Goal: Contribute content: Contribute content

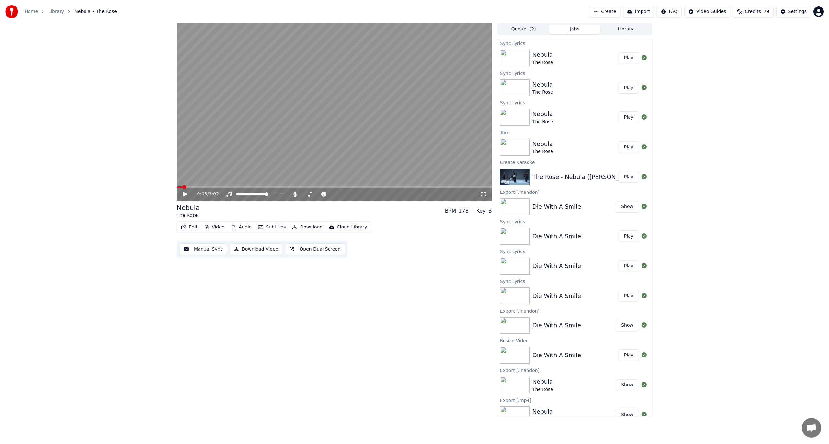
click at [617, 14] on button "Create" at bounding box center [604, 12] width 31 height 12
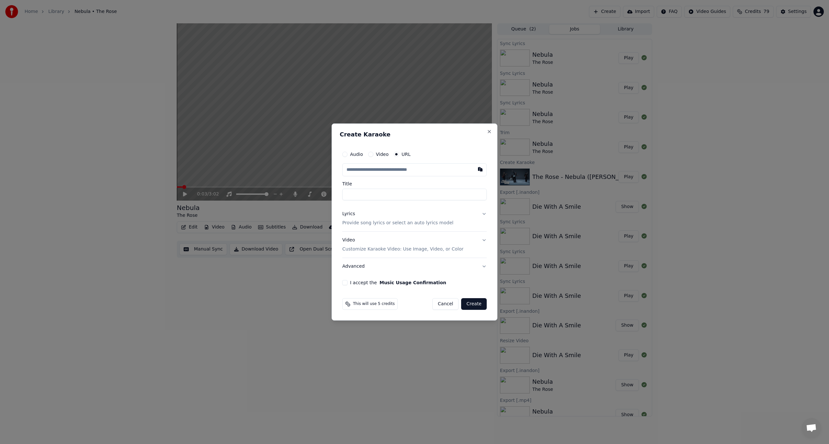
click at [377, 156] on label "Video" at bounding box center [382, 154] width 13 height 5
click at [373, 156] on button "Video" at bounding box center [370, 154] width 5 height 5
click at [383, 170] on div "No file chosen" at bounding box center [397, 169] width 37 height 6
type input "**********"
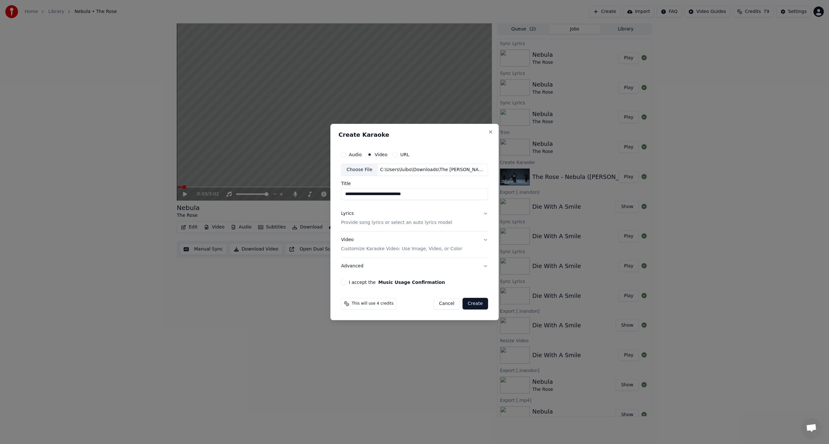
click at [482, 216] on button "Lyrics Provide song lyrics or select an auto lyrics model" at bounding box center [414, 218] width 147 height 26
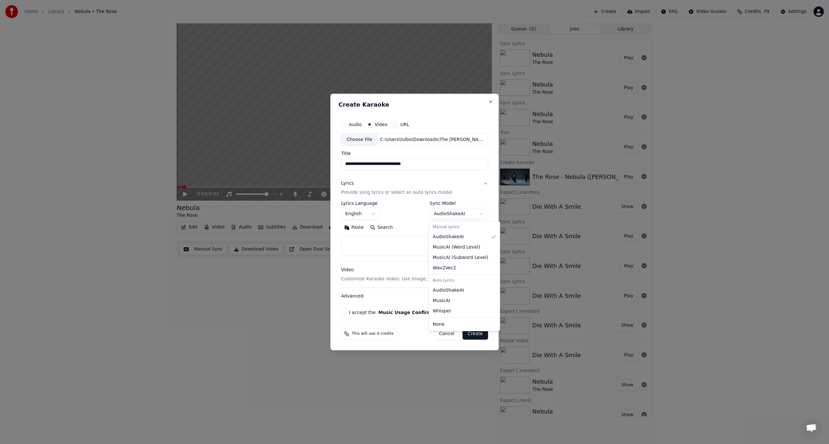
click at [448, 214] on body "**********" at bounding box center [414, 222] width 829 height 444
click at [395, 242] on textarea at bounding box center [414, 245] width 147 height 21
paste textarea "**********"
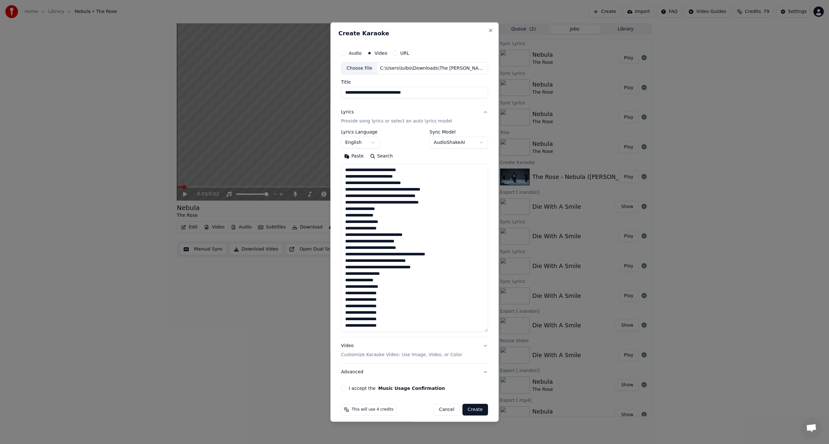
scroll to position [144, 0]
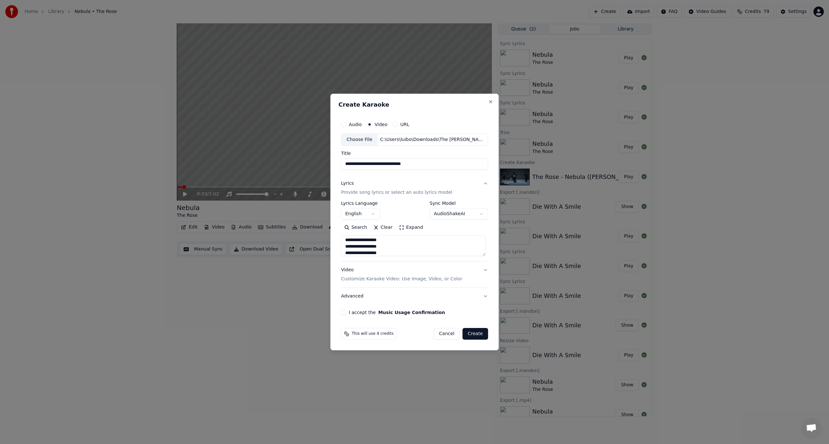
type textarea "**********"
click at [478, 335] on button "Create" at bounding box center [476, 334] width 26 height 12
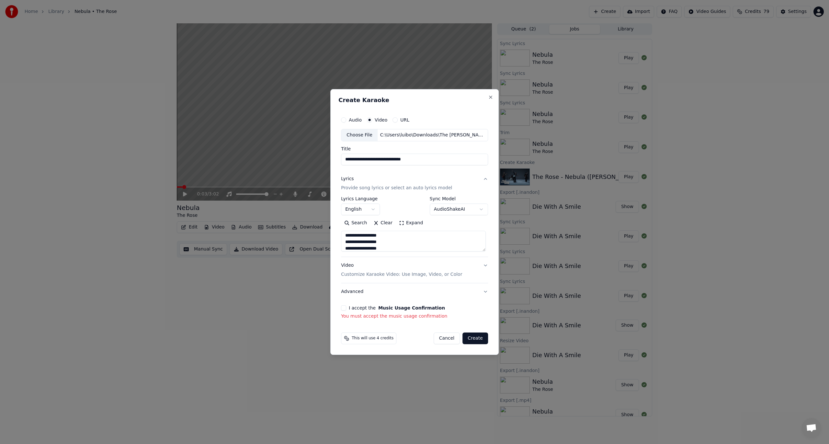
click at [346, 305] on button "I accept the Music Usage Confirmation" at bounding box center [343, 307] width 5 height 5
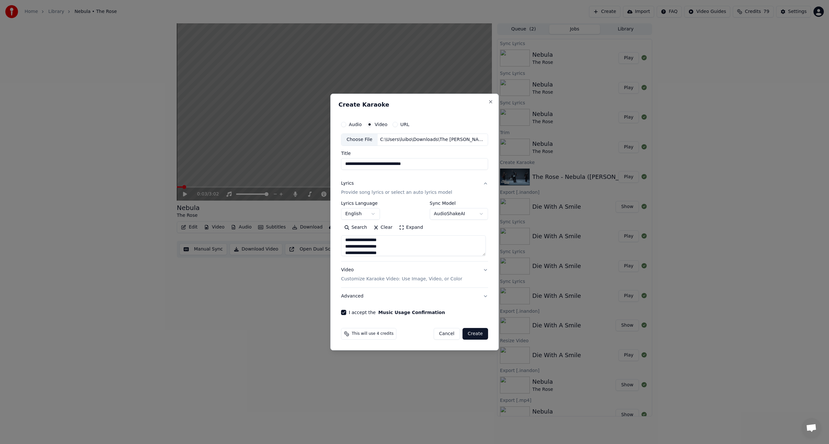
click at [475, 336] on button "Create" at bounding box center [476, 334] width 26 height 12
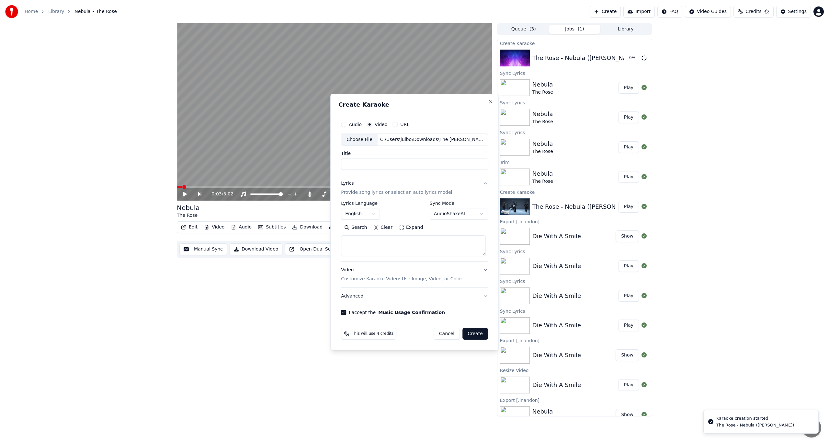
scroll to position [0, 0]
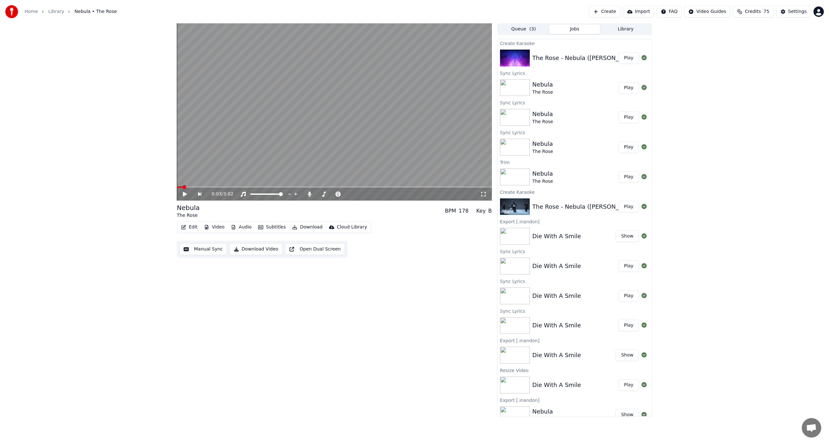
click at [623, 58] on button "Play" at bounding box center [629, 58] width 20 height 12
click at [222, 296] on div "Nebula The Rose • [PERSON_NAME] BPM 178 Key B Edit Video Audio Subtitles Downlo…" at bounding box center [334, 219] width 315 height 393
click at [200, 249] on button "Manual Sync" at bounding box center [203, 249] width 48 height 12
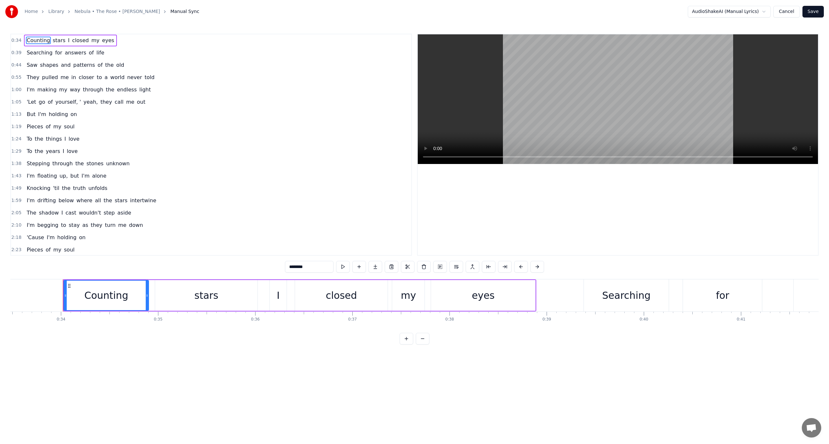
scroll to position [0, 3273]
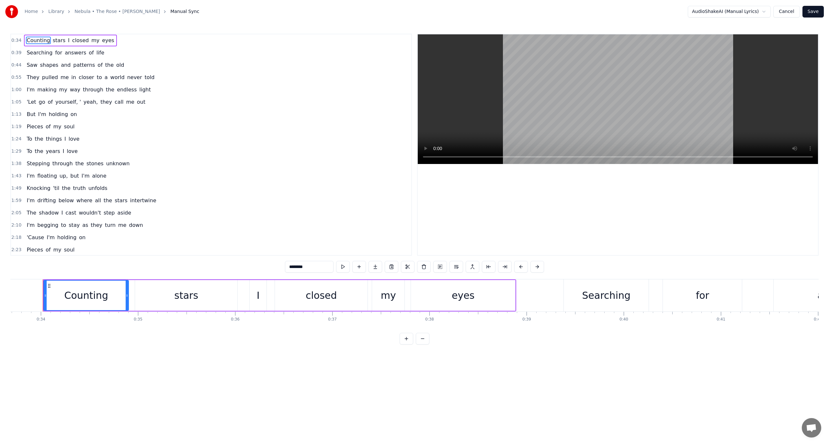
drag, startPoint x: 180, startPoint y: 333, endPoint x: 190, endPoint y: 322, distance: 14.7
click at [254, 332] on div "0:34 Counting stars I closed my eyes 0:39 Searching for answers of life 0:44 Sa…" at bounding box center [414, 189] width 808 height 311
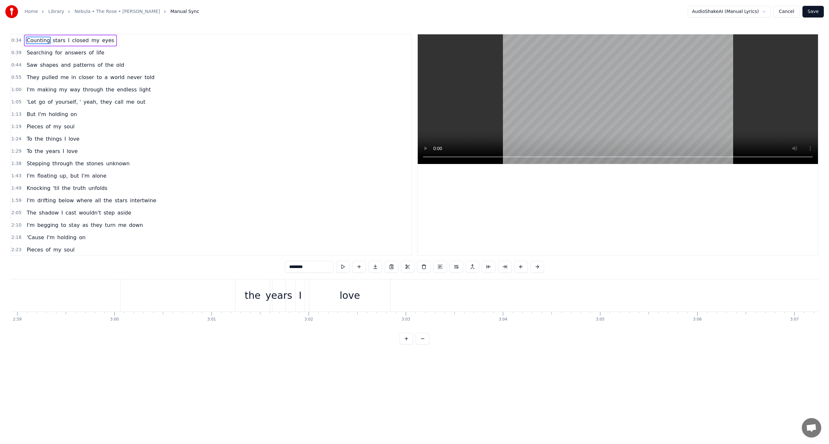
scroll to position [0, 17451]
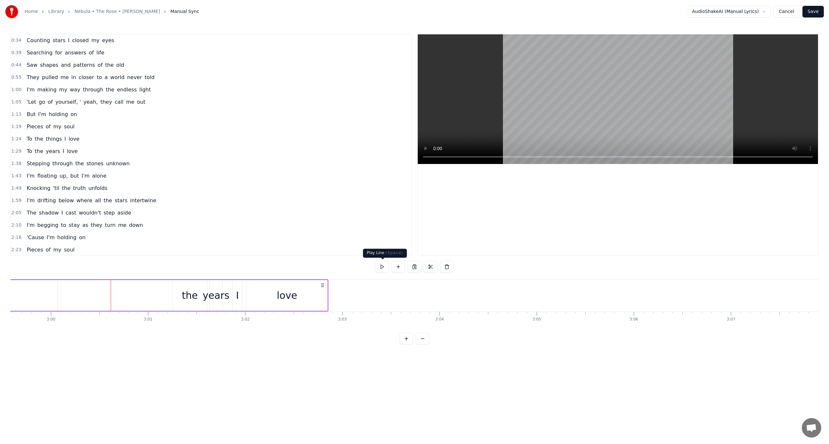
click at [382, 265] on button at bounding box center [382, 267] width 14 height 12
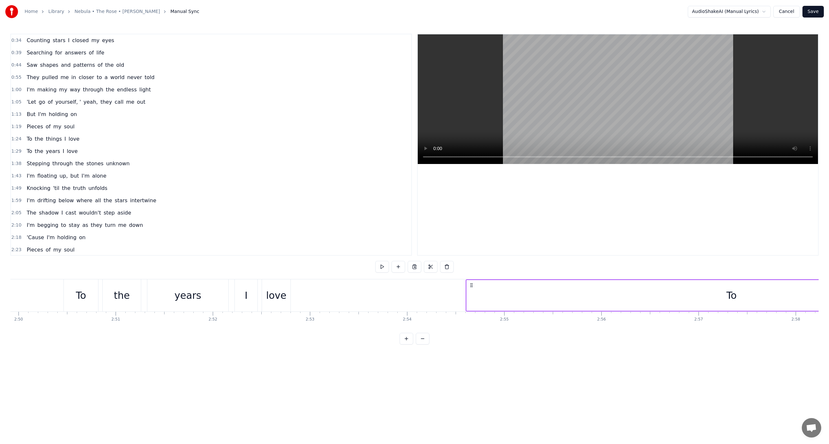
scroll to position [0, 16591]
drag, startPoint x: 787, startPoint y: 333, endPoint x: 750, endPoint y: 330, distance: 37.7
click at [750, 327] on div "Counting stars I closed my eyes Searching for answers of life Saw shapes and pa…" at bounding box center [414, 303] width 808 height 49
click at [389, 298] on div "To" at bounding box center [652, 295] width 530 height 31
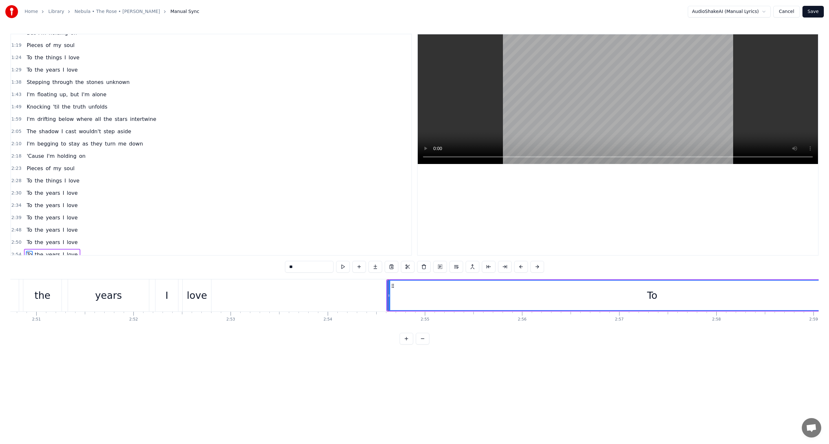
scroll to position [82, 0]
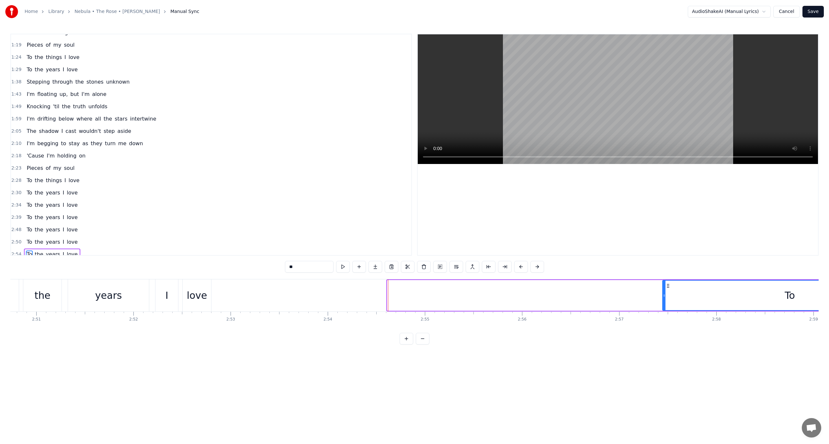
drag, startPoint x: 388, startPoint y: 297, endPoint x: 665, endPoint y: 310, distance: 276.9
click at [665, 310] on div at bounding box center [664, 295] width 3 height 29
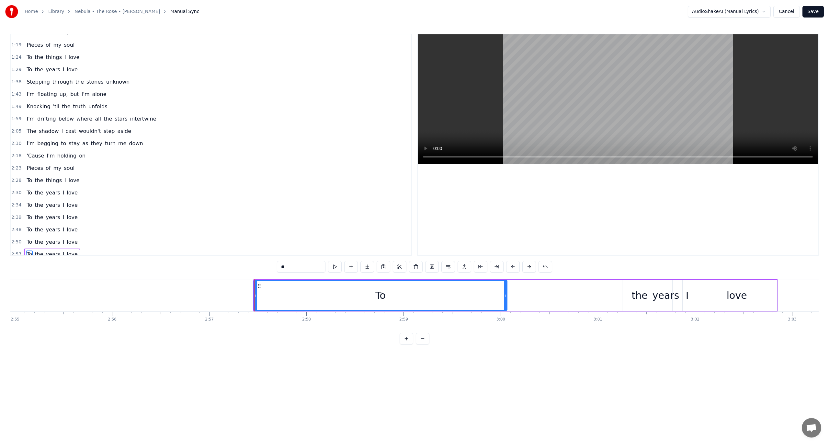
scroll to position [0, 17021]
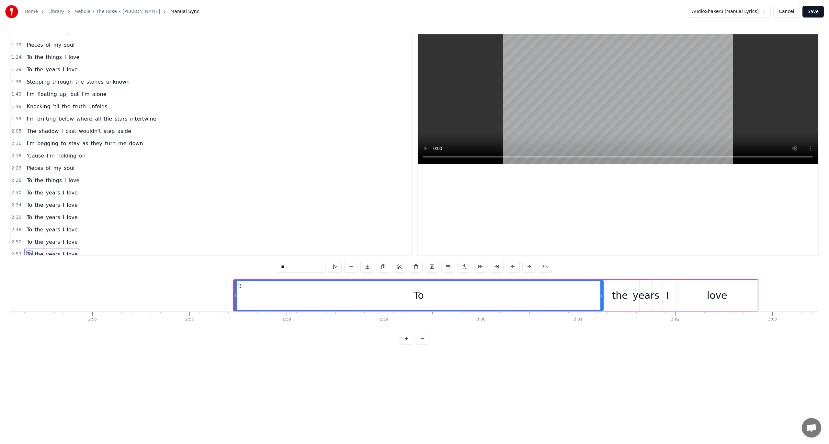
drag, startPoint x: 485, startPoint y: 295, endPoint x: 601, endPoint y: 300, distance: 116.1
click at [601, 300] on div at bounding box center [602, 295] width 3 height 29
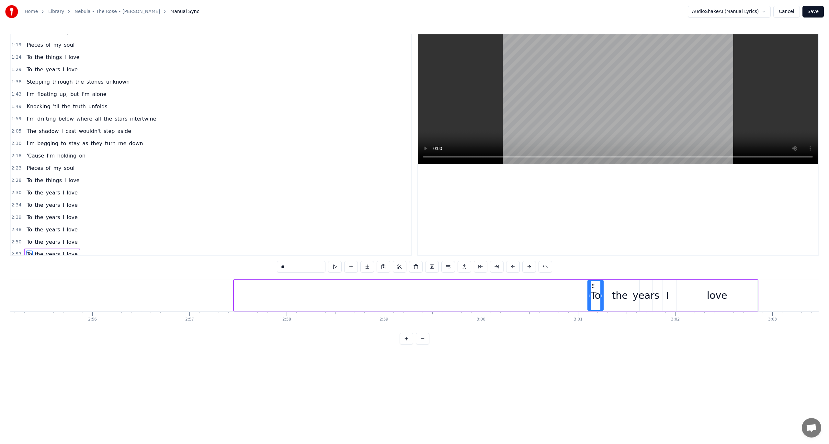
drag, startPoint x: 234, startPoint y: 292, endPoint x: 588, endPoint y: 305, distance: 354.0
click at [588, 305] on div at bounding box center [589, 295] width 3 height 29
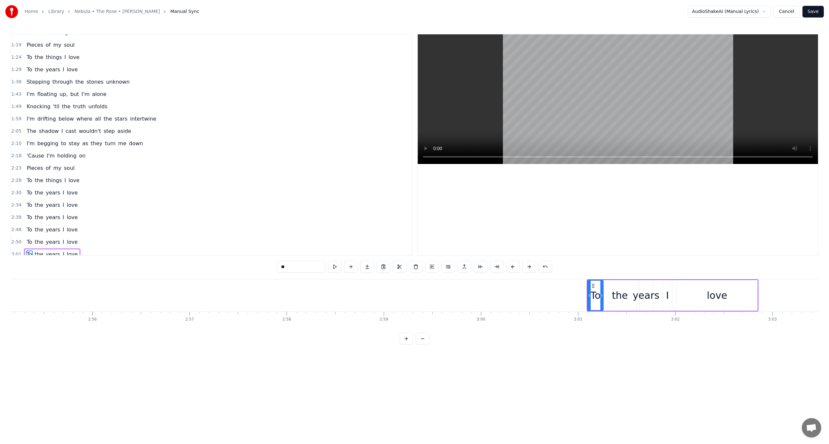
click at [730, 294] on div "love" at bounding box center [717, 295] width 81 height 31
type input "****"
click at [664, 301] on div "I" at bounding box center [667, 295] width 9 height 31
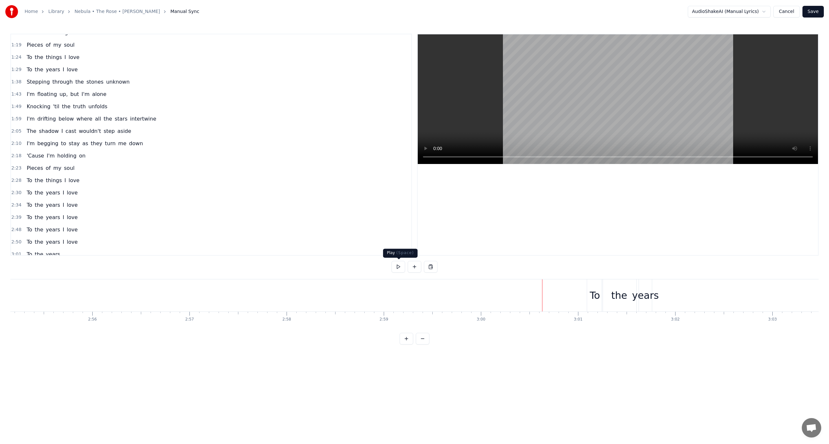
click at [398, 270] on button at bounding box center [399, 267] width 14 height 12
click at [650, 297] on div "years" at bounding box center [645, 295] width 27 height 15
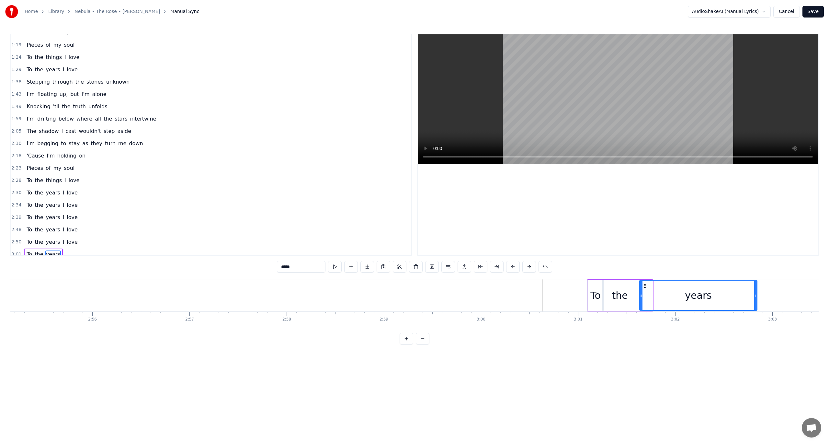
drag, startPoint x: 651, startPoint y: 295, endPoint x: 756, endPoint y: 298, distance: 104.7
click at [756, 298] on div at bounding box center [755, 295] width 3 height 29
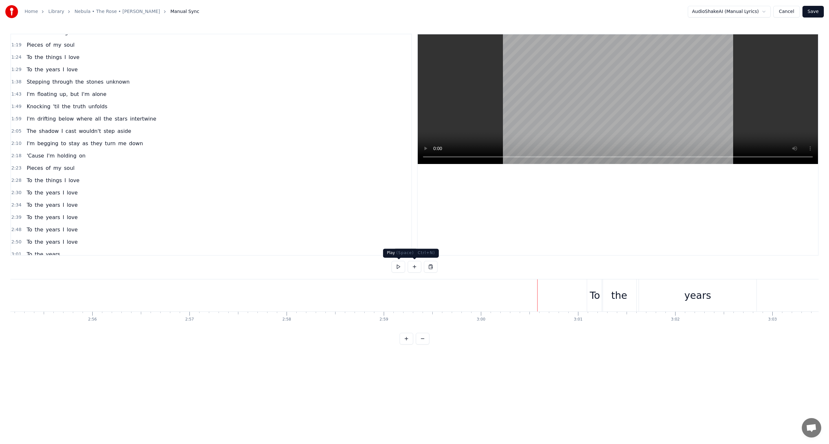
click at [400, 264] on button at bounding box center [399, 267] width 14 height 12
click at [397, 266] on button at bounding box center [399, 267] width 14 height 12
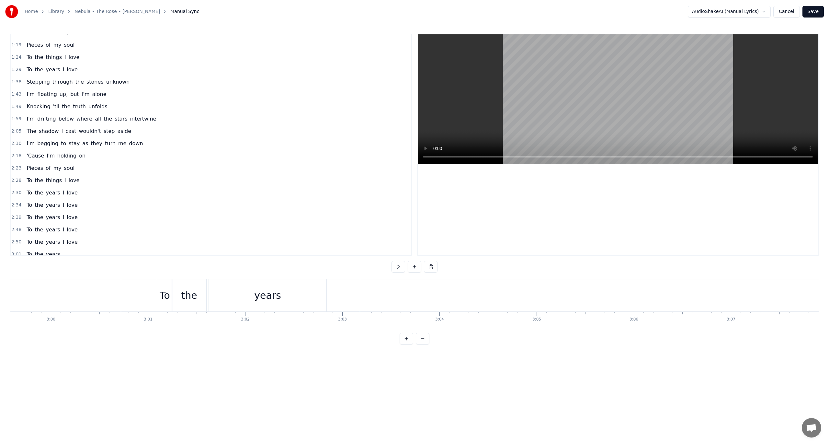
click at [399, 269] on button at bounding box center [399, 267] width 14 height 12
click at [210, 294] on div "years" at bounding box center [268, 295] width 118 height 32
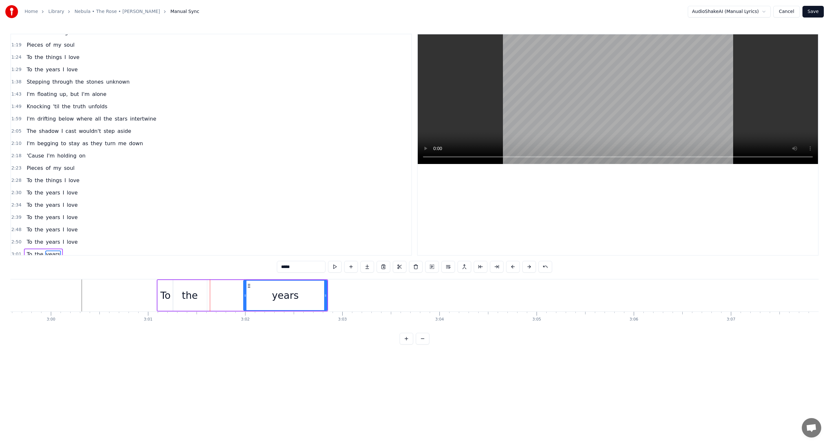
drag, startPoint x: 212, startPoint y: 293, endPoint x: 246, endPoint y: 296, distance: 34.1
click at [246, 296] on icon at bounding box center [245, 295] width 3 height 5
drag, startPoint x: 206, startPoint y: 292, endPoint x: 216, endPoint y: 292, distance: 9.7
click at [216, 292] on div "To the years" at bounding box center [242, 295] width 171 height 32
click at [198, 292] on div "the" at bounding box center [190, 295] width 34 height 31
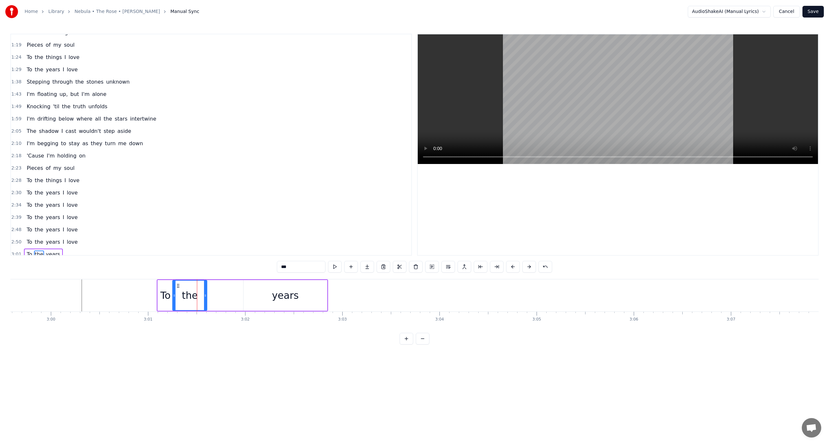
click at [205, 292] on div at bounding box center [205, 295] width 3 height 29
drag, startPoint x: 177, startPoint y: 286, endPoint x: 191, endPoint y: 289, distance: 14.3
click at [191, 289] on div "the" at bounding box center [204, 295] width 34 height 29
drag, startPoint x: 196, startPoint y: 289, endPoint x: 200, endPoint y: 288, distance: 4.2
click at [200, 288] on div "the" at bounding box center [204, 295] width 34 height 29
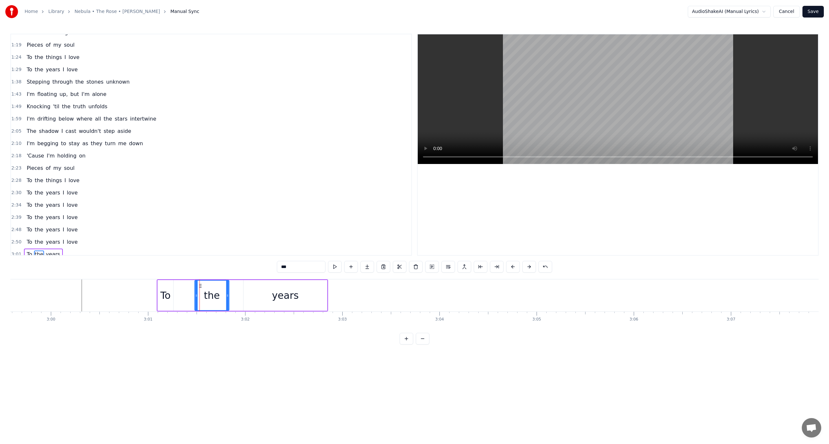
drag, startPoint x: 191, startPoint y: 285, endPoint x: 199, endPoint y: 284, distance: 8.1
click at [199, 284] on icon at bounding box center [200, 285] width 5 height 5
drag, startPoint x: 228, startPoint y: 295, endPoint x: 239, endPoint y: 295, distance: 10.7
click at [239, 295] on icon at bounding box center [238, 295] width 3 height 5
click at [170, 287] on div "To" at bounding box center [165, 295] width 16 height 32
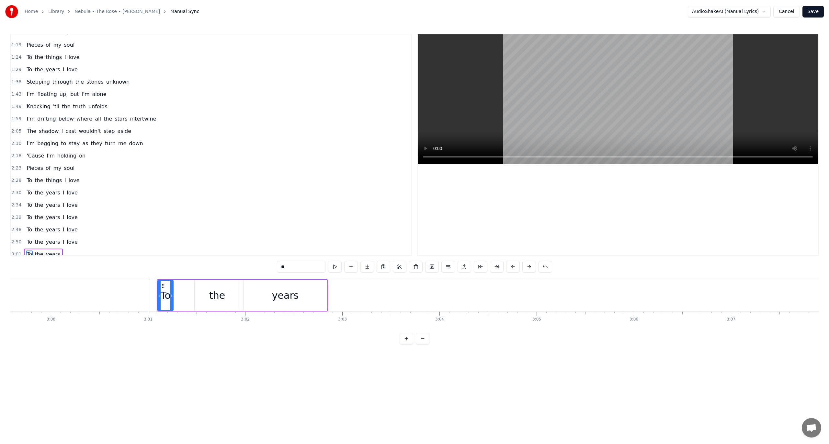
click at [195, 291] on div "the" at bounding box center [217, 295] width 45 height 31
drag, startPoint x: 195, startPoint y: 294, endPoint x: 177, endPoint y: 292, distance: 18.2
click at [177, 292] on div at bounding box center [178, 295] width 3 height 29
click at [181, 294] on icon at bounding box center [180, 295] width 3 height 5
click at [172, 294] on div "To" at bounding box center [166, 295] width 16 height 31
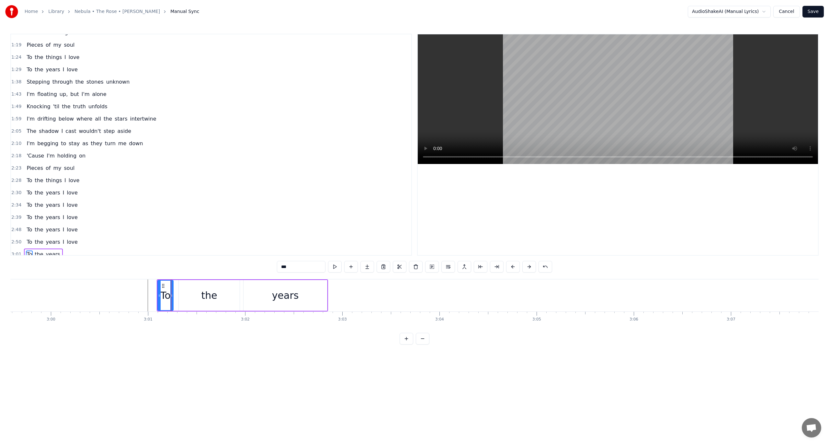
type input "**"
drag, startPoint x: 172, startPoint y: 294, endPoint x: 178, endPoint y: 294, distance: 5.8
click at [178, 294] on icon at bounding box center [177, 295] width 3 height 5
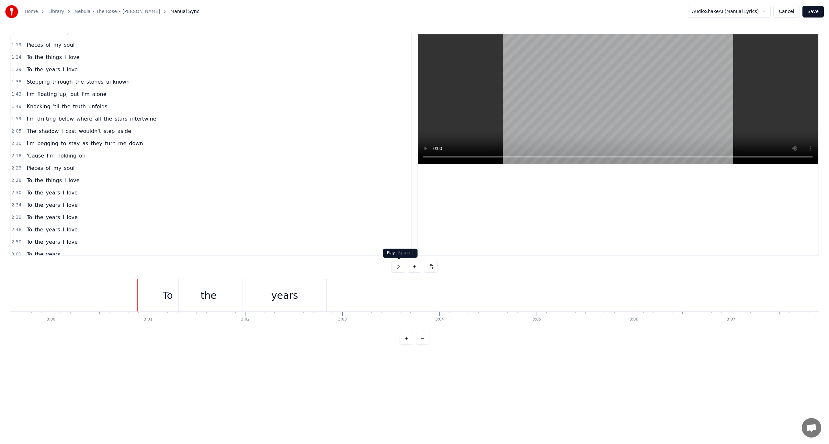
click at [404, 265] on button at bounding box center [399, 267] width 14 height 12
click at [395, 266] on button at bounding box center [399, 267] width 14 height 12
click at [400, 269] on button at bounding box center [399, 267] width 14 height 12
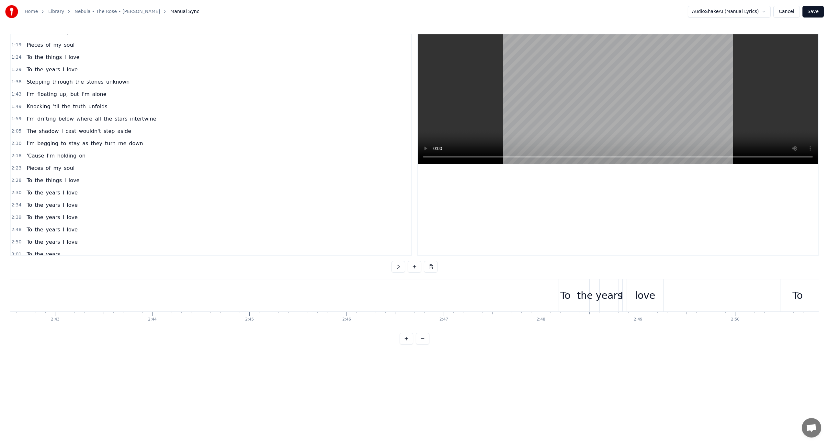
click at [565, 293] on div "To" at bounding box center [565, 295] width 10 height 15
click at [564, 284] on icon at bounding box center [565, 285] width 5 height 5
click at [655, 285] on div "love" at bounding box center [646, 295] width 36 height 31
type input "****"
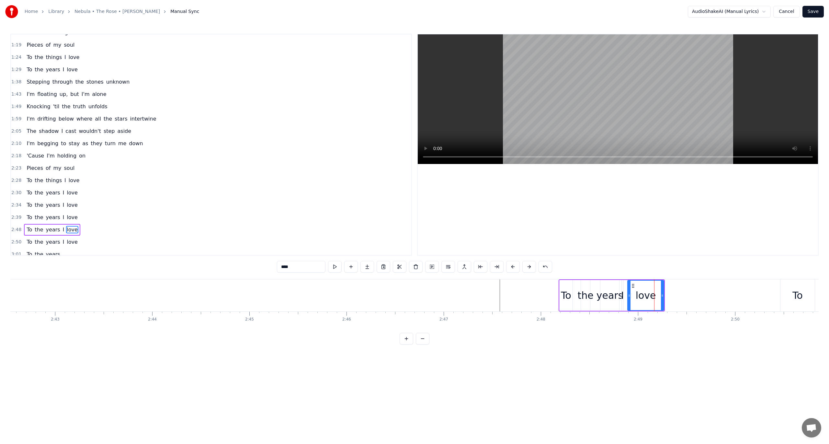
click at [40, 224] on div "To the years I love" at bounding box center [52, 230] width 56 height 12
click at [67, 267] on div "Delete Line Del" at bounding box center [82, 268] width 80 height 10
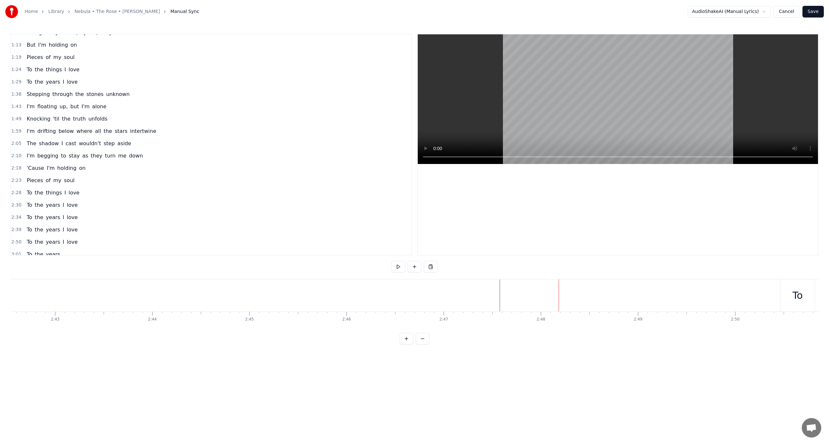
click at [396, 267] on button at bounding box center [399, 267] width 14 height 12
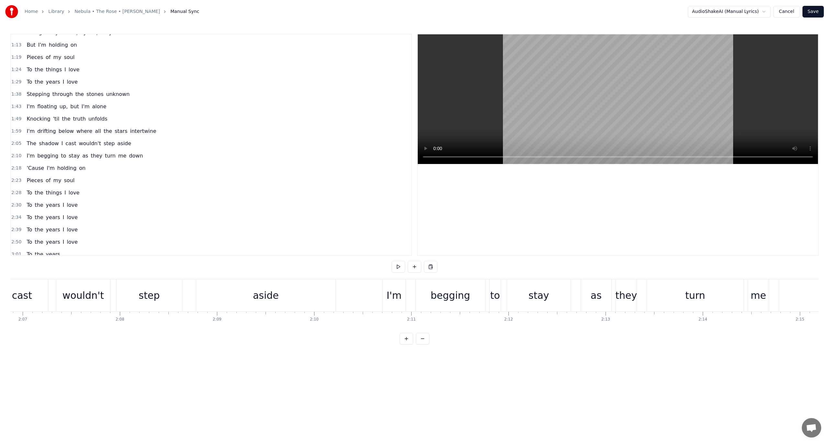
scroll to position [0, 12324]
click at [229, 302] on div "aside" at bounding box center [270, 295] width 139 height 32
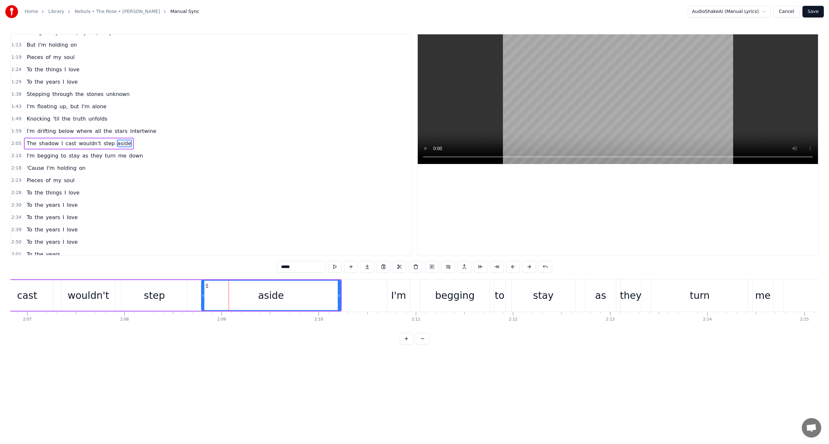
scroll to position [65, 0]
click at [338, 270] on button at bounding box center [335, 267] width 14 height 12
click at [259, 341] on div "0:34 Counting stars I closed my eyes 0:39 Searching for answers of life 0:44 Sa…" at bounding box center [414, 189] width 808 height 311
click at [267, 324] on div "Counting stars I closed my eyes Searching for answers of life Saw shapes and pa…" at bounding box center [414, 303] width 808 height 49
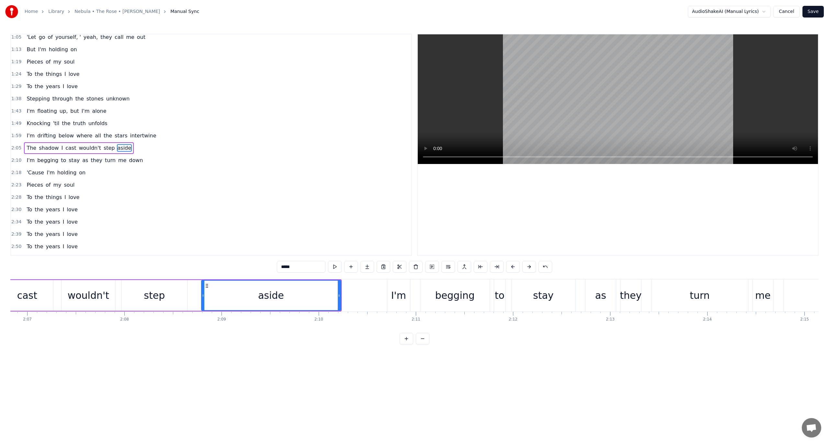
click at [418, 307] on div "I'm begging to stay as they turn me down" at bounding box center [670, 295] width 567 height 32
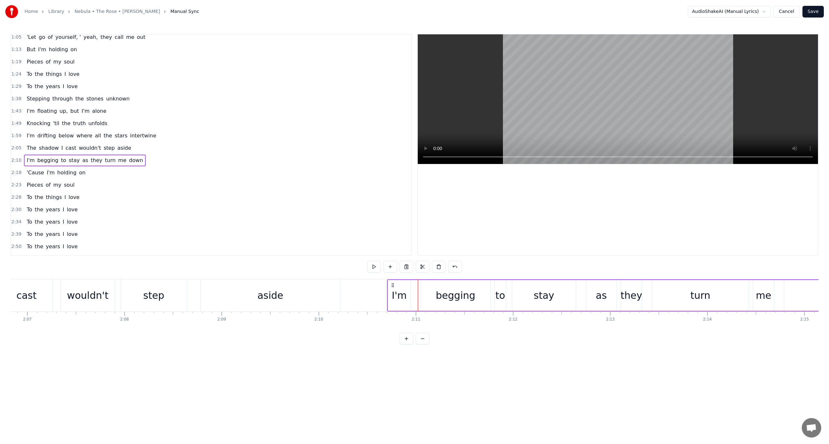
click at [335, 307] on div "aside" at bounding box center [270, 295] width 139 height 32
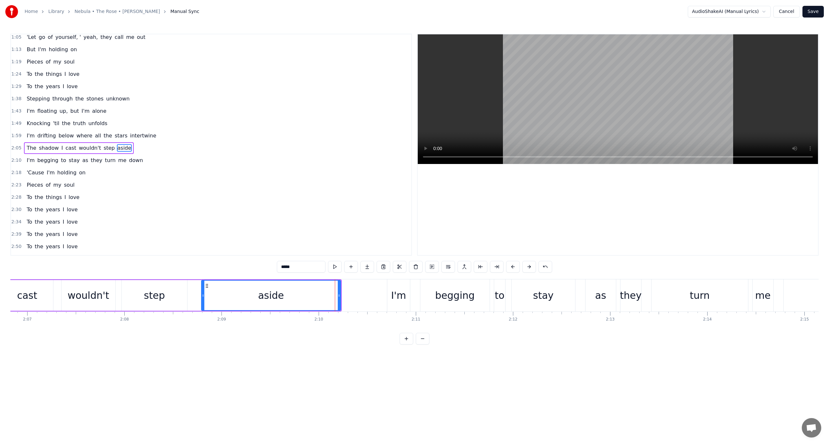
click at [202, 159] on div "2:10 I'm begging to stay as they turn me down" at bounding box center [211, 160] width 400 height 12
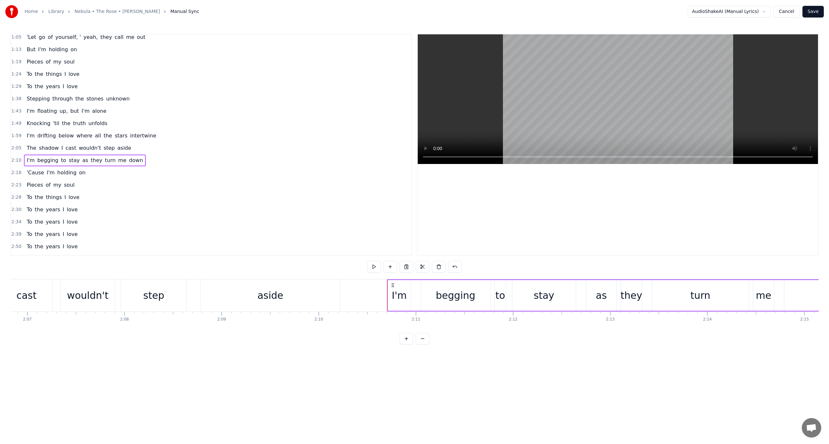
click at [446, 207] on div at bounding box center [618, 144] width 400 height 221
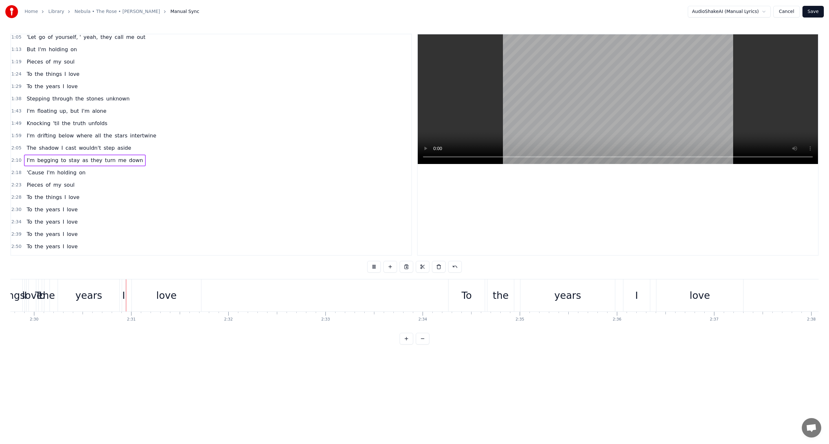
scroll to position [0, 14573]
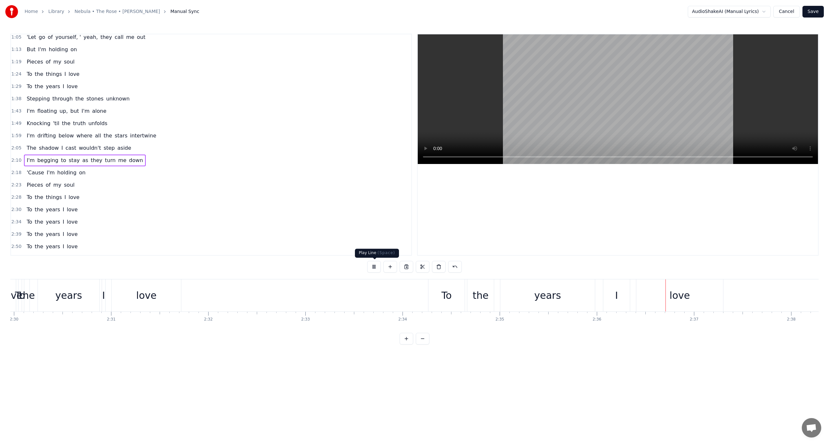
click at [379, 267] on button at bounding box center [374, 267] width 14 height 12
drag, startPoint x: 659, startPoint y: 327, endPoint x: 645, endPoint y: 326, distance: 15.0
click at [644, 327] on div "Counting stars I closed my eyes Searching for answers of life Saw shapes and pa…" at bounding box center [414, 303] width 808 height 49
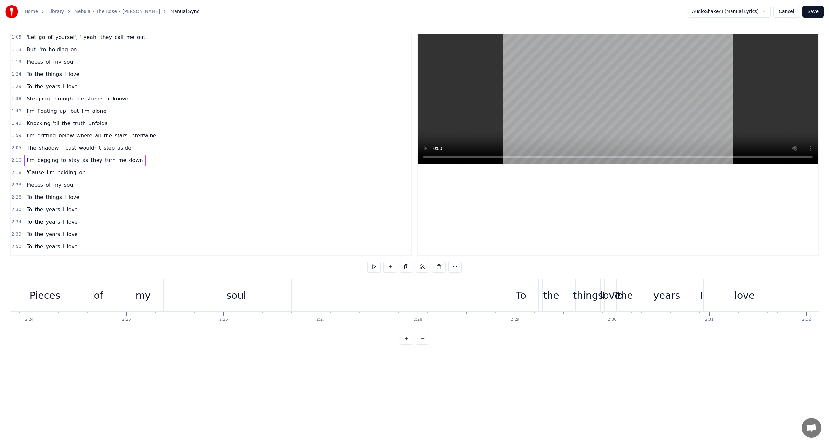
scroll to position [0, 14029]
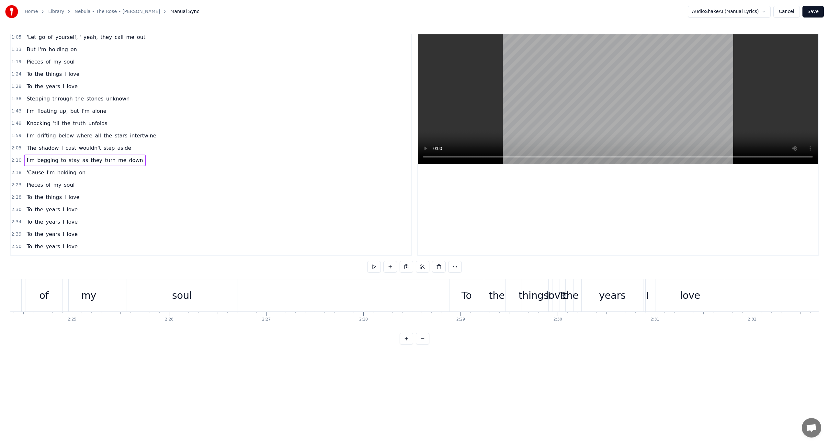
click at [603, 290] on div "years" at bounding box center [612, 295] width 27 height 15
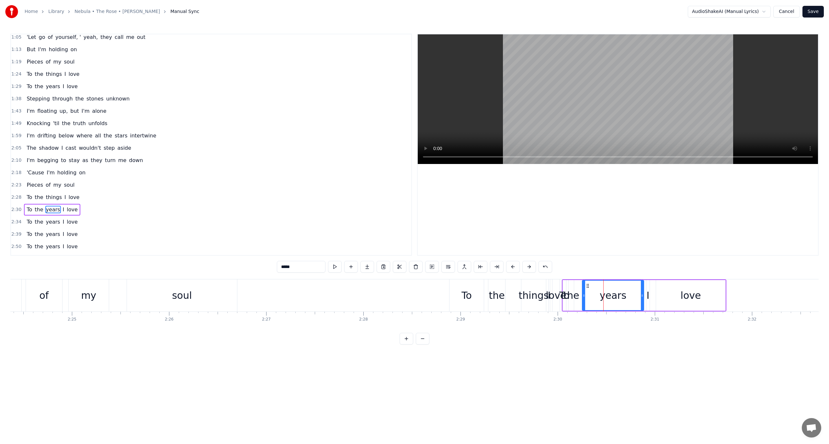
scroll to position [69, 0]
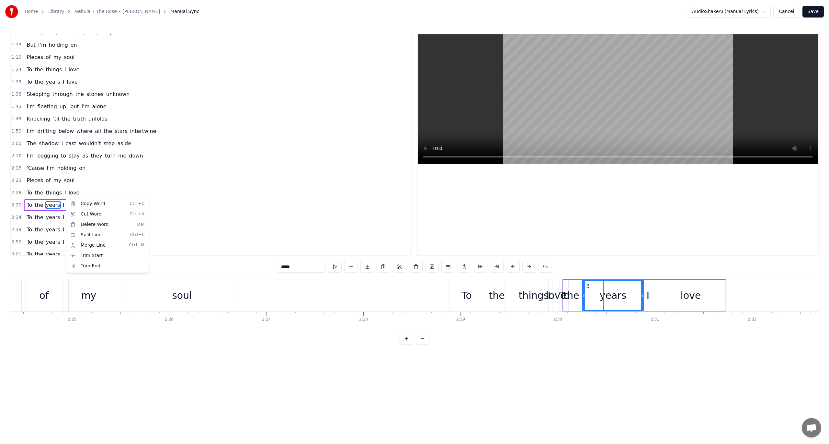
click at [26, 198] on html "Home Library Nebula • The Rose • [PERSON_NAME] Manual Sync AudioShakeAI (Manual…" at bounding box center [414, 177] width 829 height 355
click at [71, 199] on div "To the years I love" at bounding box center [52, 205] width 56 height 12
click at [101, 243] on div "Delete Line Del" at bounding box center [114, 243] width 80 height 10
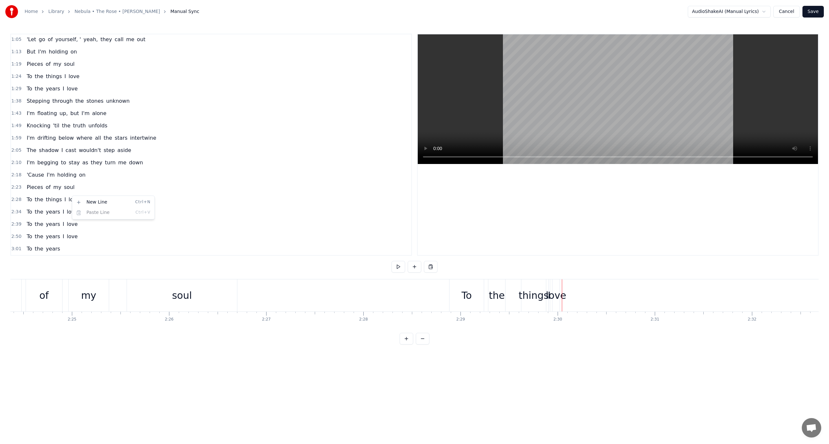
scroll to position [57, 0]
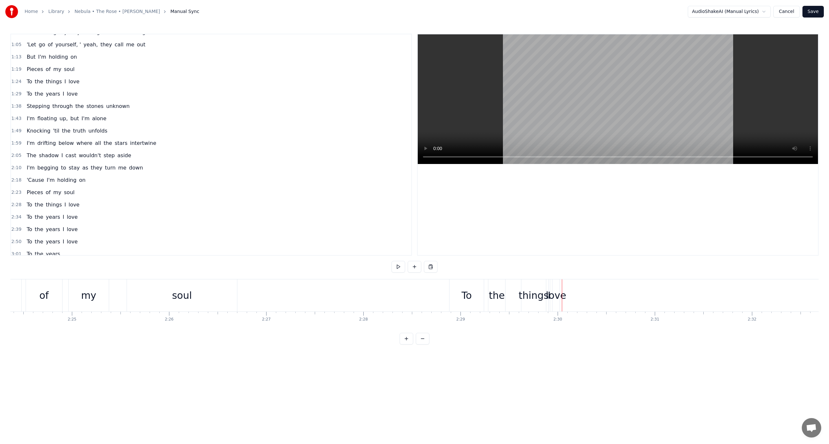
click at [400, 266] on button at bounding box center [399, 267] width 14 height 12
click at [556, 285] on div "love" at bounding box center [556, 295] width 7 height 32
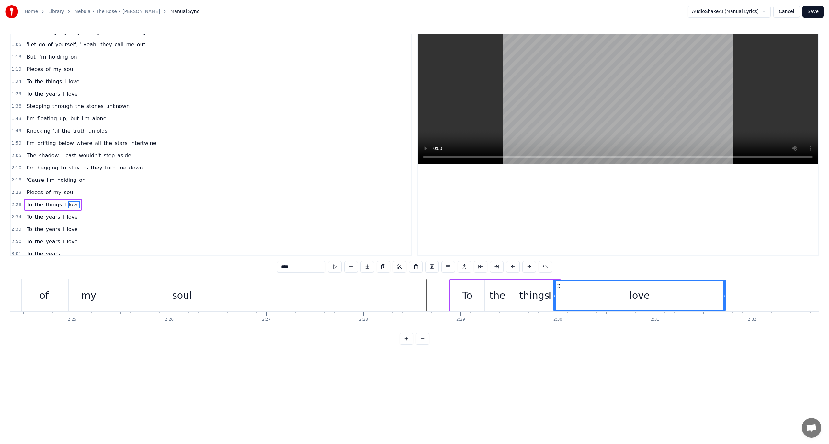
drag, startPoint x: 559, startPoint y: 292, endPoint x: 725, endPoint y: 291, distance: 165.9
click at [725, 291] on div at bounding box center [724, 295] width 3 height 29
drag, startPoint x: 555, startPoint y: 293, endPoint x: 646, endPoint y: 290, distance: 91.1
click at [646, 290] on div at bounding box center [646, 295] width 3 height 29
click at [549, 295] on div "I" at bounding box center [550, 295] width 3 height 15
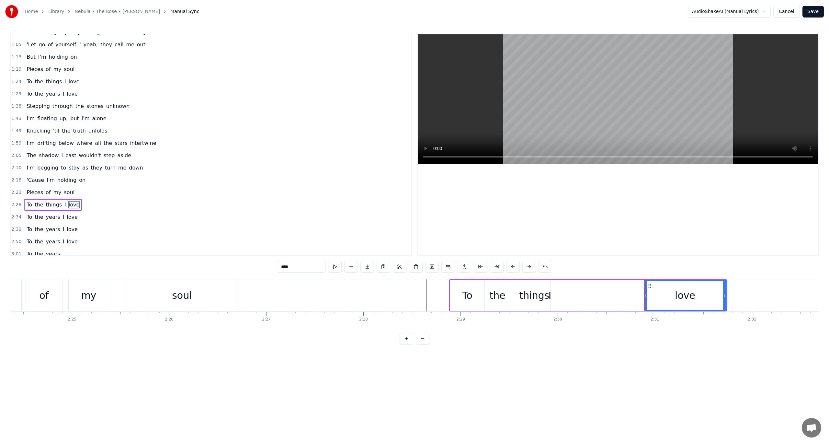
type input "*"
drag, startPoint x: 549, startPoint y: 295, endPoint x: 640, endPoint y: 290, distance: 90.5
click at [640, 290] on div at bounding box center [639, 295] width 3 height 29
drag, startPoint x: 550, startPoint y: 293, endPoint x: 582, endPoint y: 293, distance: 32.4
click at [582, 293] on icon at bounding box center [583, 295] width 3 height 5
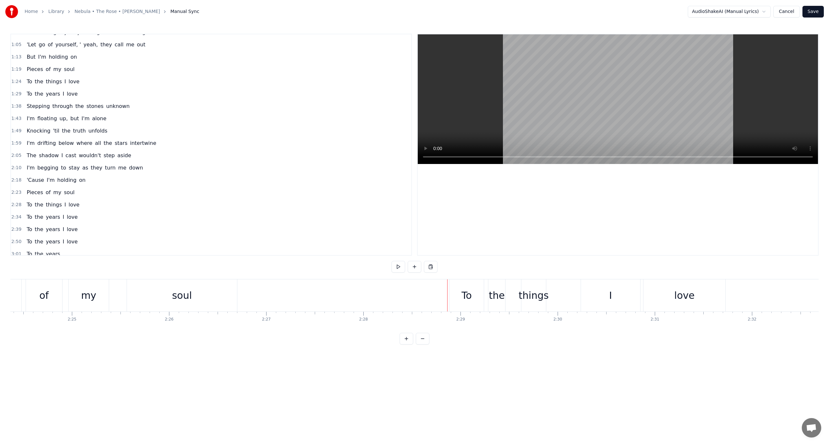
click at [459, 284] on div "To" at bounding box center [467, 295] width 34 height 32
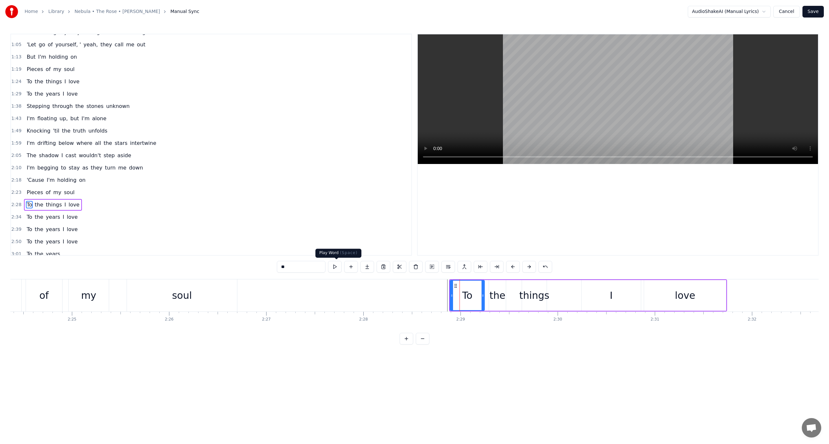
click at [337, 269] on button at bounding box center [335, 267] width 14 height 12
click at [452, 285] on div at bounding box center [452, 295] width 3 height 29
click at [58, 199] on div "To the things I love" at bounding box center [53, 205] width 58 height 12
click at [376, 268] on button at bounding box center [374, 267] width 14 height 12
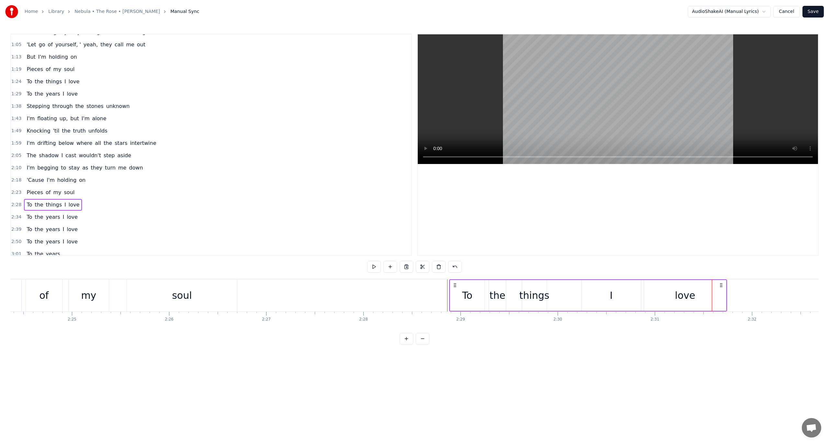
click at [376, 268] on button at bounding box center [374, 267] width 14 height 12
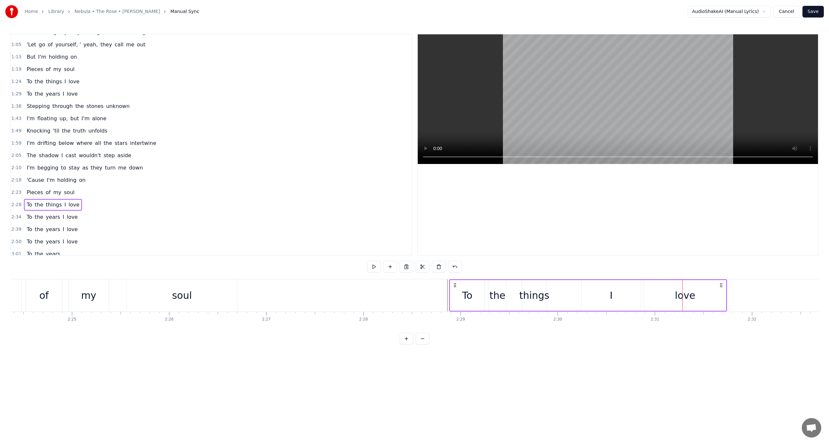
click at [376, 268] on button at bounding box center [374, 267] width 14 height 12
click at [537, 303] on div "things" at bounding box center [534, 295] width 25 height 31
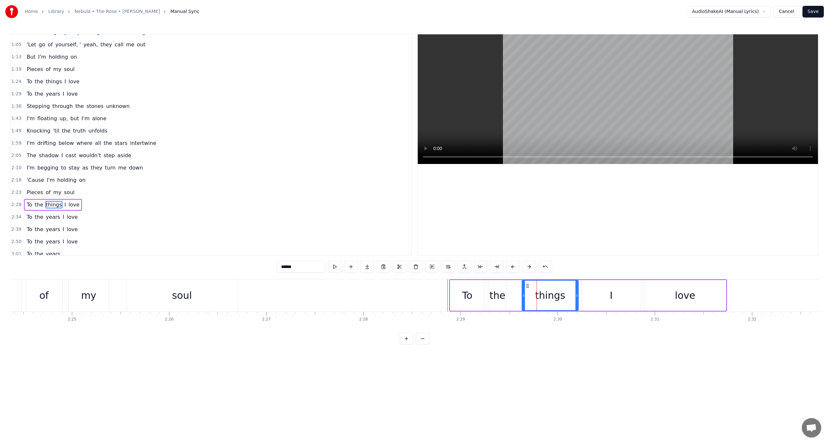
drag, startPoint x: 545, startPoint y: 294, endPoint x: 577, endPoint y: 295, distance: 31.7
click at [577, 295] on icon at bounding box center [577, 295] width 3 height 5
click at [453, 280] on div "To" at bounding box center [467, 295] width 35 height 31
type input "**"
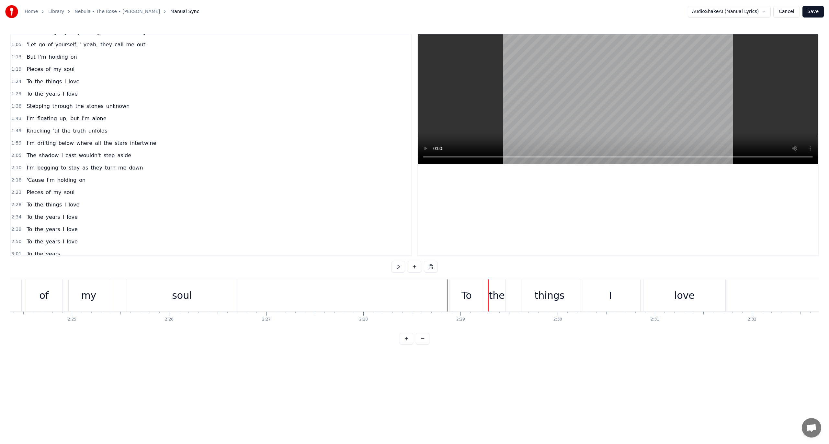
click at [27, 204] on span "To" at bounding box center [29, 204] width 7 height 7
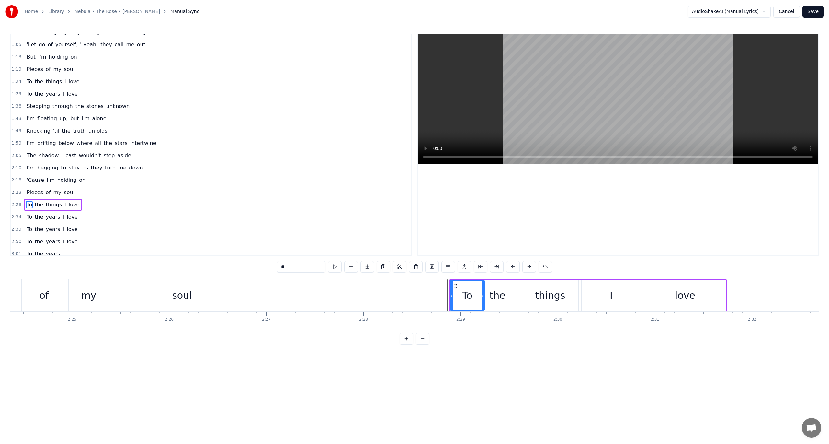
click at [34, 206] on div "To the things I love" at bounding box center [53, 205] width 58 height 12
click at [378, 269] on button at bounding box center [374, 267] width 14 height 12
click at [241, 230] on div "2:39 To the years I love" at bounding box center [211, 229] width 400 height 12
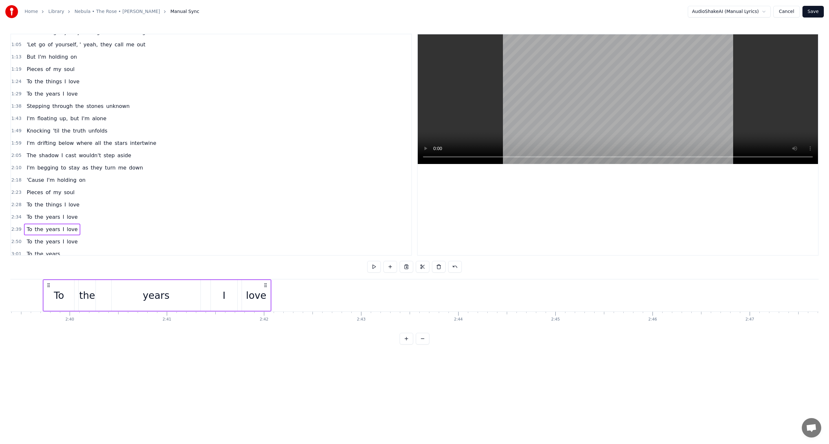
click at [221, 205] on div "2:28 To the things I love" at bounding box center [211, 205] width 400 height 12
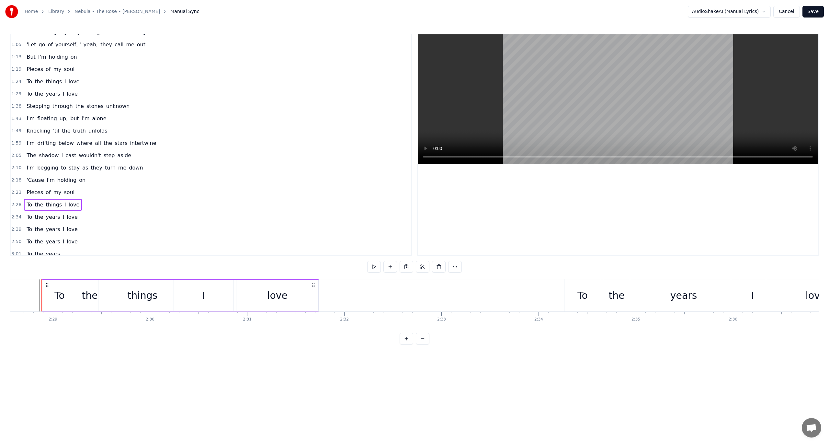
scroll to position [0, 14435]
click at [472, 196] on div at bounding box center [618, 144] width 400 height 221
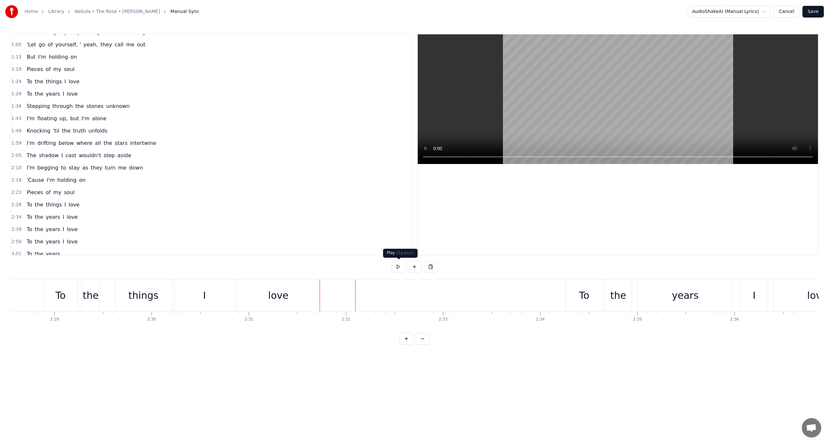
click at [395, 266] on button at bounding box center [399, 267] width 14 height 12
click at [398, 266] on button at bounding box center [399, 267] width 14 height 12
click at [401, 266] on button at bounding box center [399, 267] width 14 height 12
click at [813, 11] on button "Save" at bounding box center [813, 12] width 21 height 12
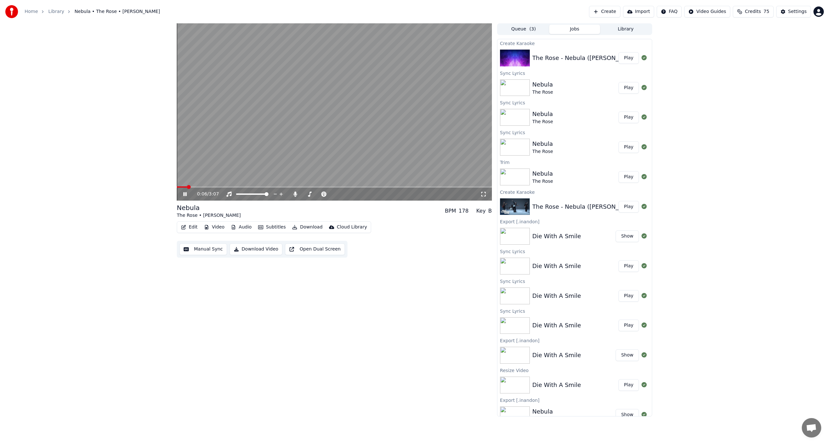
click at [298, 226] on button "Download" at bounding box center [308, 227] width 36 height 9
click at [305, 261] on div "InAndOn [.mp4]" at bounding box center [317, 261] width 36 height 6
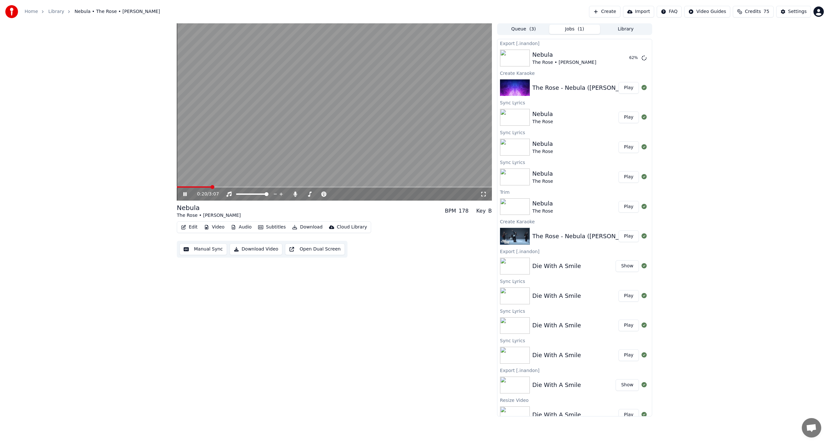
click at [184, 192] on icon at bounding box center [184, 194] width 3 height 4
click at [627, 62] on button "Show" at bounding box center [627, 58] width 23 height 12
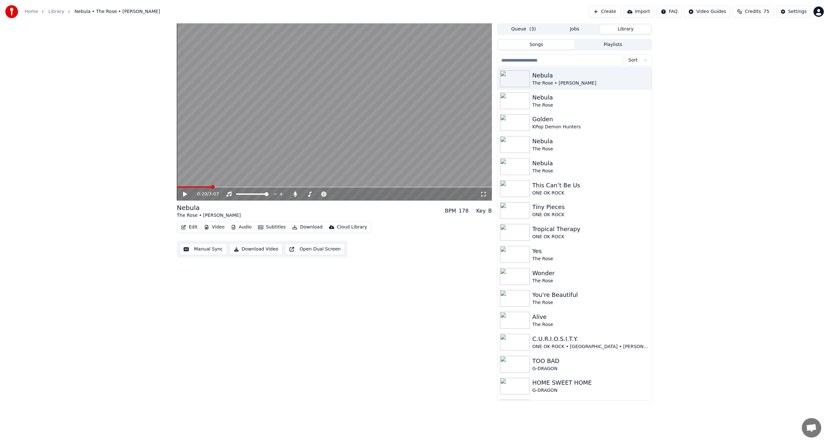
click at [608, 25] on button "Library" at bounding box center [625, 29] width 51 height 9
click at [550, 119] on div "Golden" at bounding box center [588, 119] width 110 height 9
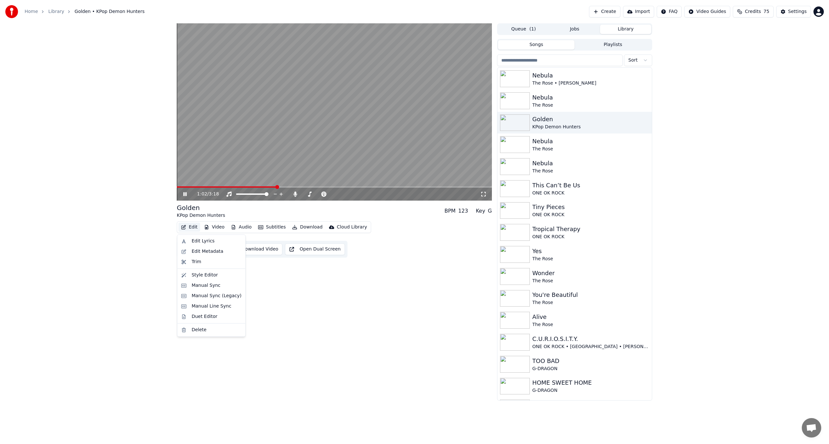
click at [196, 227] on button "Edit" at bounding box center [189, 227] width 22 height 9
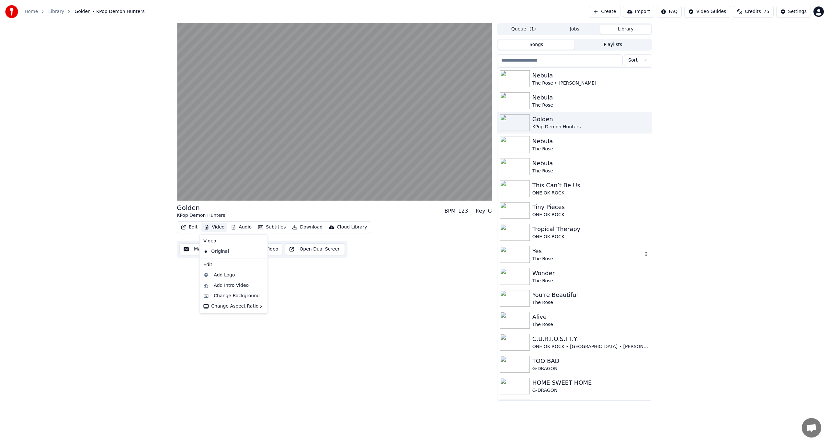
click at [554, 257] on div "The Rose" at bounding box center [588, 259] width 110 height 6
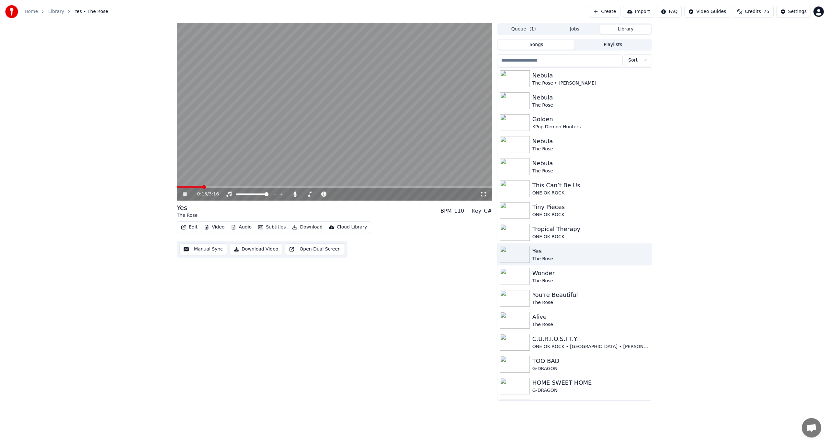
click at [188, 225] on button "Edit" at bounding box center [189, 227] width 22 height 9
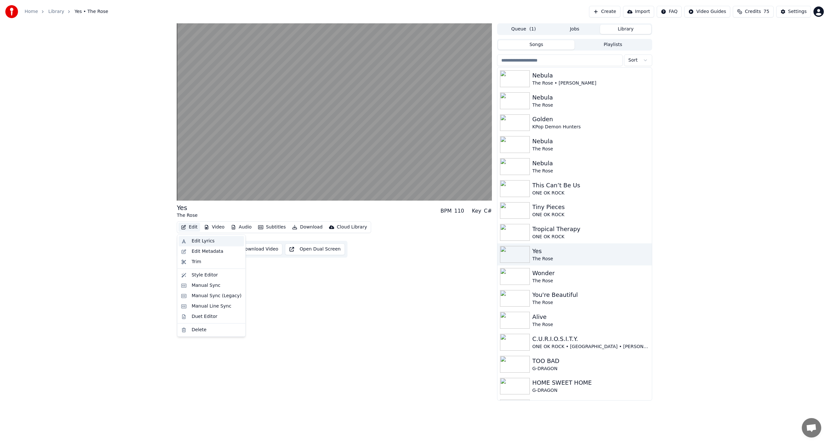
click at [194, 242] on div "Edit Lyrics" at bounding box center [203, 241] width 23 height 6
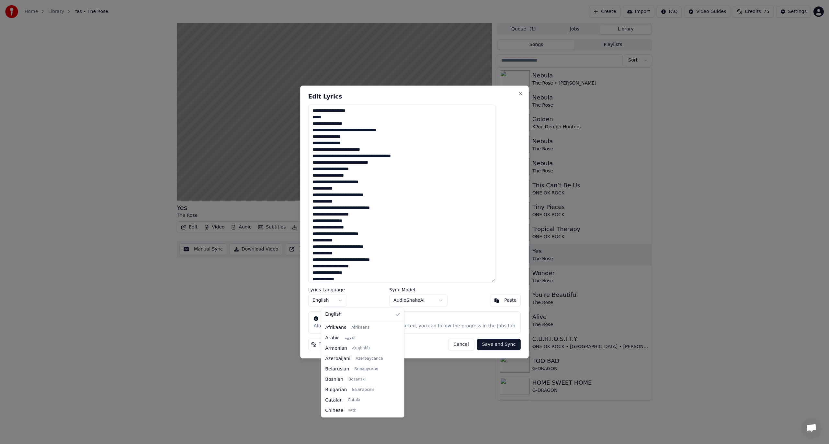
click at [348, 300] on body "Home Library Yes • The Rose Create Import FAQ Video Guides Credits 75 Settings …" at bounding box center [414, 222] width 829 height 444
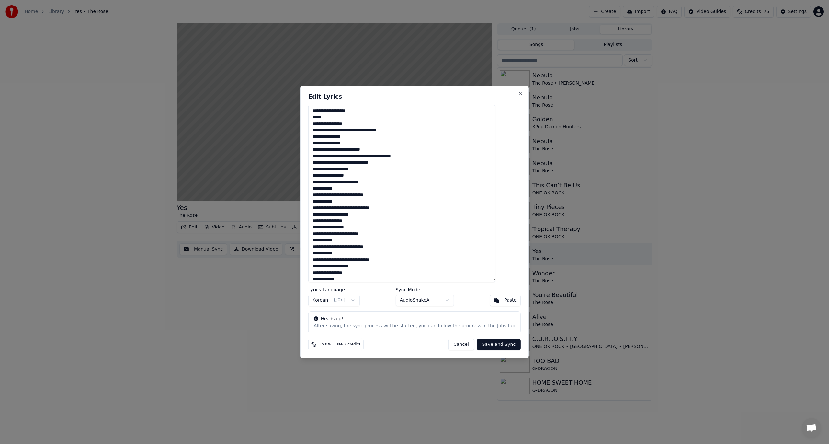
click at [487, 345] on button "Save and Sync" at bounding box center [499, 344] width 44 height 12
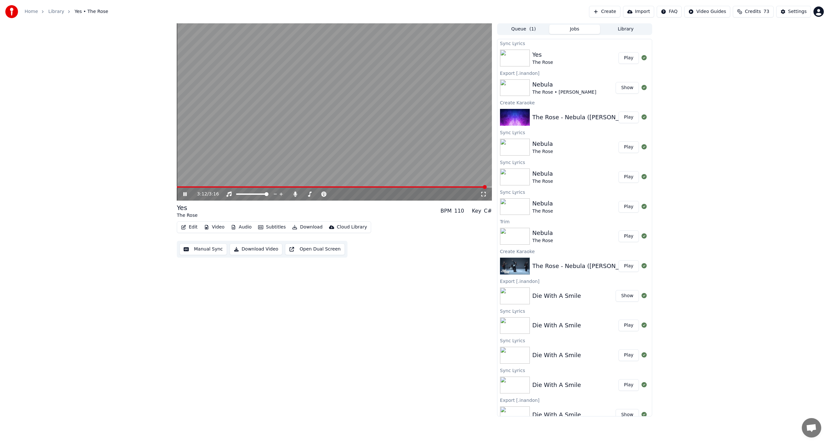
click at [306, 226] on button "Download" at bounding box center [308, 227] width 36 height 9
click at [315, 264] on div "InAndOn [.mp4]" at bounding box center [317, 261] width 36 height 6
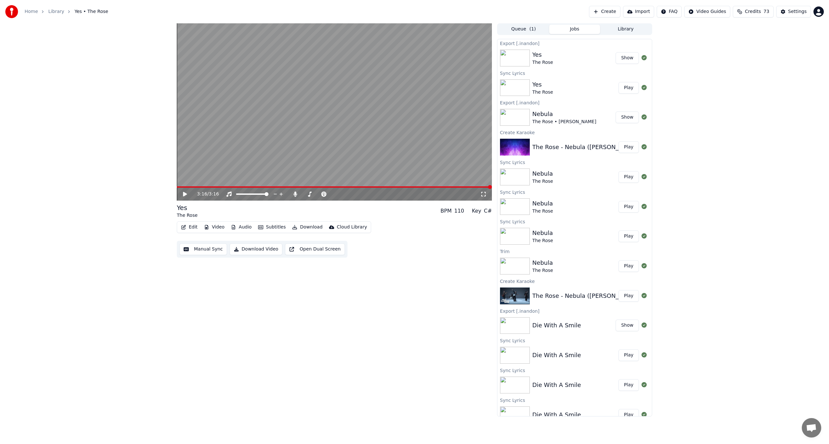
click at [620, 25] on button "Library" at bounding box center [625, 29] width 51 height 9
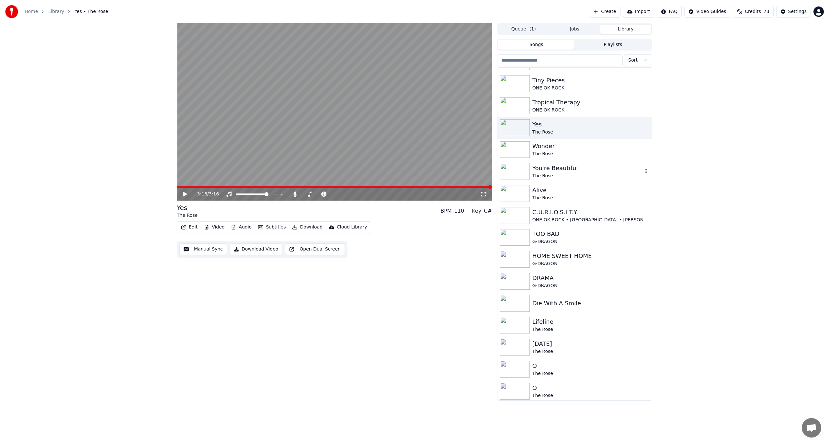
scroll to position [129, 0]
click at [545, 143] on div "Wonder" at bounding box center [588, 144] width 110 height 9
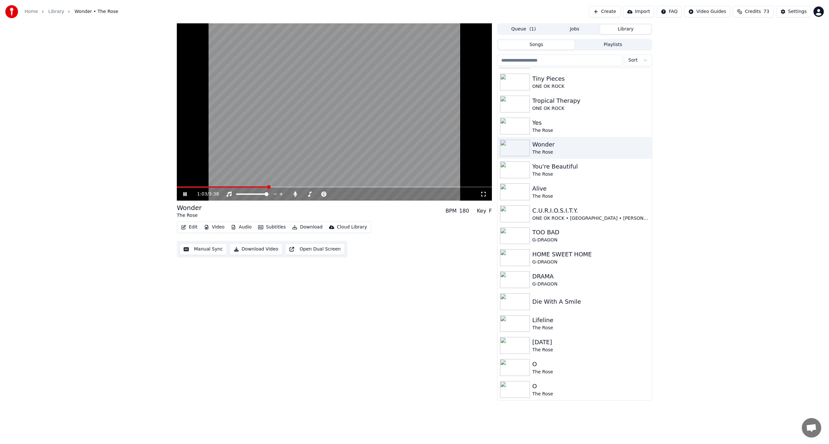
click at [312, 114] on video at bounding box center [334, 111] width 315 height 177
click at [195, 223] on button "Edit" at bounding box center [189, 227] width 22 height 9
click at [198, 243] on div "Edit Lyrics" at bounding box center [203, 241] width 23 height 6
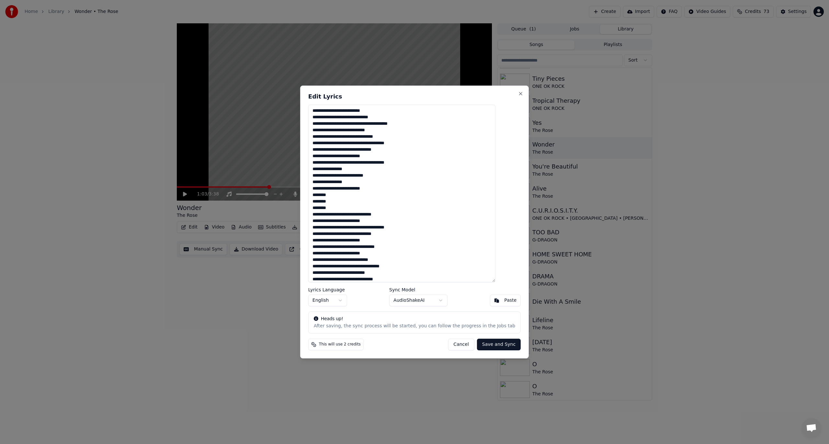
click at [365, 126] on textarea at bounding box center [401, 194] width 187 height 178
click at [395, 150] on textarea at bounding box center [401, 194] width 187 height 178
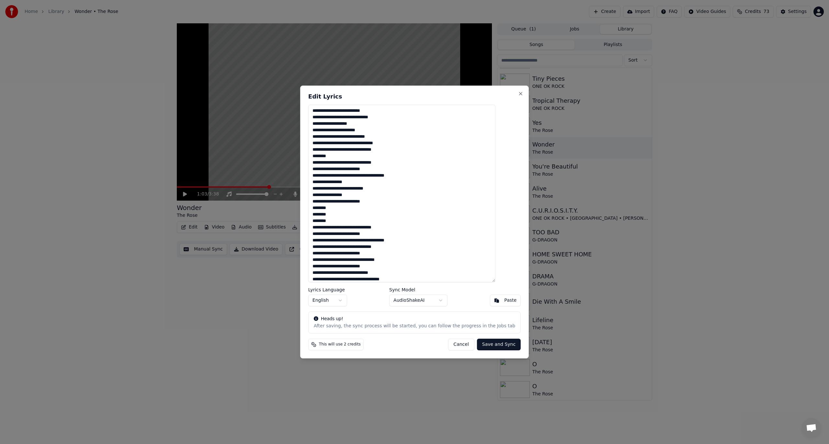
click at [398, 145] on textarea at bounding box center [401, 194] width 187 height 178
click at [383, 241] on textarea at bounding box center [401, 194] width 187 height 178
click at [382, 239] on textarea at bounding box center [401, 194] width 187 height 178
click at [381, 176] on textarea at bounding box center [401, 194] width 187 height 178
click at [382, 176] on textarea at bounding box center [401, 194] width 187 height 178
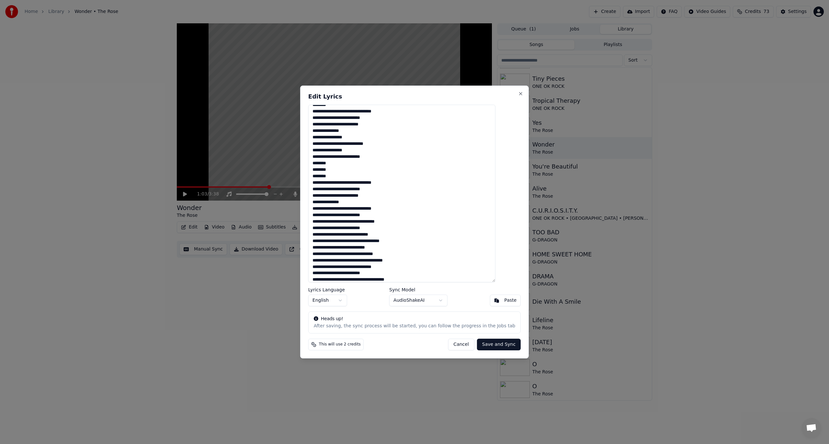
scroll to position [65, 0]
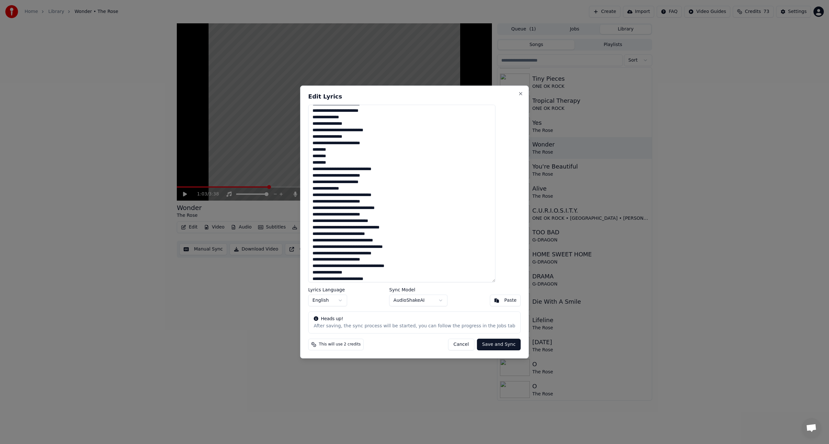
click at [386, 208] on textarea at bounding box center [401, 194] width 187 height 178
click at [392, 233] on textarea at bounding box center [401, 194] width 187 height 178
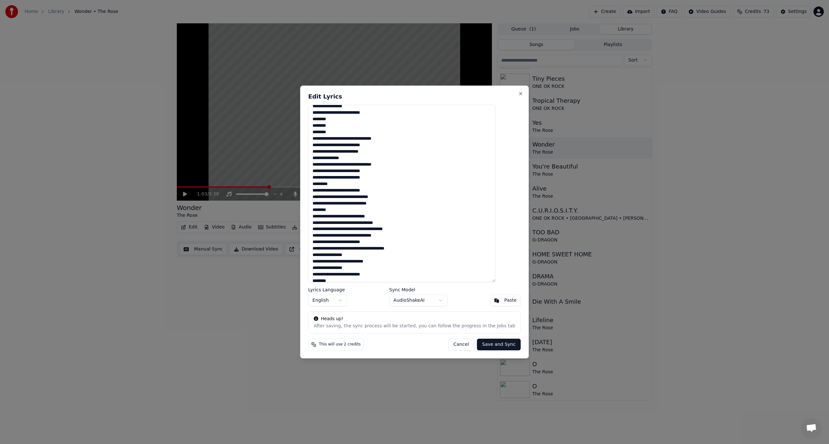
scroll to position [97, 0]
click at [394, 226] on textarea at bounding box center [401, 194] width 187 height 178
click at [383, 254] on textarea at bounding box center [401, 194] width 187 height 178
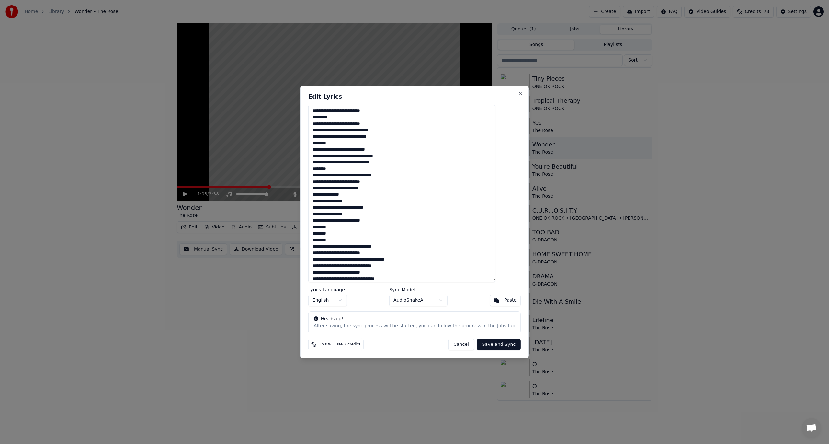
scroll to position [165, 0]
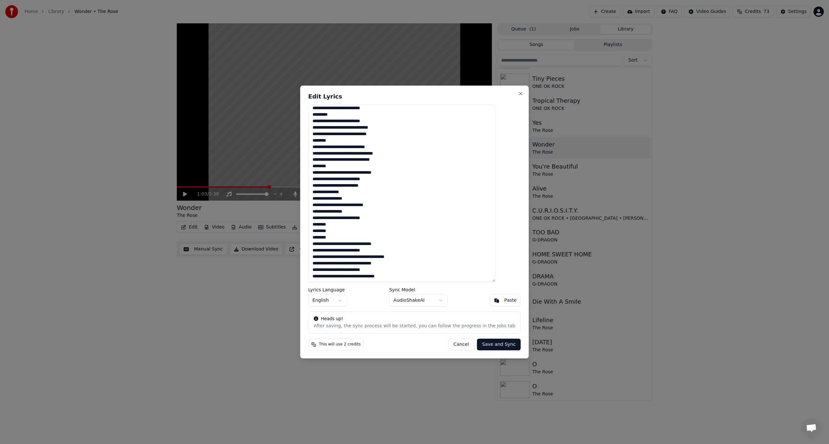
click at [381, 257] on textarea at bounding box center [401, 194] width 187 height 178
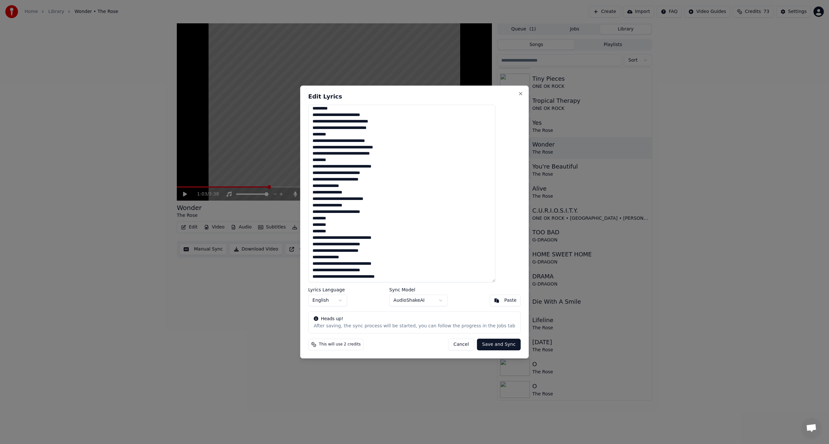
scroll to position [171, 0]
click at [384, 279] on textarea at bounding box center [401, 194] width 187 height 178
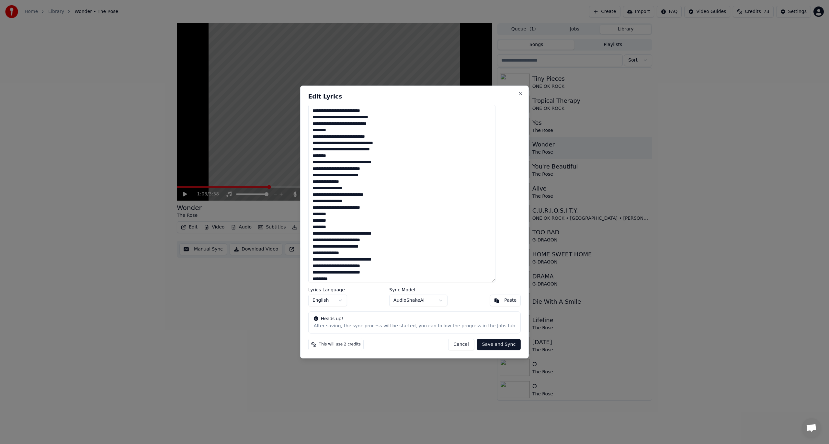
type textarea "**********"
click at [497, 339] on button "Save and Sync" at bounding box center [499, 344] width 44 height 12
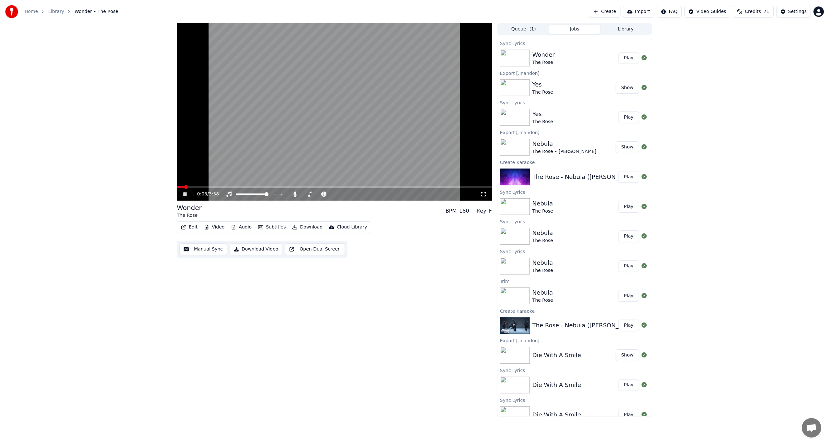
click at [183, 187] on span at bounding box center [180, 186] width 7 height 1
click at [258, 193] on span at bounding box center [247, 193] width 22 height 1
click at [255, 193] on div at bounding box center [258, 194] width 52 height 6
click at [269, 196] on span at bounding box center [267, 194] width 4 height 4
click at [206, 250] on button "Manual Sync" at bounding box center [203, 249] width 48 height 12
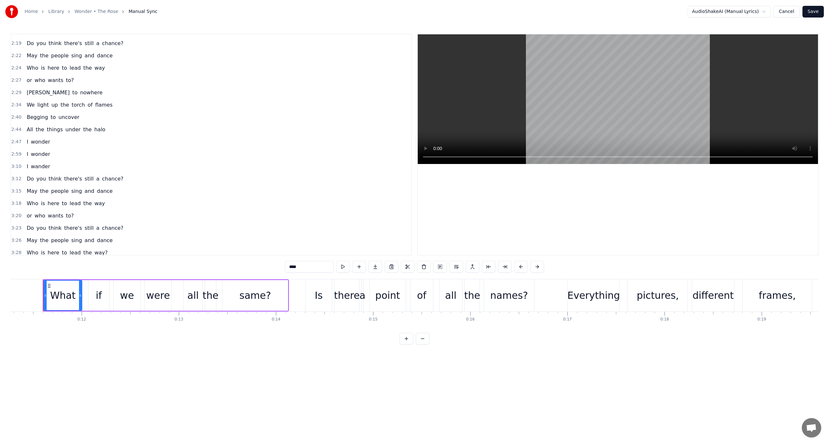
scroll to position [432, 0]
click at [34, 158] on span "wander" at bounding box center [40, 161] width 21 height 7
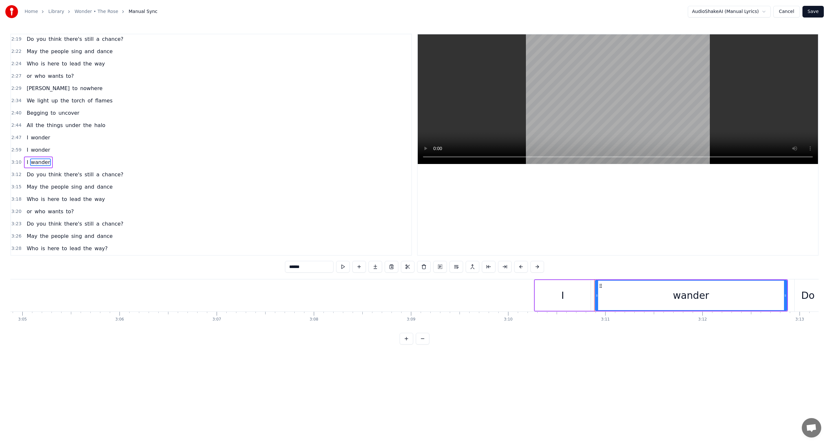
scroll to position [0, 18517]
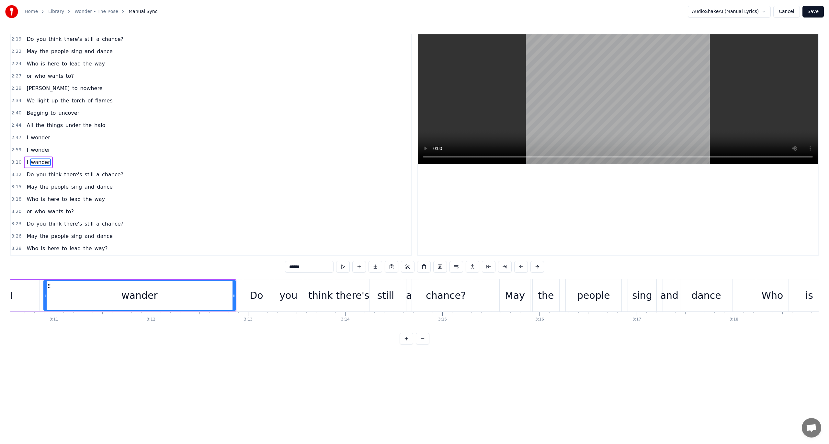
drag, startPoint x: 308, startPoint y: 265, endPoint x: 204, endPoint y: 259, distance: 104.2
click at [204, 259] on div "0:11 What if we were all the same? 0:14 Is there a point of all the names? 0:17…" at bounding box center [414, 189] width 808 height 311
type input "******"
click at [251, 205] on div "3:20 or who wants to?" at bounding box center [211, 211] width 400 height 12
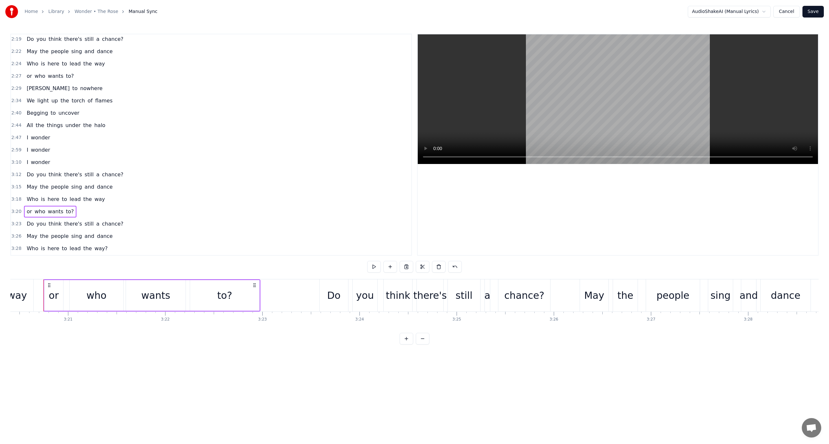
scroll to position [0, 19475]
click at [41, 120] on div "All the things under the halo" at bounding box center [66, 126] width 84 height 12
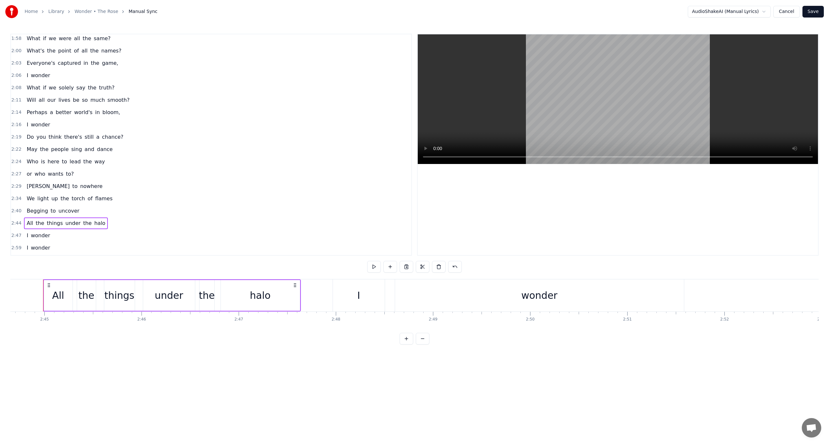
scroll to position [335, 0]
click at [376, 266] on button at bounding box center [374, 267] width 14 height 12
click at [314, 278] on div "0:11 What if we were all the same? 0:14 Is there a point of all the names? 0:17…" at bounding box center [414, 189] width 808 height 311
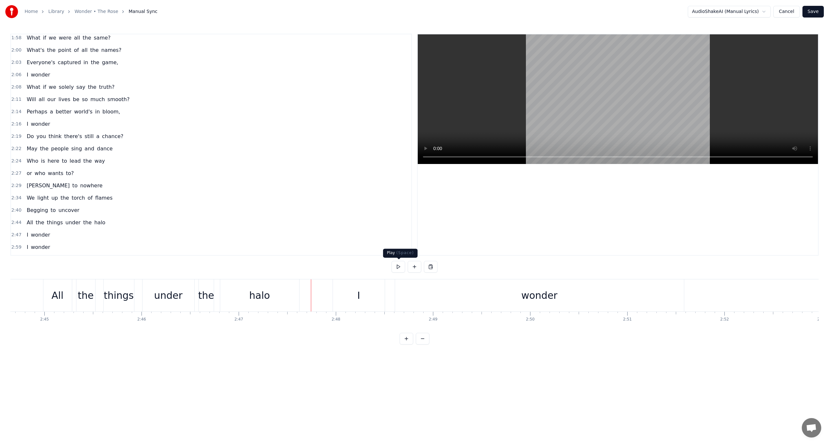
click at [394, 269] on button at bounding box center [399, 267] width 14 height 12
drag, startPoint x: 358, startPoint y: 282, endPoint x: 425, endPoint y: 284, distance: 67.7
click at [425, 284] on div "I wonder" at bounding box center [509, 295] width 353 height 32
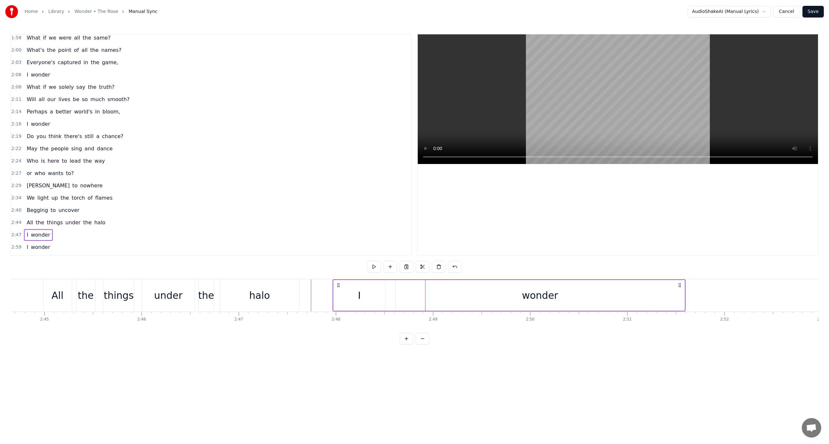
click at [273, 285] on div "halo" at bounding box center [259, 295] width 79 height 32
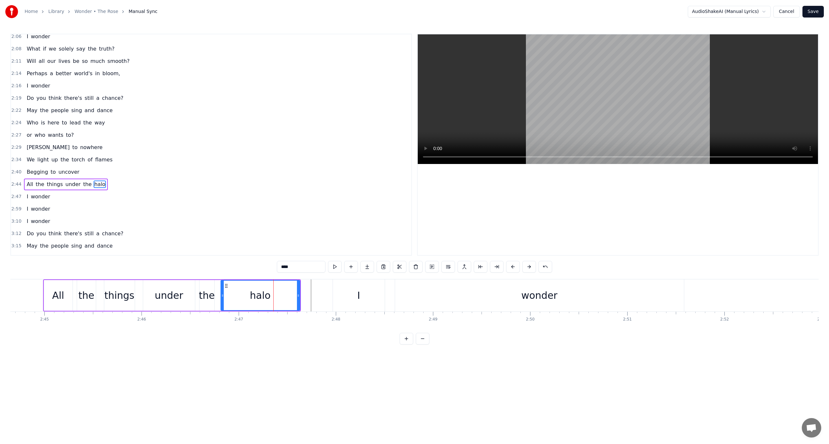
scroll to position [404, 0]
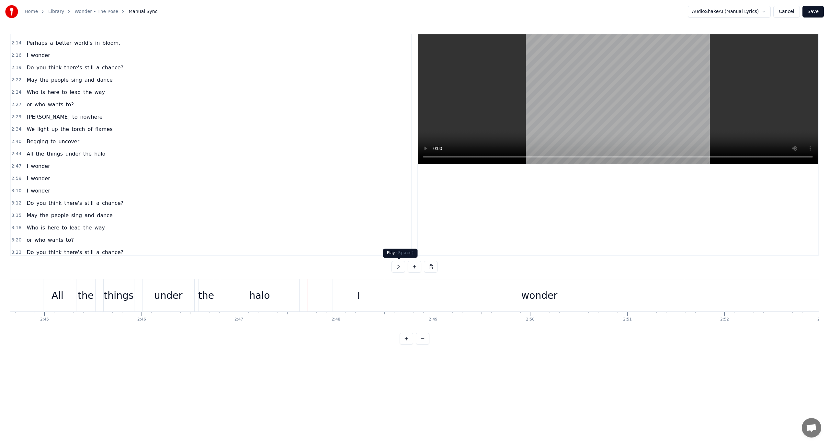
click at [394, 269] on button at bounding box center [399, 267] width 14 height 12
click at [217, 281] on div "All the things under the halo" at bounding box center [172, 295] width 258 height 32
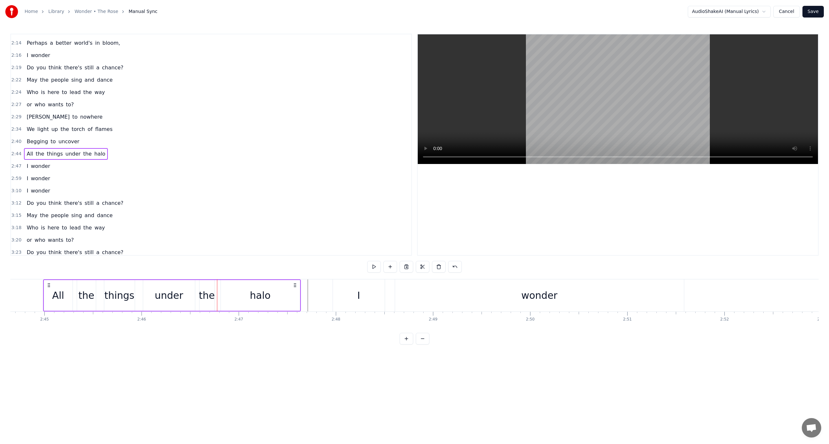
click at [218, 269] on div "0:11 What if we were all the same? 0:14 Is there a point of all the names? 0:17…" at bounding box center [414, 189] width 808 height 311
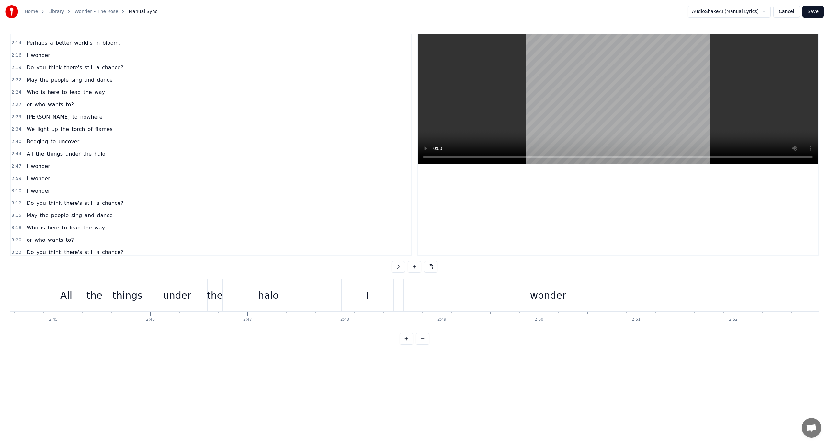
scroll to position [0, 15986]
click at [395, 268] on button at bounding box center [399, 267] width 14 height 12
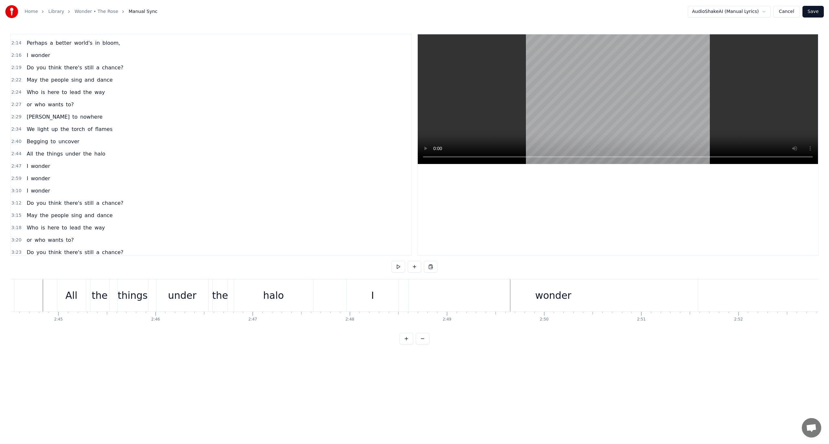
drag, startPoint x: 381, startPoint y: 280, endPoint x: 403, endPoint y: 280, distance: 22.0
click at [403, 280] on div "I wonder" at bounding box center [523, 295] width 353 height 32
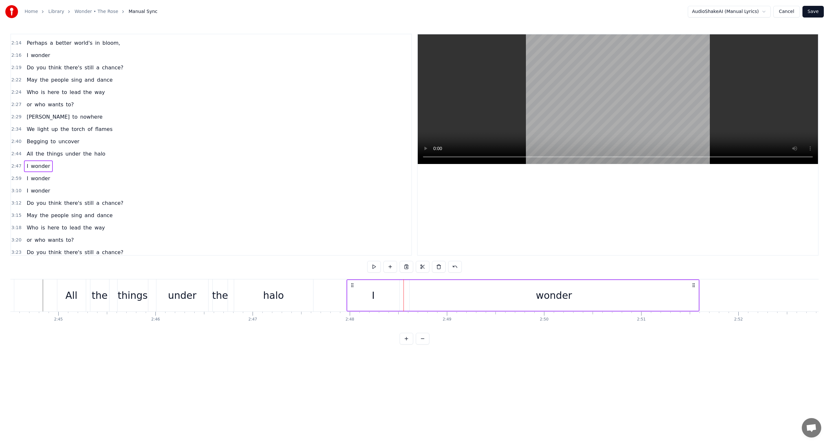
click at [400, 280] on div "I wonder" at bounding box center [523, 295] width 353 height 32
click at [347, 290] on div "I" at bounding box center [373, 295] width 52 height 31
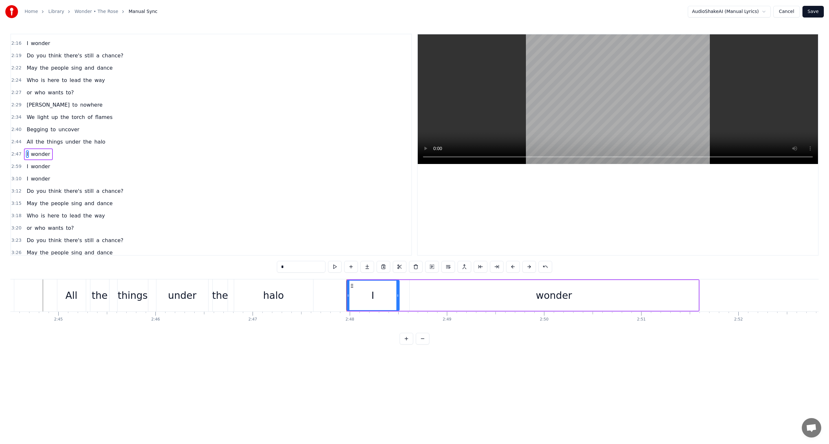
click at [348, 296] on icon at bounding box center [348, 295] width 3 height 5
click at [443, 286] on div "wonder" at bounding box center [554, 295] width 289 height 31
type input "******"
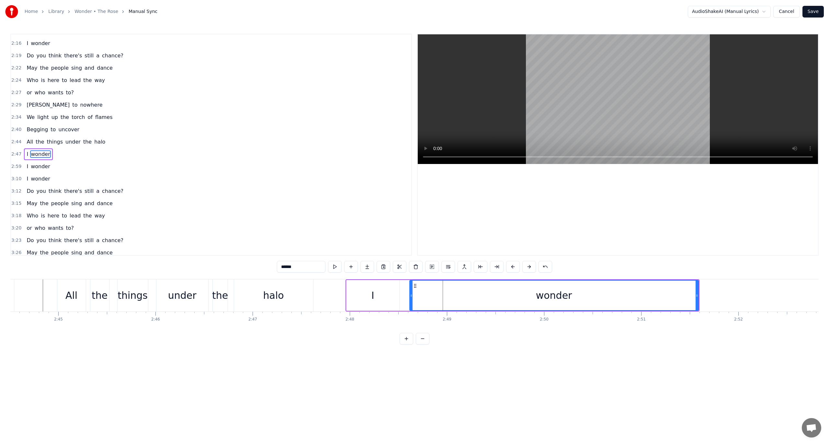
click at [402, 282] on div "I wonder" at bounding box center [523, 295] width 354 height 32
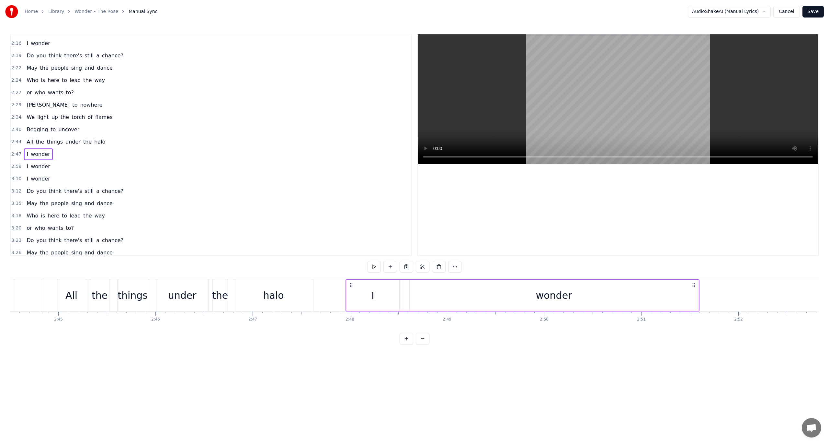
click at [346, 289] on div "I" at bounding box center [372, 295] width 53 height 31
click at [401, 281] on div "I wonder" at bounding box center [523, 295] width 354 height 32
click at [410, 290] on div "wonder" at bounding box center [554, 295] width 289 height 31
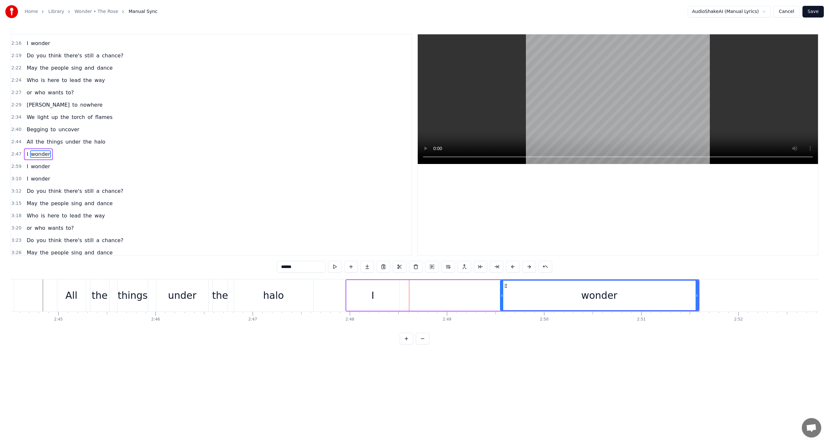
drag, startPoint x: 409, startPoint y: 290, endPoint x: 500, endPoint y: 294, distance: 90.8
click at [500, 294] on div "wonder" at bounding box center [599, 295] width 199 height 31
click at [392, 293] on div "I" at bounding box center [373, 295] width 53 height 31
type input "*"
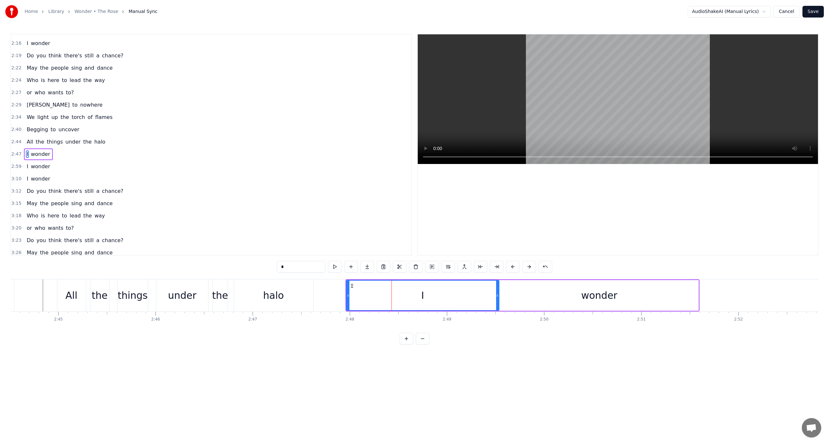
drag, startPoint x: 397, startPoint y: 293, endPoint x: 497, endPoint y: 300, distance: 100.0
click at [497, 300] on div at bounding box center [497, 295] width 3 height 29
drag, startPoint x: 348, startPoint y: 297, endPoint x: 458, endPoint y: 295, distance: 109.8
click at [458, 295] on icon at bounding box center [458, 295] width 3 height 5
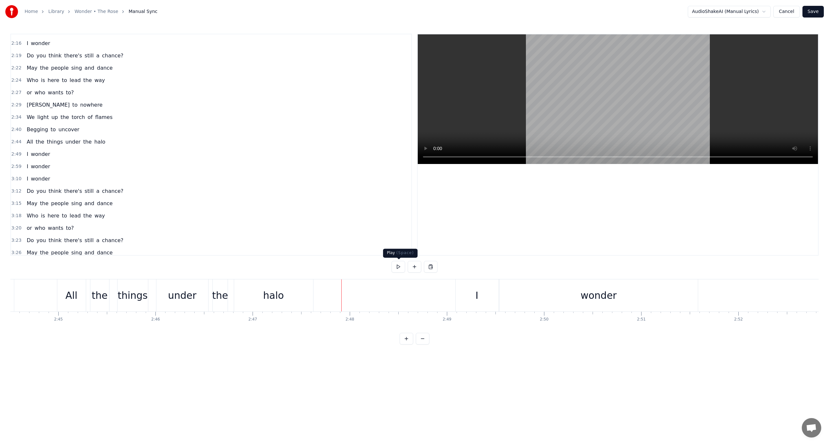
click at [396, 269] on button at bounding box center [399, 267] width 14 height 12
click at [397, 269] on button at bounding box center [399, 267] width 14 height 12
click at [696, 297] on div "wonder" at bounding box center [599, 295] width 198 height 32
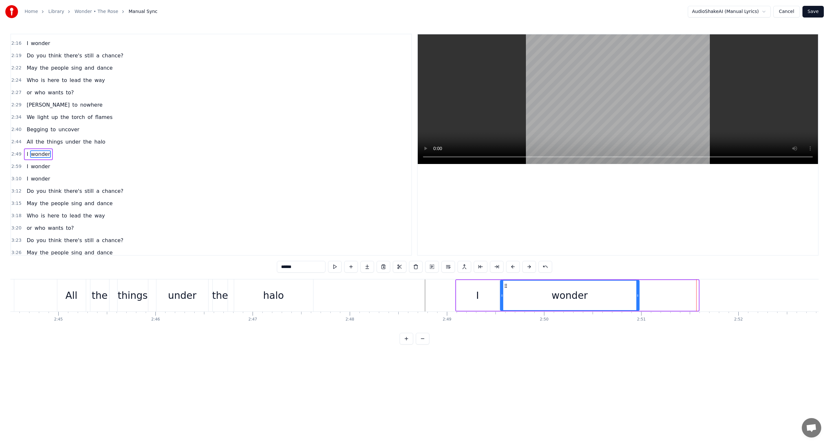
drag, startPoint x: 698, startPoint y: 296, endPoint x: 638, endPoint y: 292, distance: 59.4
click at [638, 292] on div at bounding box center [637, 295] width 3 height 29
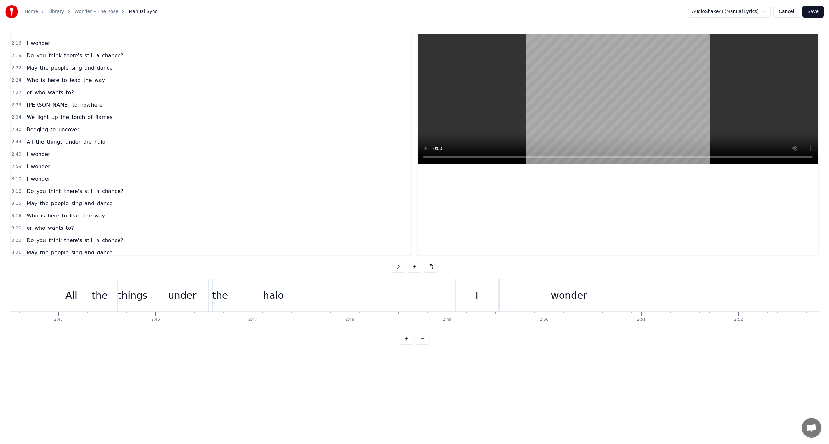
scroll to position [0, 15983]
click at [396, 270] on button at bounding box center [399, 267] width 14 height 12
click at [395, 275] on div "0:11 What if we were all the same? 0:14 Is there a point of all the names? 0:17…" at bounding box center [414, 189] width 808 height 311
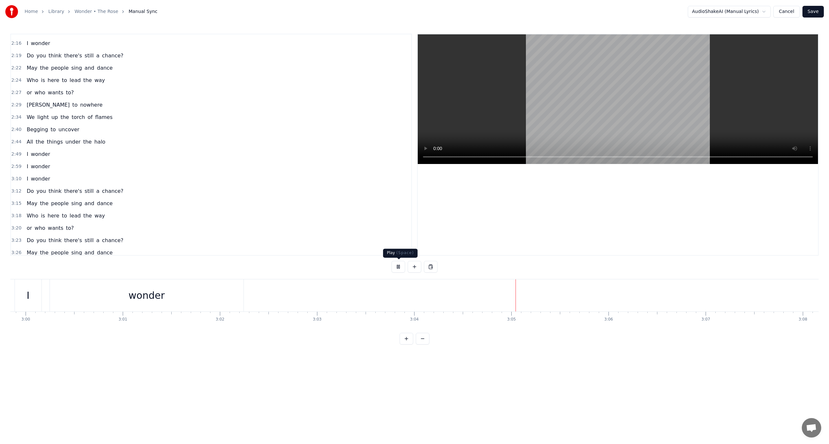
click at [401, 268] on button at bounding box center [399, 267] width 14 height 12
click at [536, 300] on div "wonder" at bounding box center [451, 295] width 194 height 32
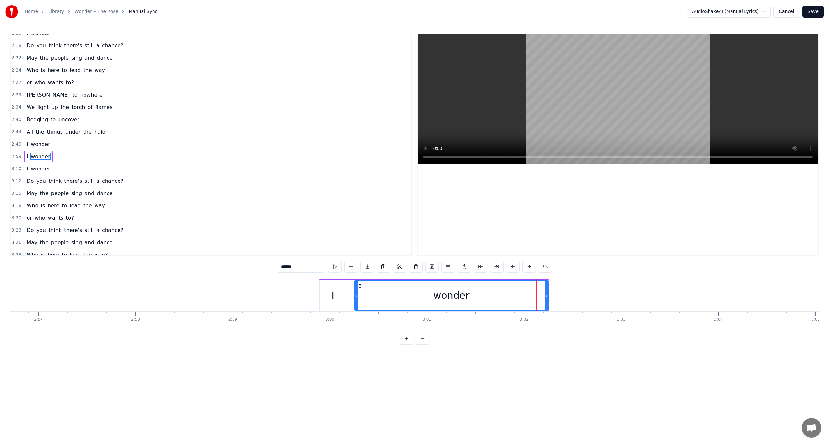
scroll to position [428, 0]
drag, startPoint x: 547, startPoint y: 299, endPoint x: 473, endPoint y: 294, distance: 74.0
click at [473, 294] on div at bounding box center [473, 295] width 3 height 29
click at [320, 299] on div "I" at bounding box center [333, 295] width 27 height 31
type input "*"
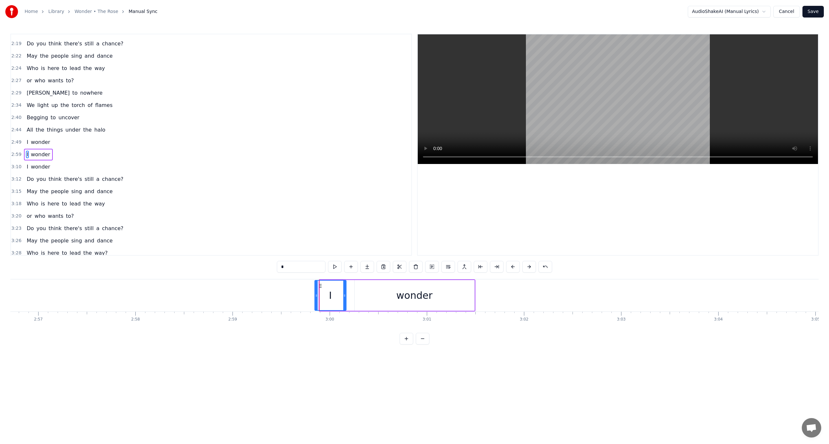
drag, startPoint x: 320, startPoint y: 297, endPoint x: 315, endPoint y: 297, distance: 4.9
click at [315, 297] on icon at bounding box center [316, 295] width 3 height 5
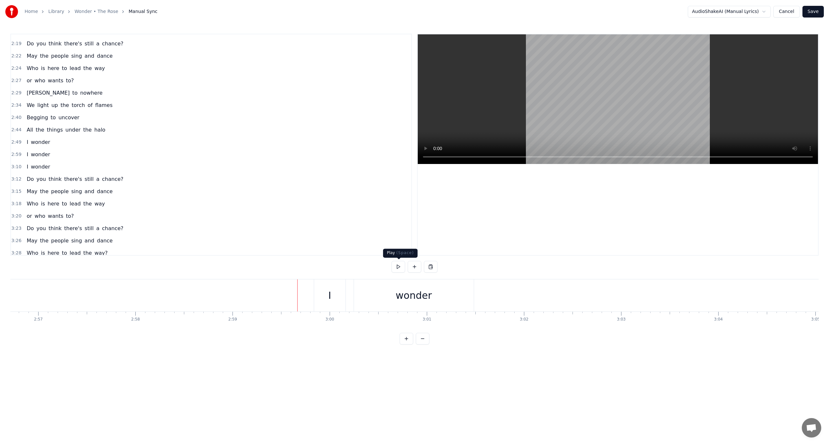
click at [401, 268] on button at bounding box center [399, 267] width 14 height 12
click at [396, 267] on button at bounding box center [399, 267] width 14 height 12
click at [395, 268] on button at bounding box center [399, 267] width 14 height 12
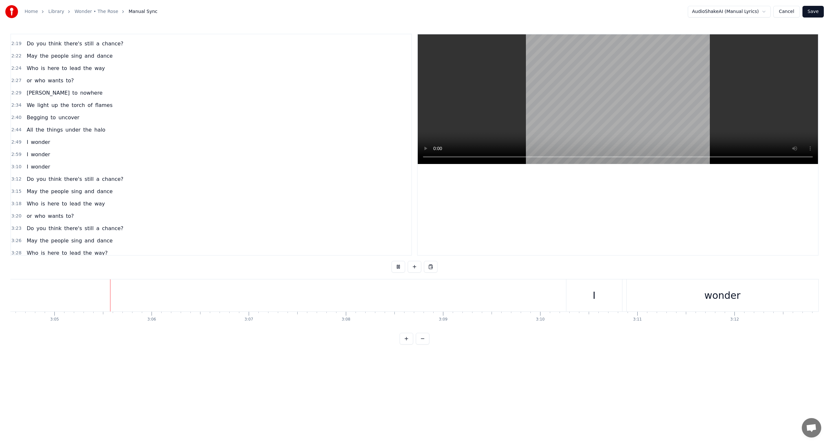
scroll to position [0, 17935]
click at [401, 266] on button at bounding box center [399, 267] width 14 height 12
click at [625, 295] on div "wonder" at bounding box center [721, 295] width 192 height 32
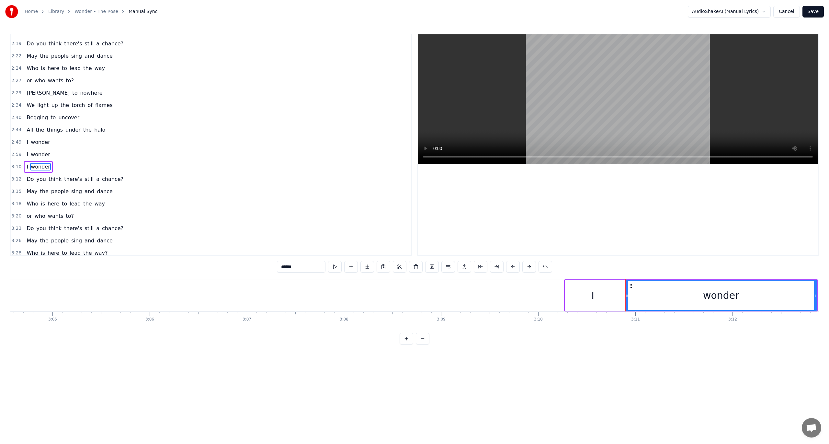
scroll to position [432, 0]
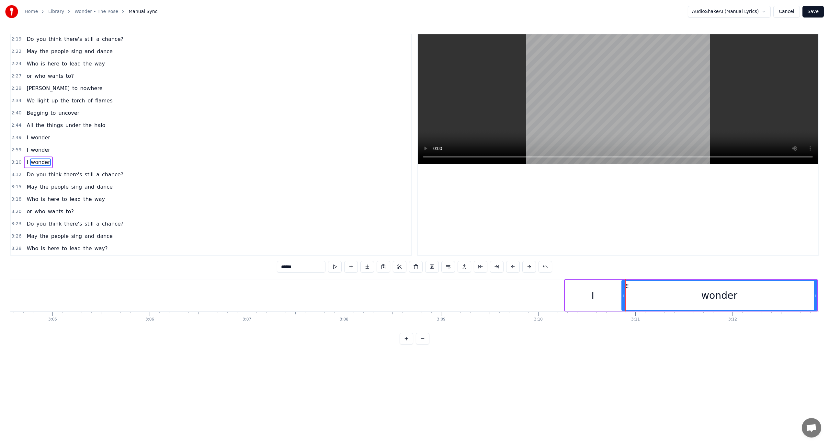
drag, startPoint x: 628, startPoint y: 295, endPoint x: 625, endPoint y: 295, distance: 3.6
click at [625, 295] on icon at bounding box center [623, 295] width 3 height 5
drag, startPoint x: 815, startPoint y: 293, endPoint x: 750, endPoint y: 296, distance: 65.5
click at [750, 296] on icon at bounding box center [750, 295] width 3 height 5
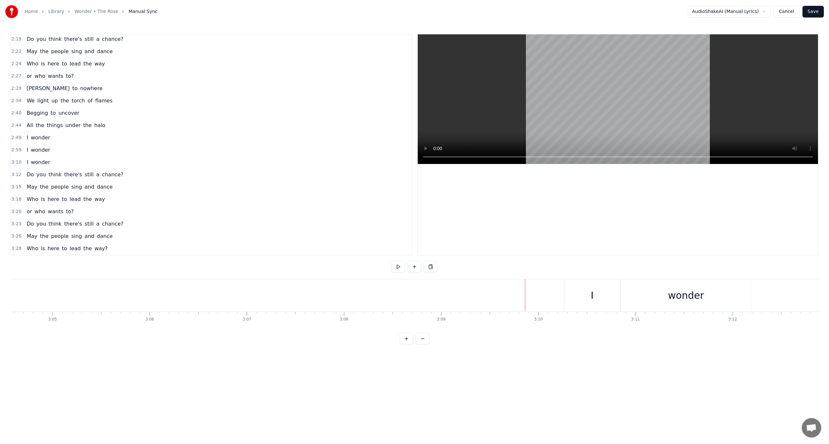
click at [564, 288] on div "I" at bounding box center [592, 295] width 56 height 32
drag, startPoint x: 566, startPoint y: 294, endPoint x: 555, endPoint y: 295, distance: 11.1
click at [555, 295] on icon at bounding box center [556, 295] width 3 height 5
click at [402, 267] on button at bounding box center [399, 267] width 14 height 12
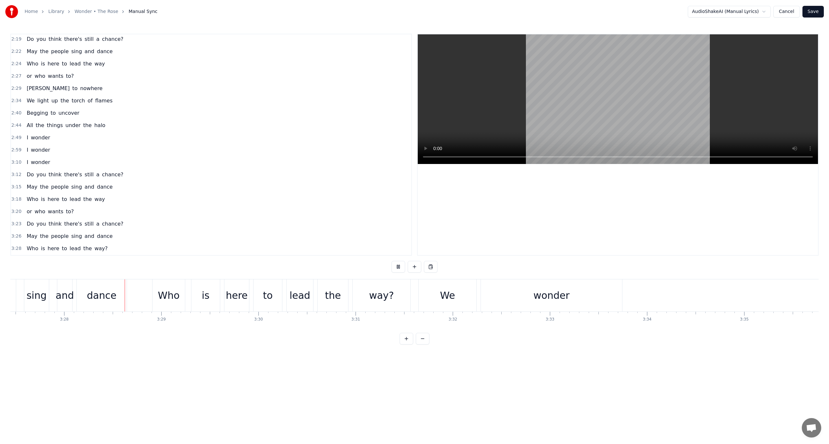
scroll to position [0, 20182]
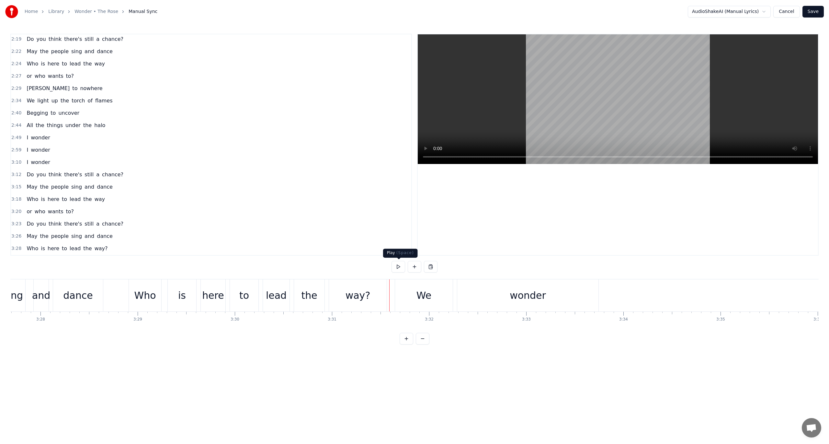
click at [400, 267] on button at bounding box center [399, 267] width 14 height 12
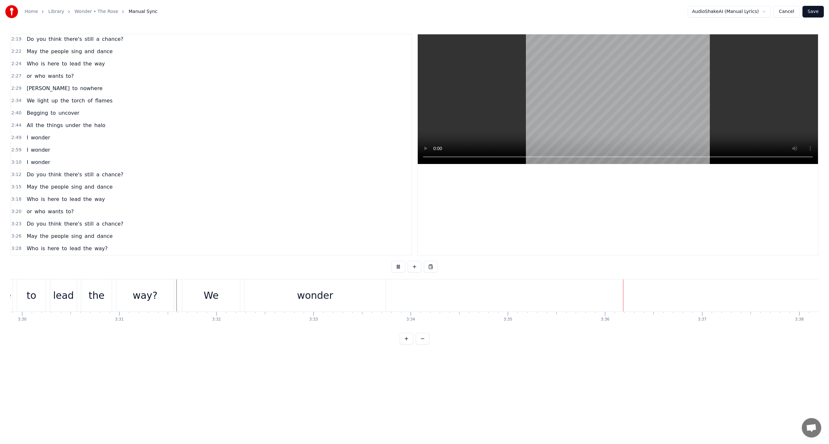
scroll to position [0, 20402]
click at [820, 12] on button "Save" at bounding box center [813, 12] width 21 height 12
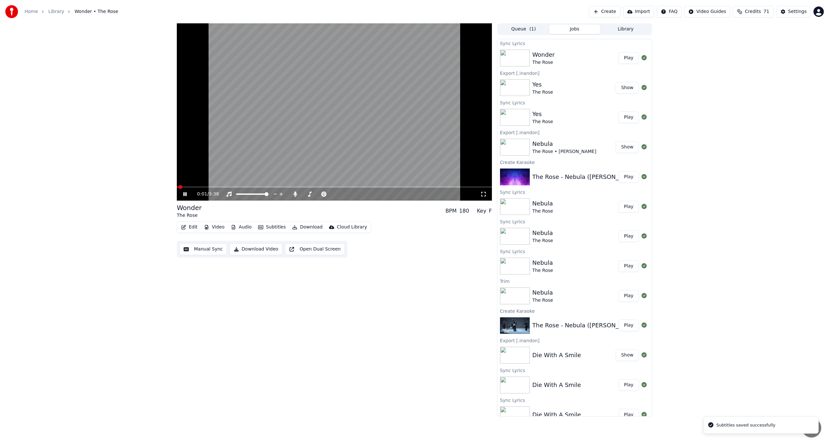
click at [310, 225] on button "Download" at bounding box center [308, 227] width 36 height 9
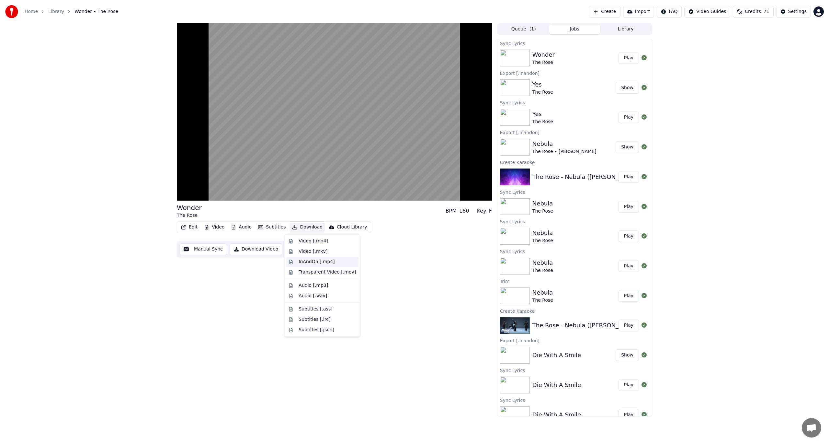
click at [328, 262] on div "InAndOn [.mp4]" at bounding box center [317, 261] width 36 height 6
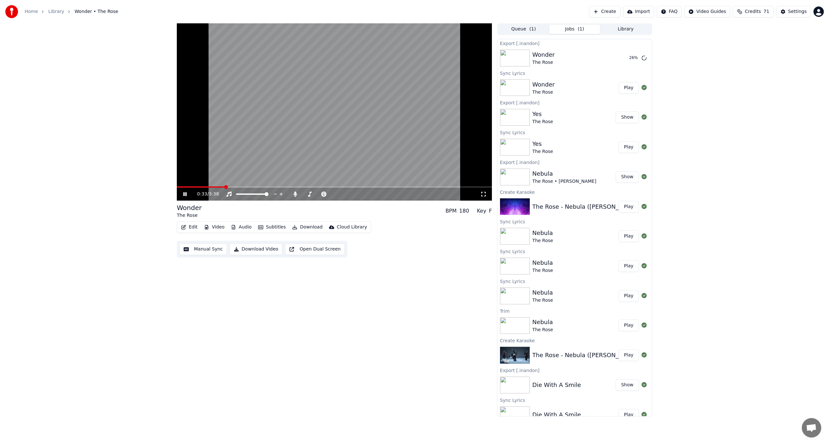
click at [185, 194] on icon at bounding box center [189, 193] width 15 height 5
click at [625, 35] on div "Queue ( 1 ) Jobs Library Export [.inandon] Wonder The Rose Show Sync Lyrics Won…" at bounding box center [574, 219] width 155 height 393
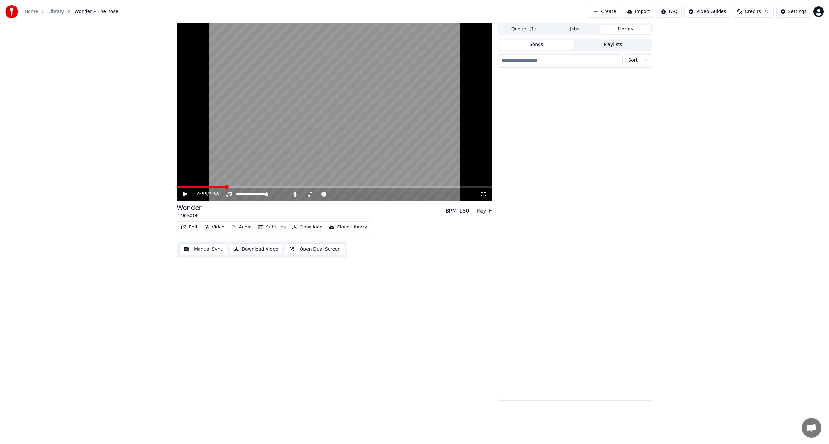
click at [613, 26] on button "Library" at bounding box center [625, 29] width 51 height 9
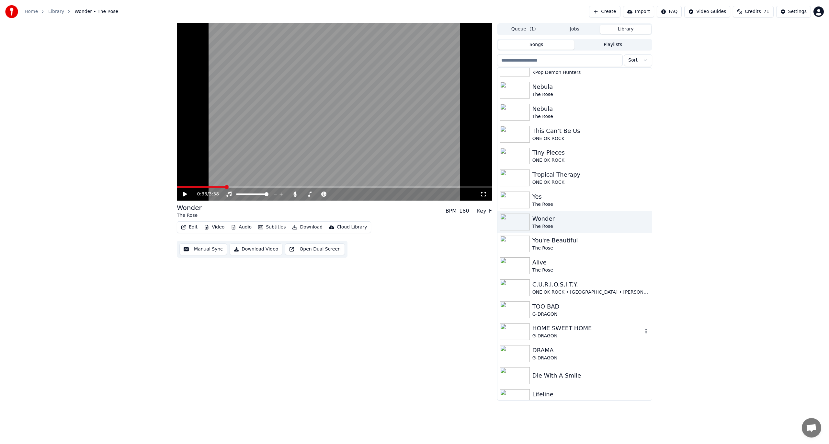
scroll to position [65, 0]
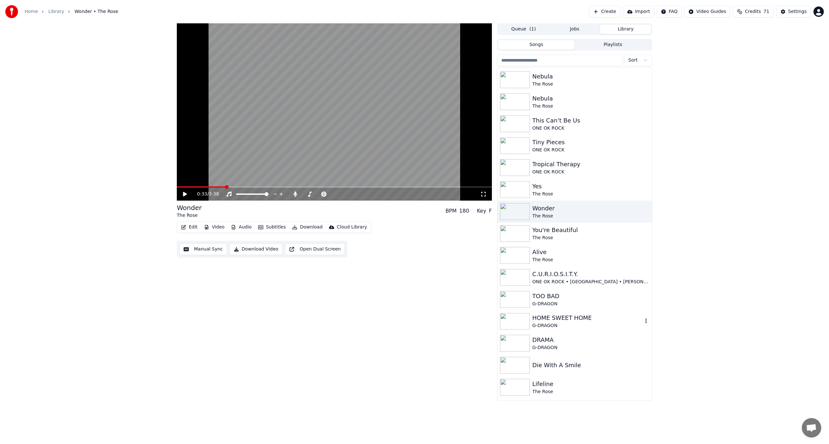
click at [562, 321] on div "HOME SWEET HOME" at bounding box center [588, 317] width 110 height 9
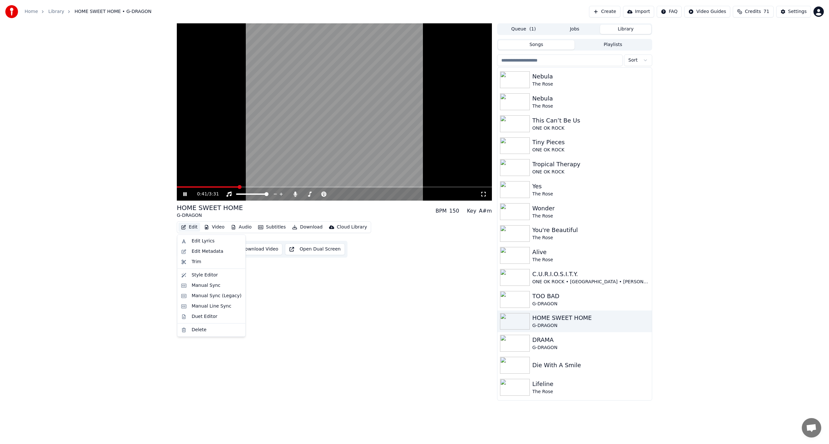
click at [189, 225] on button "Edit" at bounding box center [189, 227] width 22 height 9
click at [195, 244] on div "Edit Lyrics" at bounding box center [203, 241] width 23 height 6
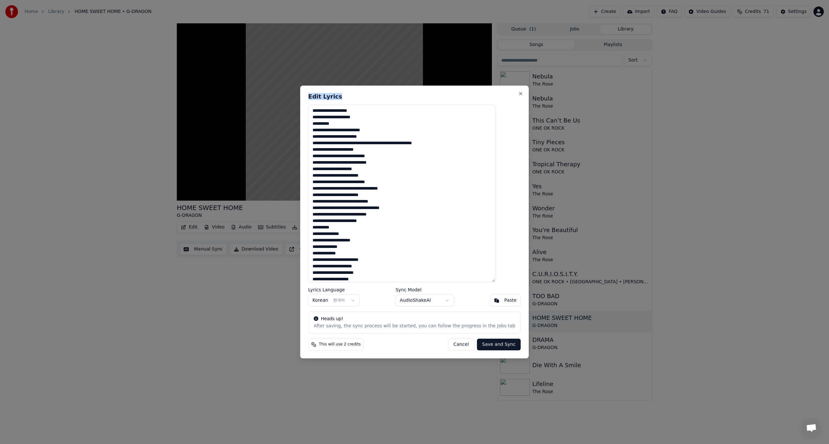
drag, startPoint x: 422, startPoint y: 89, endPoint x: 580, endPoint y: 94, distance: 157.5
click at [584, 94] on body "Home Library HOME SWEET HOME • G-DRAGON Create Import FAQ Video Guides Credits …" at bounding box center [414, 222] width 829 height 444
click at [518, 92] on button "Close" at bounding box center [520, 93] width 5 height 5
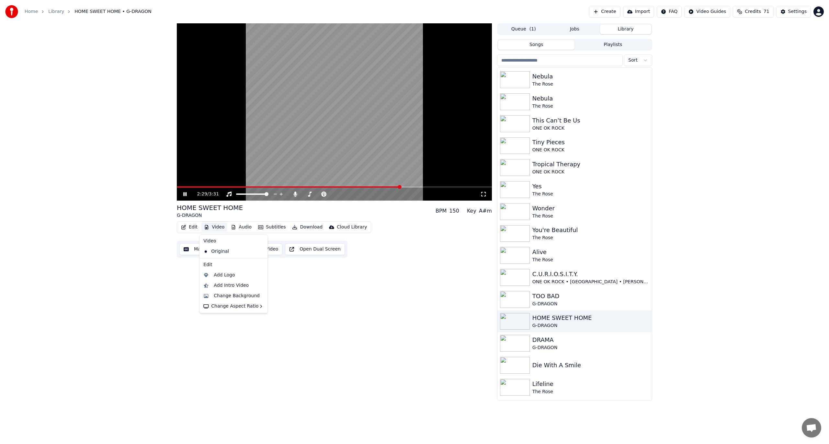
click at [220, 225] on button "Video" at bounding box center [214, 227] width 26 height 9
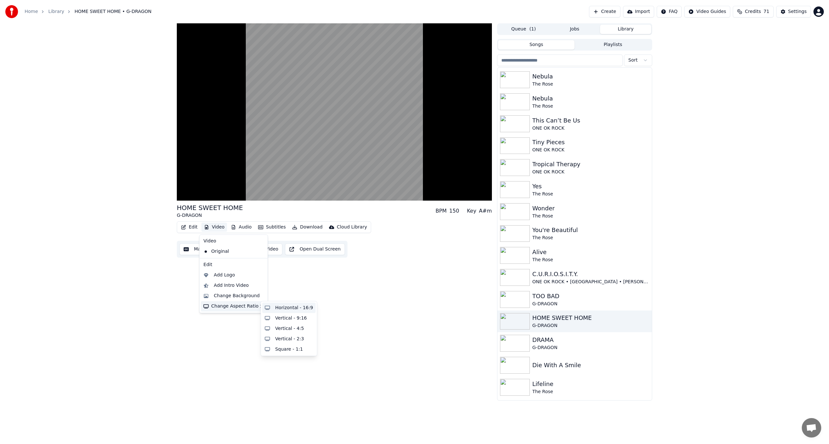
click at [288, 306] on div "Horizontal - 16:9" at bounding box center [294, 307] width 38 height 6
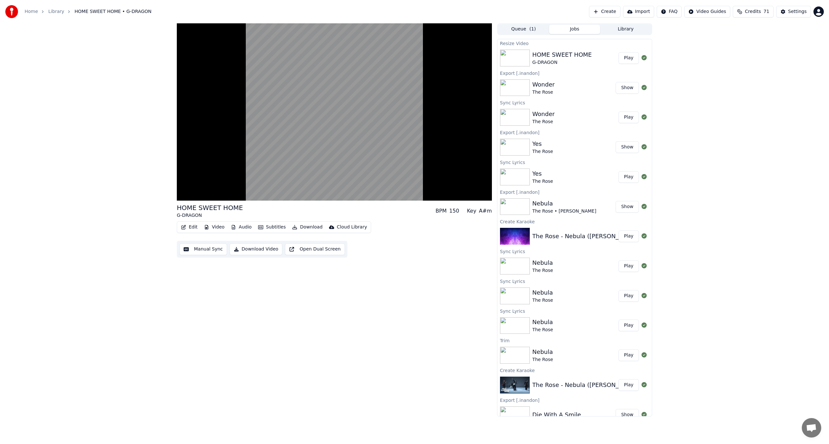
click at [619, 57] on button "Play" at bounding box center [629, 58] width 20 height 12
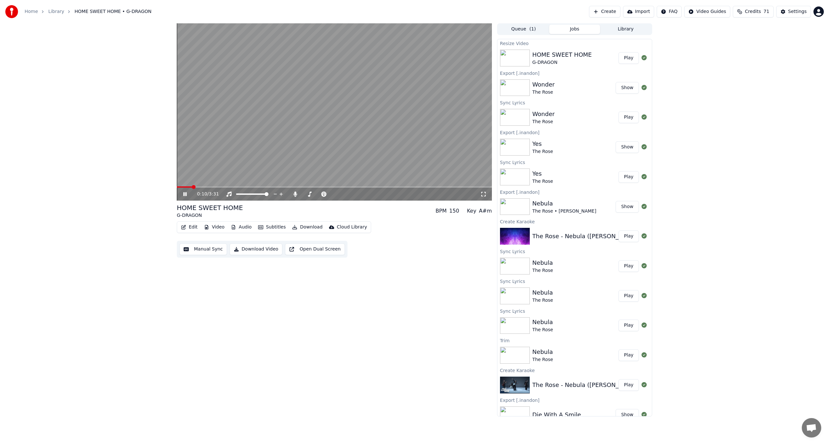
click at [188, 227] on button "Edit" at bounding box center [189, 227] width 22 height 9
click at [190, 239] on div "Edit Lyrics" at bounding box center [211, 241] width 65 height 10
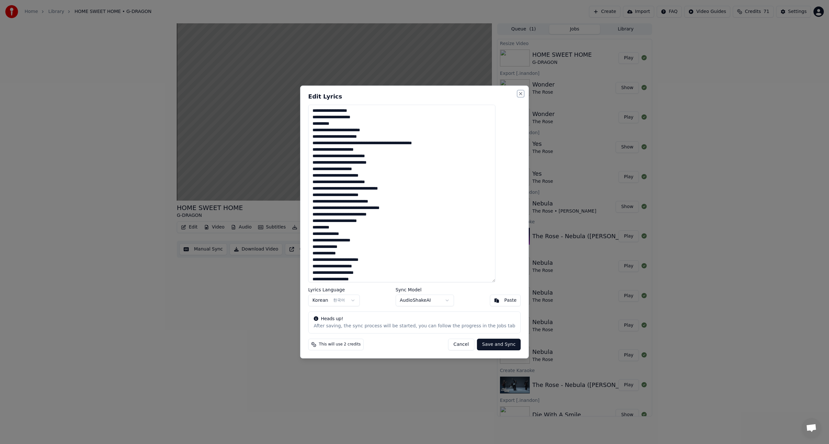
click at [518, 95] on button "Close" at bounding box center [520, 93] width 5 height 5
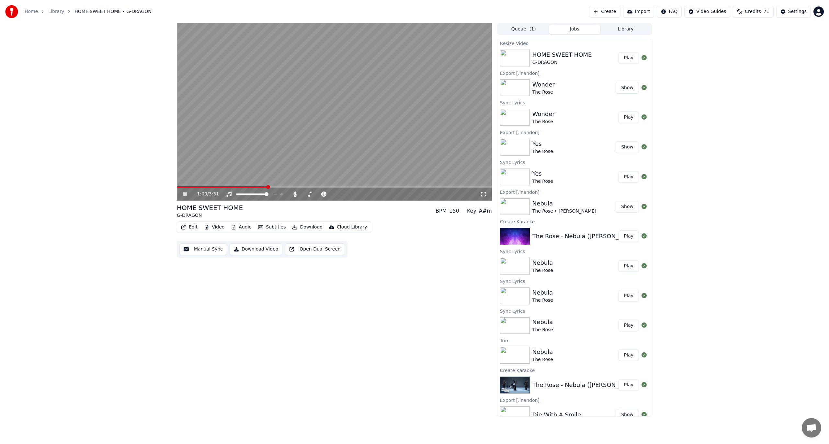
click at [191, 227] on button "Edit" at bounding box center [189, 227] width 22 height 9
click at [194, 242] on div "Edit Lyrics" at bounding box center [203, 241] width 23 height 6
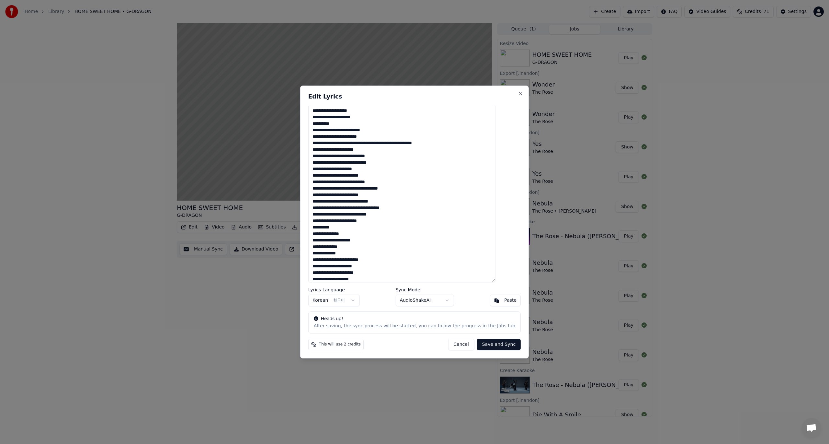
click at [514, 93] on div "Edit Lyrics Lyrics Language Korean 한국어 Sync Model AudioShakeAI Paste Heads up! …" at bounding box center [414, 222] width 229 height 273
click at [506, 90] on div "Edit Lyrics Lyrics Language Korean 한국어 Sync Model AudioShakeAI Paste Heads up! …" at bounding box center [414, 222] width 229 height 273
click at [505, 98] on h2 "Edit Lyrics" at bounding box center [414, 97] width 212 height 6
click at [518, 95] on button "Close" at bounding box center [520, 93] width 5 height 5
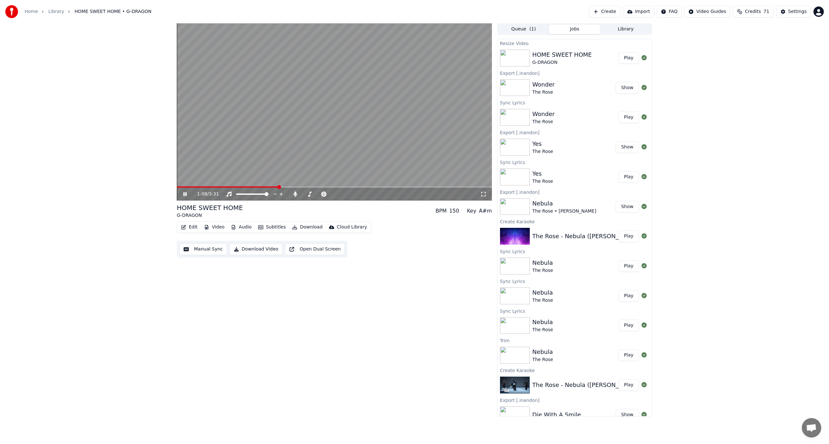
click at [276, 185] on video at bounding box center [334, 111] width 315 height 177
click at [269, 186] on span at bounding box center [270, 187] width 4 height 4
click at [265, 162] on video at bounding box center [334, 111] width 315 height 177
click at [296, 133] on video at bounding box center [334, 111] width 315 height 177
click at [211, 249] on button "Manual Sync" at bounding box center [203, 249] width 48 height 12
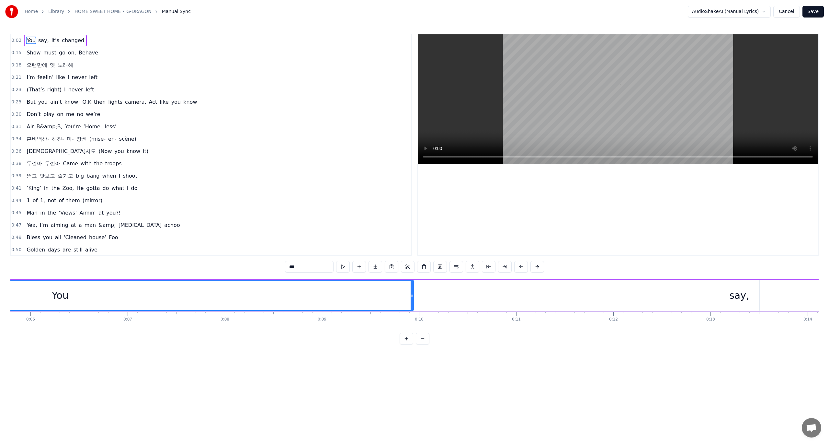
scroll to position [0, 226]
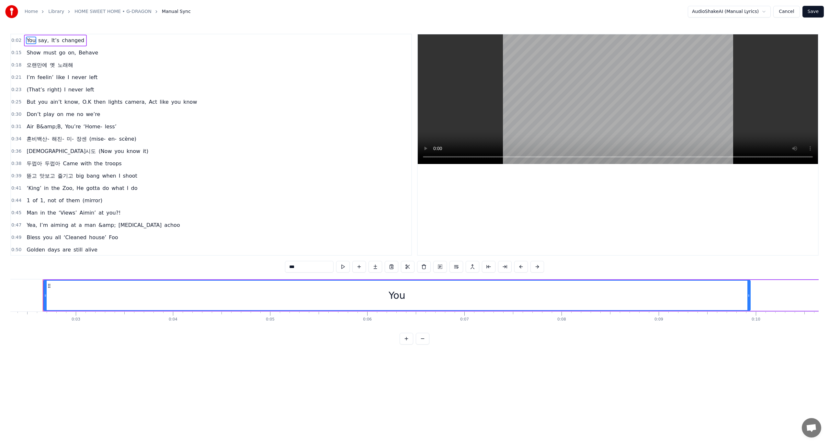
click at [52, 123] on span "B&amp;B," at bounding box center [49, 126] width 27 height 7
type input "********"
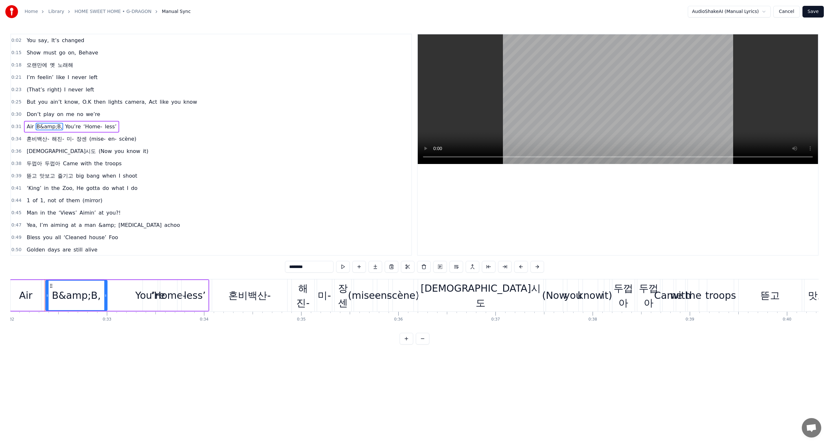
scroll to position [0, 3112]
click at [70, 151] on div "Delete Word Del" at bounding box center [88, 151] width 80 height 10
click at [30, 123] on span "Air" at bounding box center [30, 126] width 8 height 7
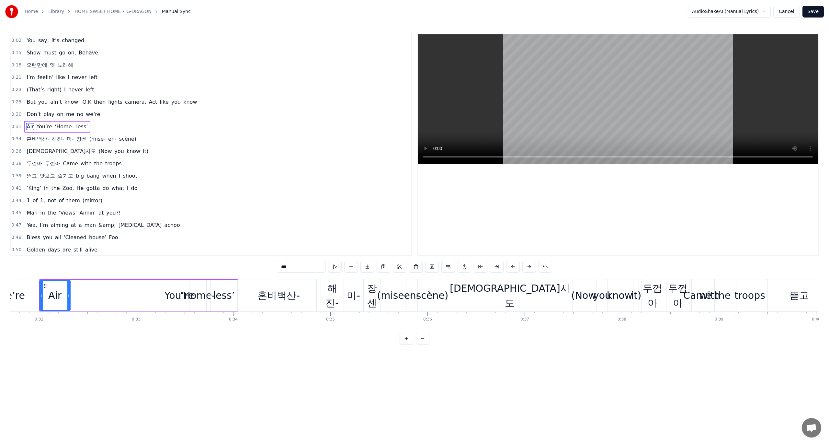
scroll to position [0, 3077]
click at [298, 267] on input "***" at bounding box center [301, 267] width 49 height 12
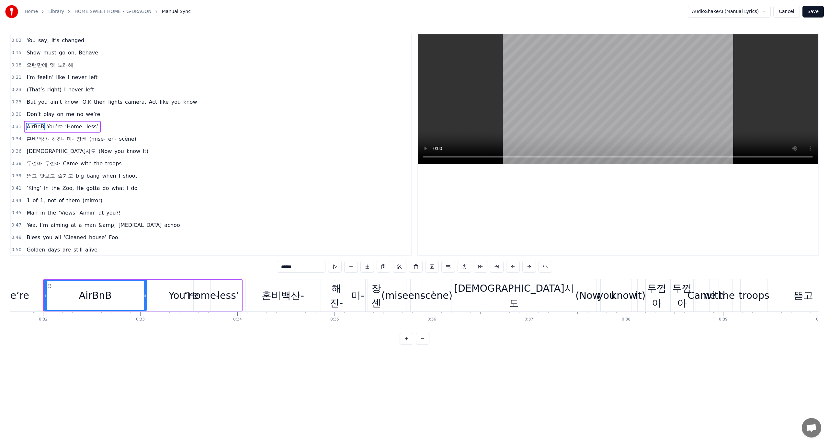
drag, startPoint x: 74, startPoint y: 295, endPoint x: 146, endPoint y: 295, distance: 72.2
click at [146, 295] on icon at bounding box center [145, 295] width 3 height 5
type input "******"
click at [40, 265] on div "0:02 You say, It’s changed 0:15 Show must go on, Behave 0:18 오랜만에 옛 노래해 0:21 I’…" at bounding box center [414, 189] width 808 height 311
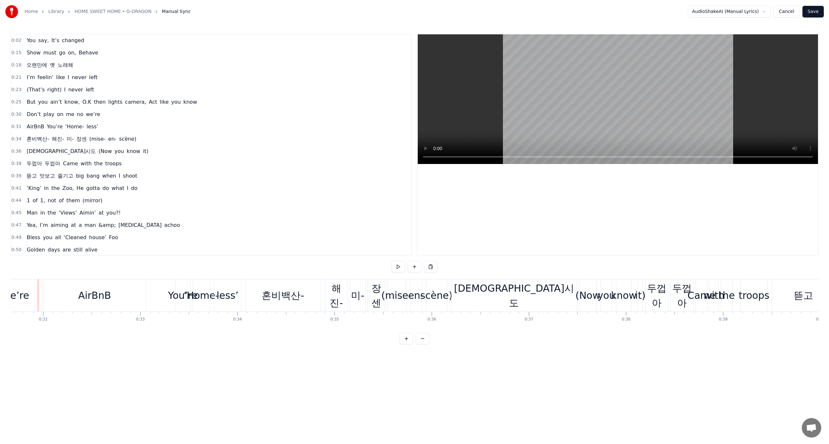
scroll to position [0, 3072]
click at [43, 281] on div at bounding box center [43, 295] width 0 height 32
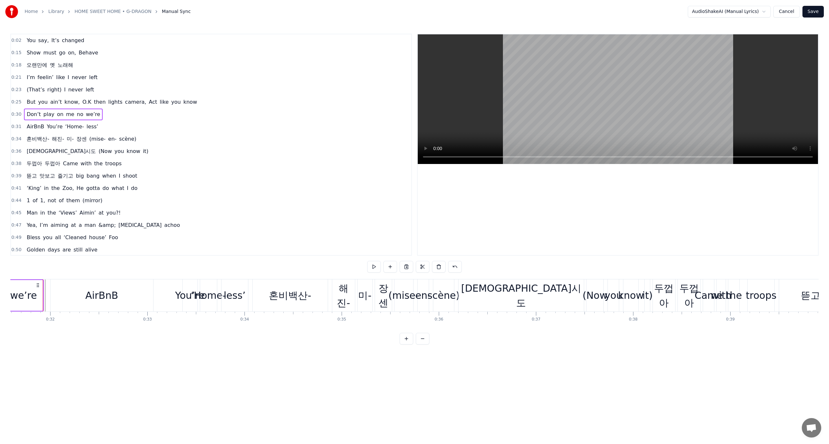
click at [43, 281] on div at bounding box center [43, 295] width 0 height 32
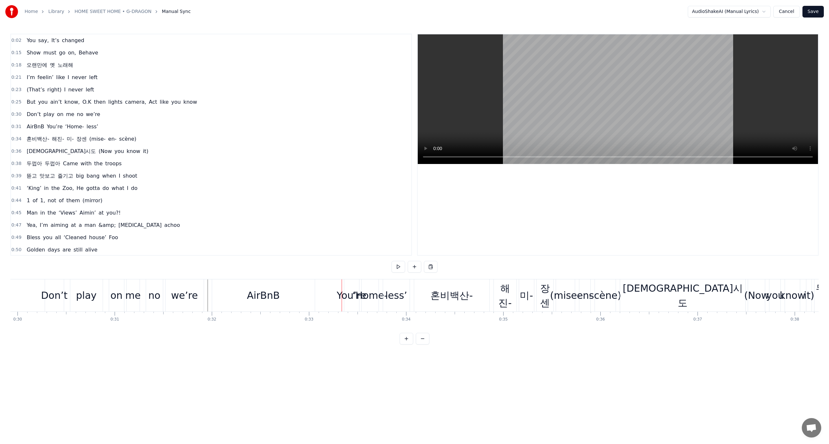
scroll to position [0, 2892]
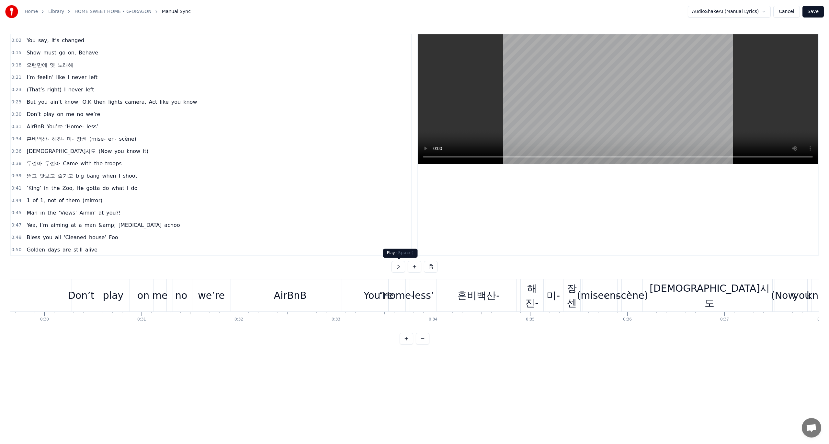
click at [396, 267] on button at bounding box center [399, 267] width 14 height 12
click at [339, 293] on div "AirBnB" at bounding box center [290, 295] width 103 height 32
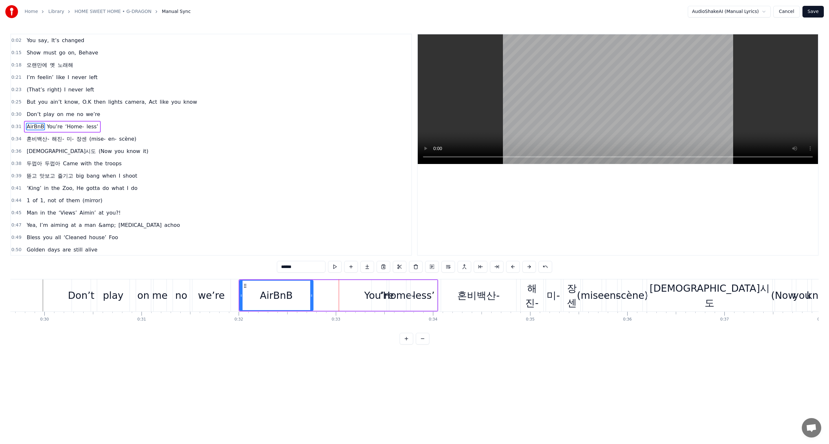
drag, startPoint x: 341, startPoint y: 292, endPoint x: 312, endPoint y: 290, distance: 29.3
click at [312, 290] on div at bounding box center [311, 295] width 3 height 29
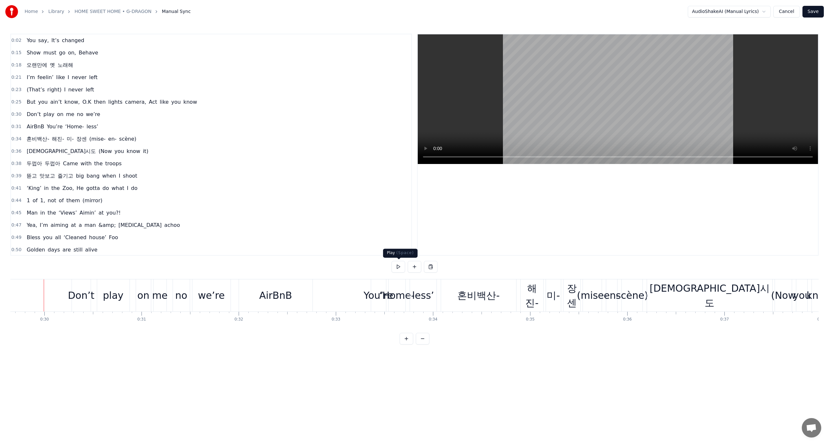
click at [396, 266] on button at bounding box center [399, 267] width 14 height 12
click at [397, 271] on button at bounding box center [399, 267] width 14 height 12
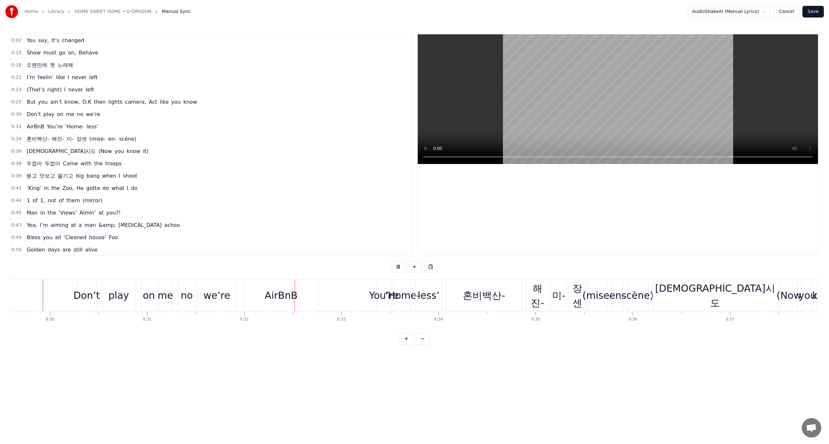
click at [397, 271] on button at bounding box center [399, 267] width 14 height 12
click at [247, 298] on div "AirBnB" at bounding box center [282, 295] width 74 height 32
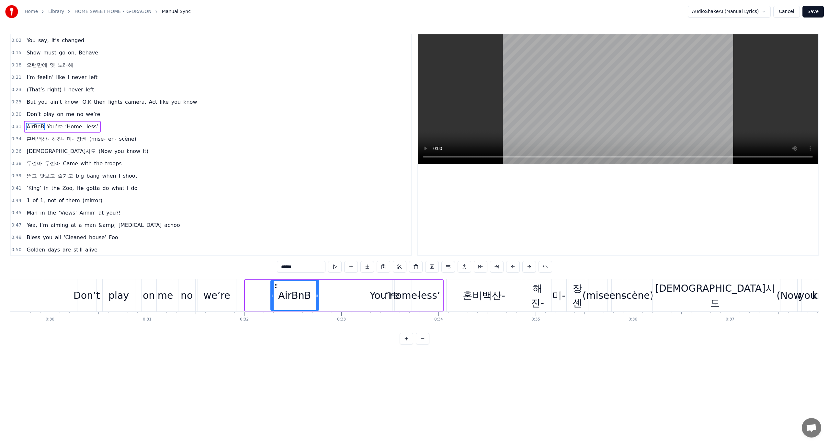
drag, startPoint x: 246, startPoint y: 296, endPoint x: 272, endPoint y: 295, distance: 25.6
click at [272, 295] on icon at bounding box center [272, 295] width 3 height 5
click at [270, 294] on div "AirBnB You’re ‘Home- less’" at bounding box center [357, 295] width 174 height 32
click at [317, 293] on div "AirBnB" at bounding box center [295, 295] width 48 height 31
drag, startPoint x: 317, startPoint y: 293, endPoint x: 313, endPoint y: 293, distance: 4.6
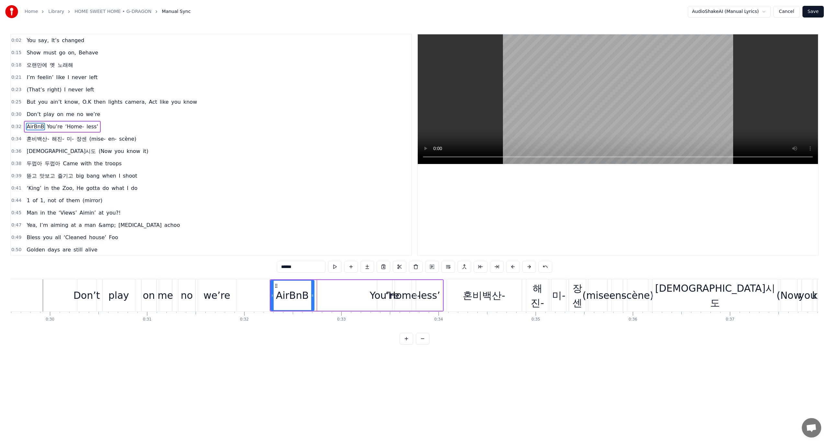
click at [313, 293] on icon at bounding box center [312, 295] width 3 height 5
click at [205, 292] on div "we’re" at bounding box center [216, 295] width 27 height 15
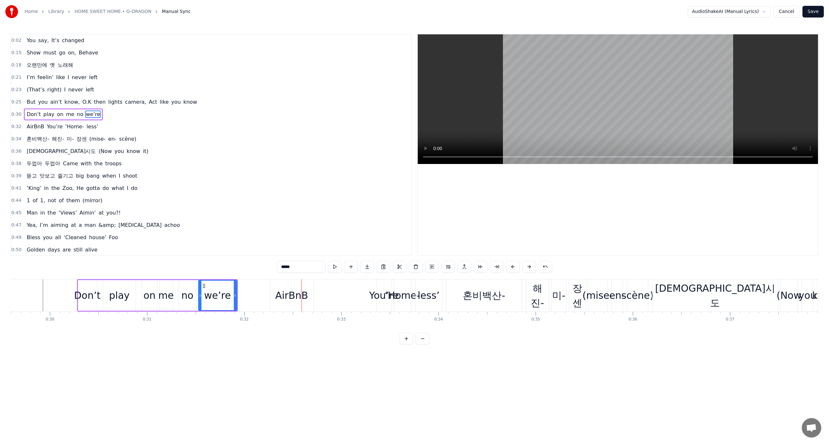
click at [211, 291] on div "we’re" at bounding box center [217, 295] width 27 height 15
click at [150, 284] on div "on" at bounding box center [149, 295] width 15 height 31
click at [273, 292] on div "AirBnB" at bounding box center [291, 295] width 43 height 32
type input "******"
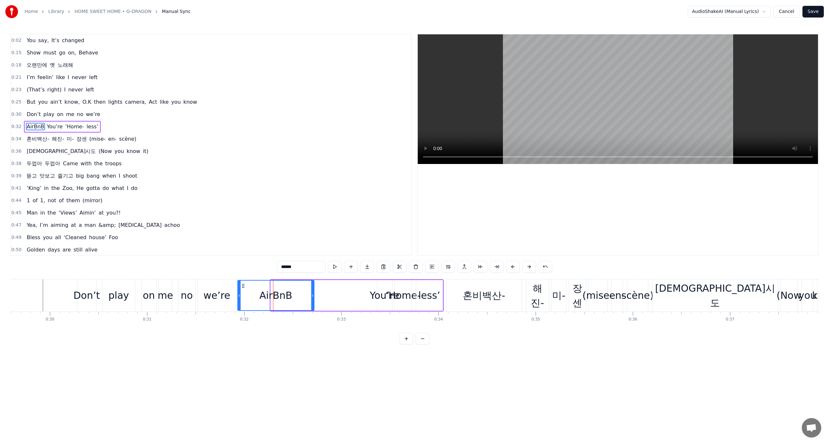
drag, startPoint x: 273, startPoint y: 292, endPoint x: 238, endPoint y: 292, distance: 35.0
click at [238, 292] on div at bounding box center [239, 295] width 3 height 29
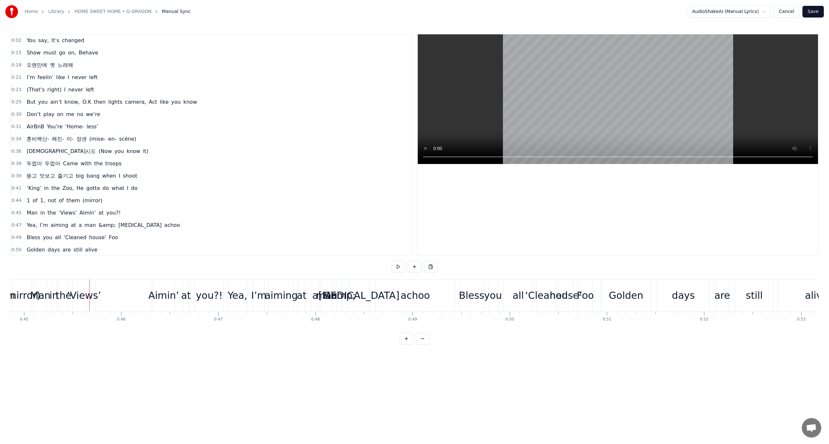
scroll to position [0, 4383]
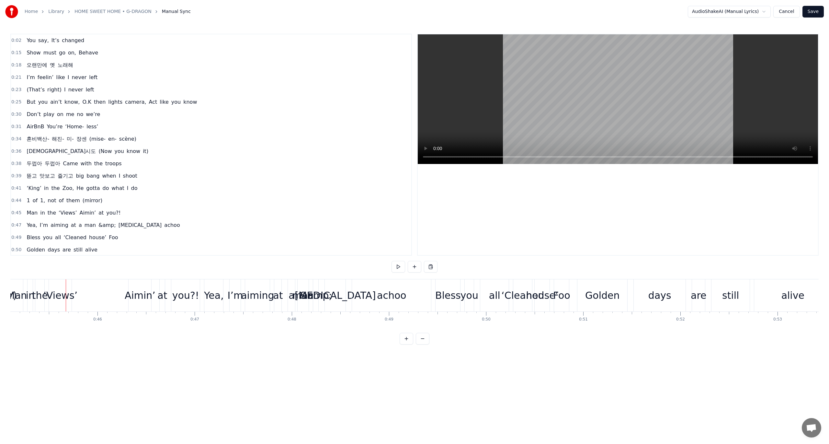
click at [98, 223] on span "&amp;" at bounding box center [107, 224] width 18 height 7
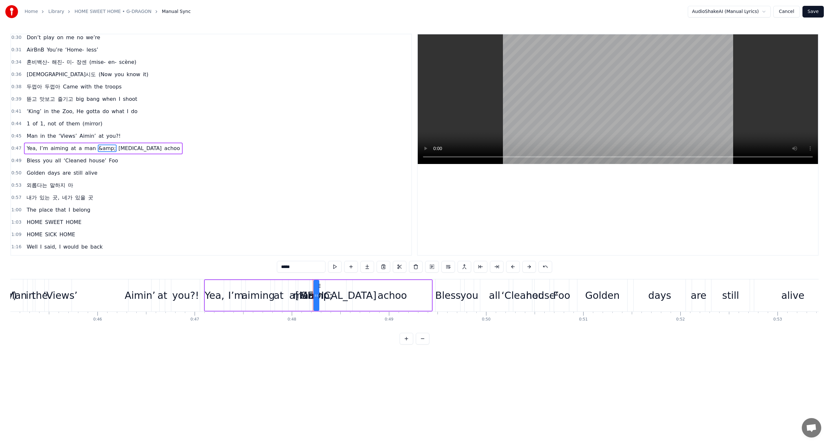
scroll to position [77, 0]
drag, startPoint x: 310, startPoint y: 266, endPoint x: 227, endPoint y: 257, distance: 83.5
click at [227, 257] on div "0:02 You say, It’s changed 0:15 Show must go on, Behave 0:18 오랜만에 옛 노래해 0:21 I’…" at bounding box center [414, 189] width 808 height 311
type input "*"
type input "*****"
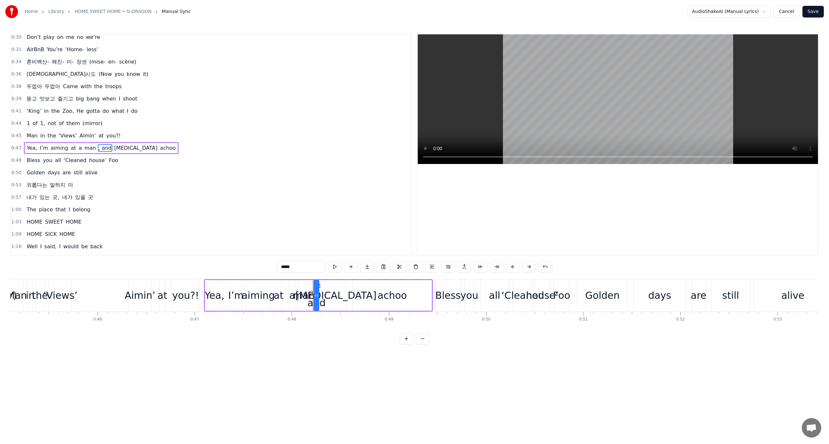
click at [141, 174] on div "0:50 Golden days are still alive" at bounding box center [211, 172] width 400 height 12
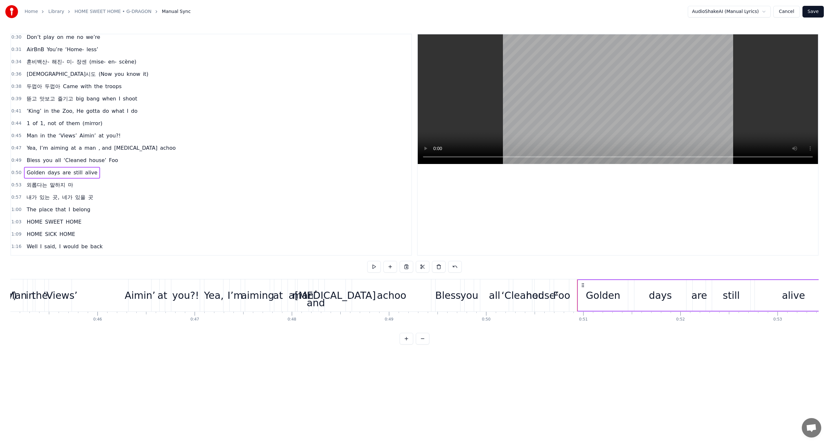
click at [26, 146] on span "Yea," at bounding box center [32, 148] width 12 height 8
click at [28, 147] on span "Yea," at bounding box center [32, 147] width 12 height 7
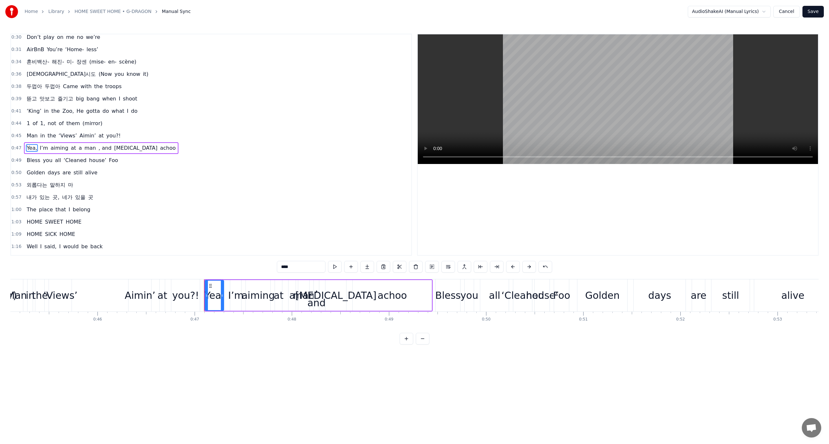
click at [36, 150] on div "Yea, I’m aiming at a man , and [MEDICAL_DATA] achoo" at bounding box center [101, 148] width 154 height 12
click at [379, 269] on button at bounding box center [374, 267] width 14 height 12
click at [61, 150] on div "Yea, I’m aiming at a man , and [MEDICAL_DATA] achoo" at bounding box center [101, 148] width 154 height 12
click at [383, 266] on div at bounding box center [414, 267] width 95 height 12
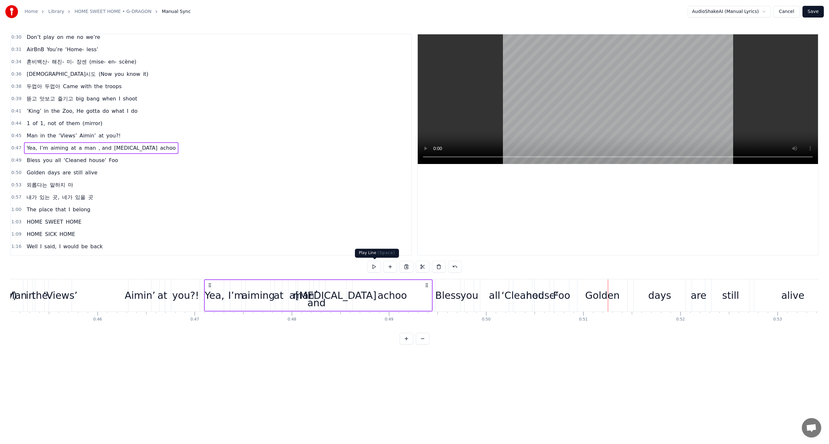
click at [381, 267] on button at bounding box center [374, 267] width 14 height 12
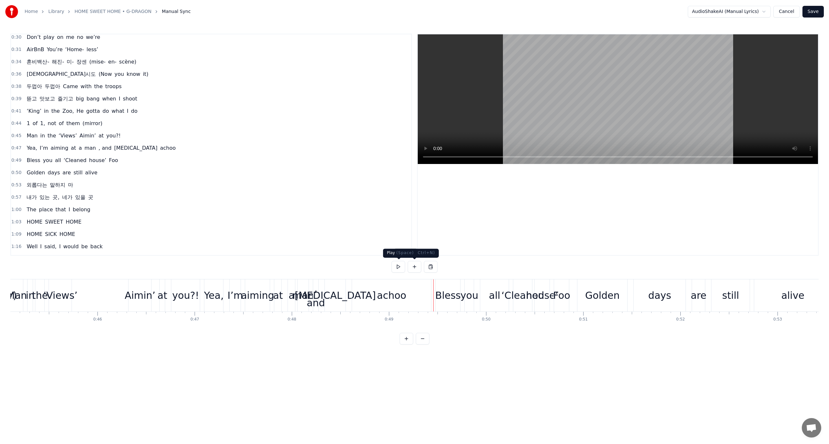
click at [398, 268] on button at bounding box center [399, 267] width 14 height 12
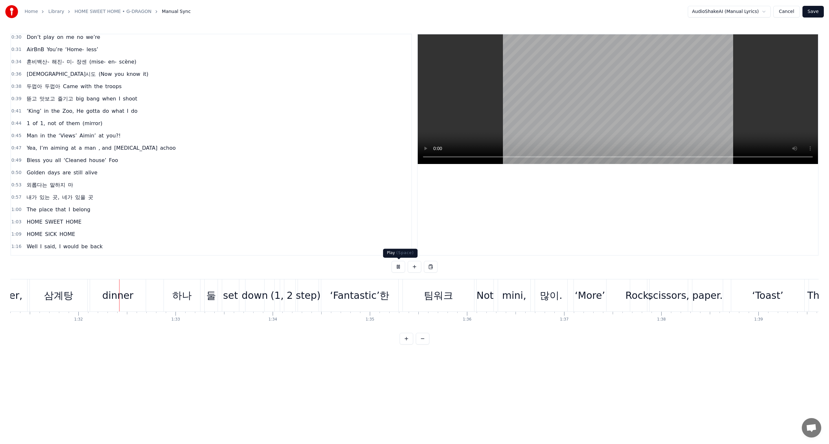
scroll to position [0, 8877]
click at [398, 265] on button at bounding box center [399, 267] width 14 height 12
click at [398, 268] on button at bounding box center [399, 267] width 14 height 12
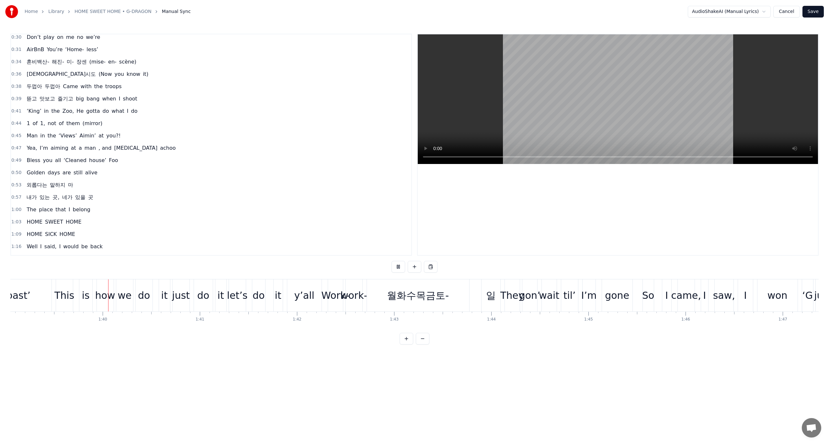
scroll to position [0, 9634]
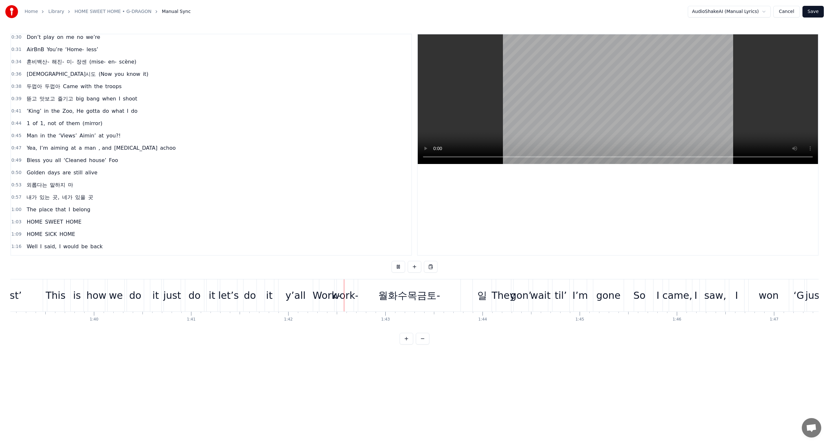
click at [398, 268] on button at bounding box center [399, 267] width 14 height 12
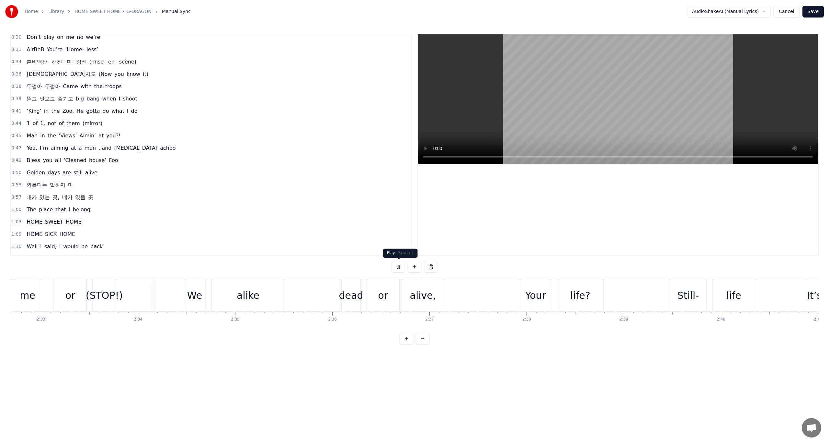
scroll to position [0, 14890]
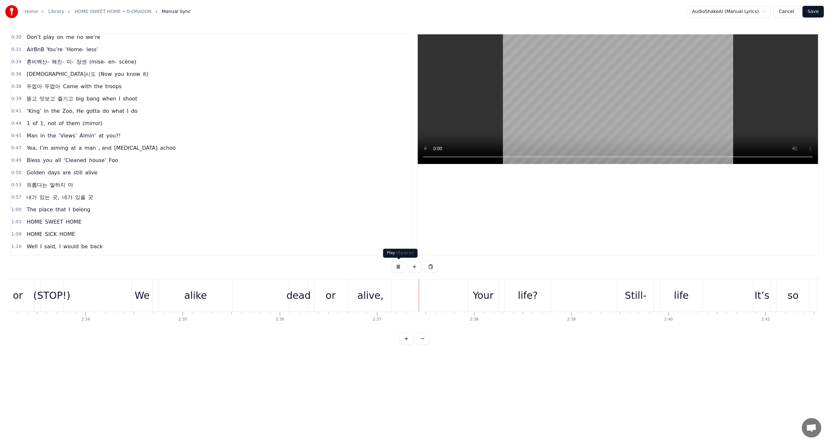
click at [397, 262] on button at bounding box center [399, 267] width 14 height 12
click at [401, 269] on button at bounding box center [399, 267] width 14 height 12
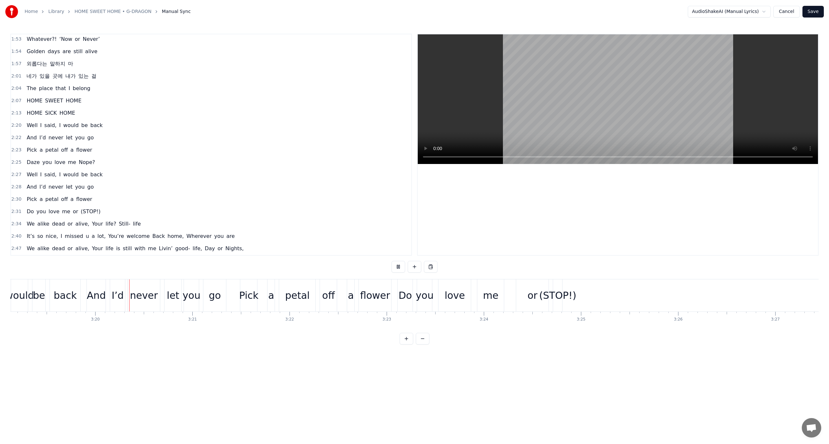
scroll to position [0, 19382]
click at [825, 10] on div "Home Library HOME SWEET HOME • G-DRAGON Manual Sync AudioShakeAI (Manual Lyrics…" at bounding box center [414, 11] width 829 height 23
click at [819, 10] on button "Save" at bounding box center [813, 12] width 21 height 12
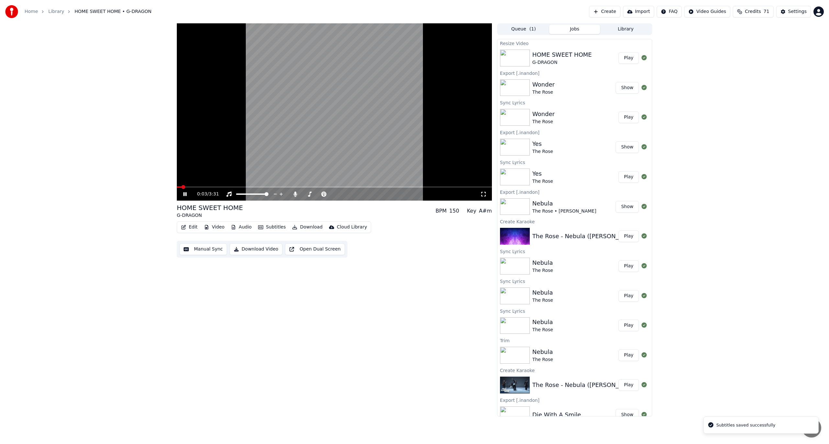
click at [188, 191] on div "0:03 / 3:31" at bounding box center [334, 194] width 310 height 6
click at [189, 191] on icon at bounding box center [189, 193] width 15 height 5
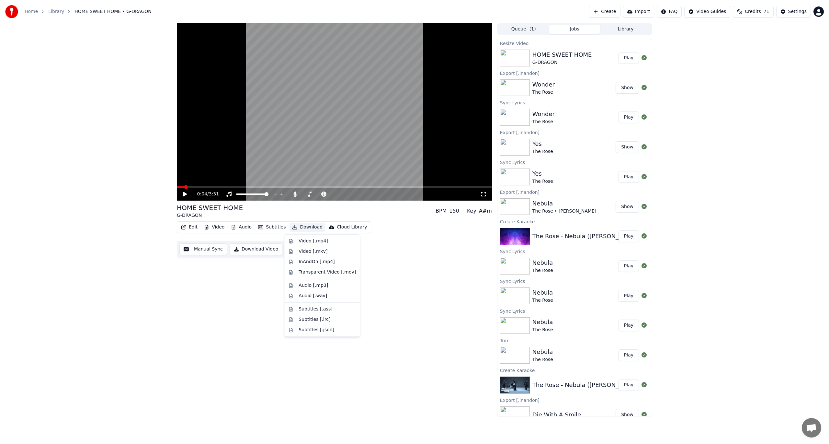
click at [305, 224] on button "Download" at bounding box center [308, 227] width 36 height 9
click at [311, 263] on div "InAndOn [.mp4]" at bounding box center [317, 261] width 36 height 6
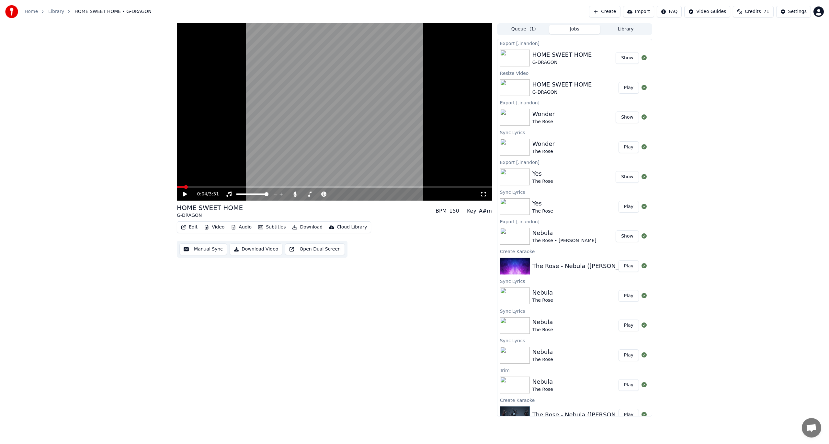
click at [640, 32] on button "Library" at bounding box center [625, 29] width 51 height 9
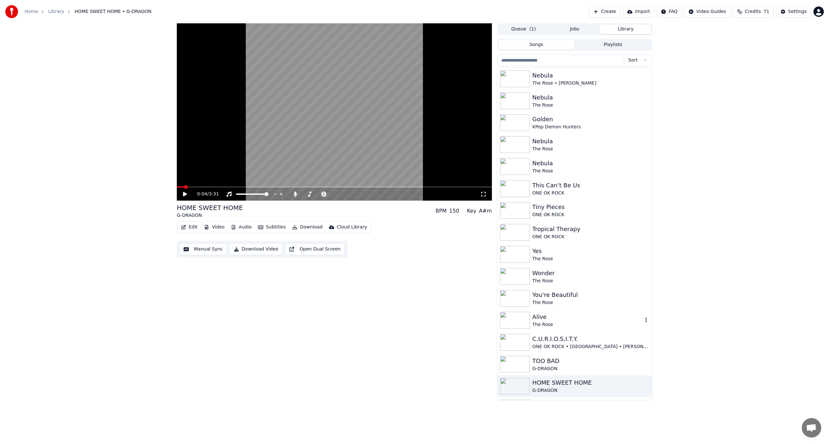
click at [545, 314] on div "Alive" at bounding box center [588, 316] width 110 height 9
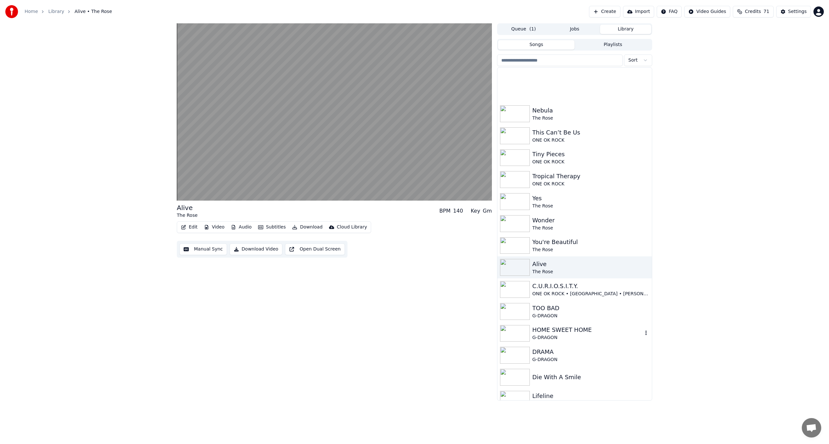
scroll to position [129, 0]
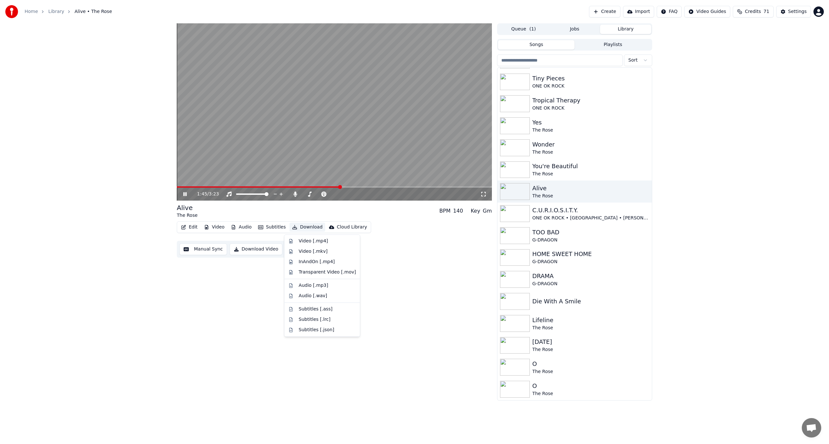
click at [297, 227] on button "Download" at bounding box center [308, 227] width 36 height 9
click at [310, 264] on div "InAndOn [.mp4]" at bounding box center [317, 261] width 36 height 6
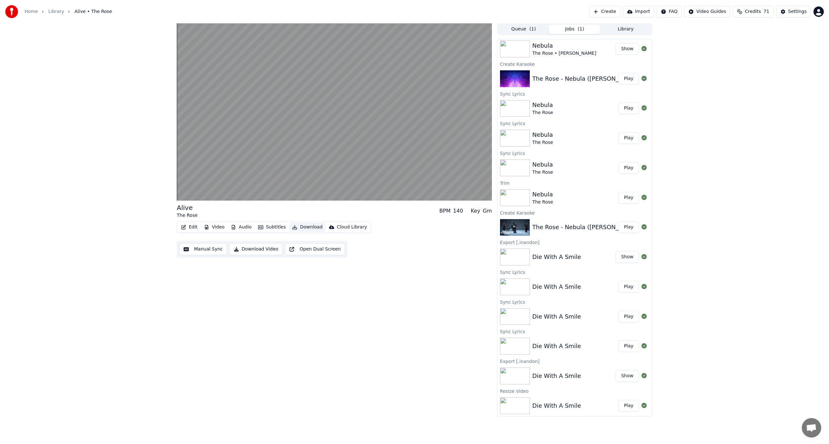
scroll to position [0, 0]
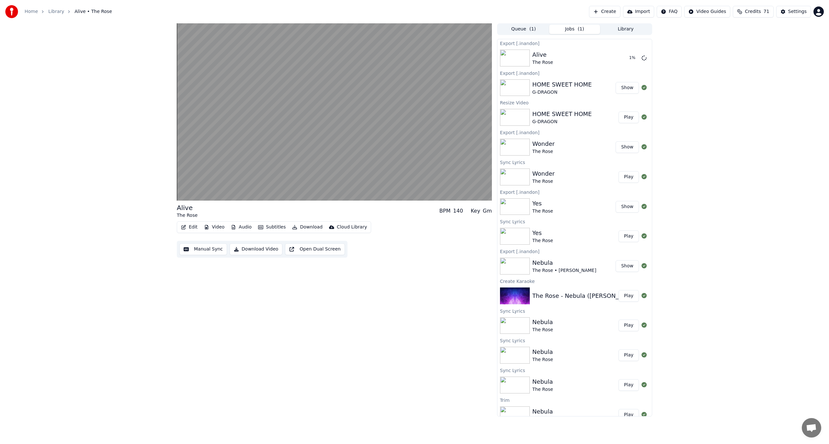
click at [614, 29] on button "Library" at bounding box center [625, 29] width 51 height 9
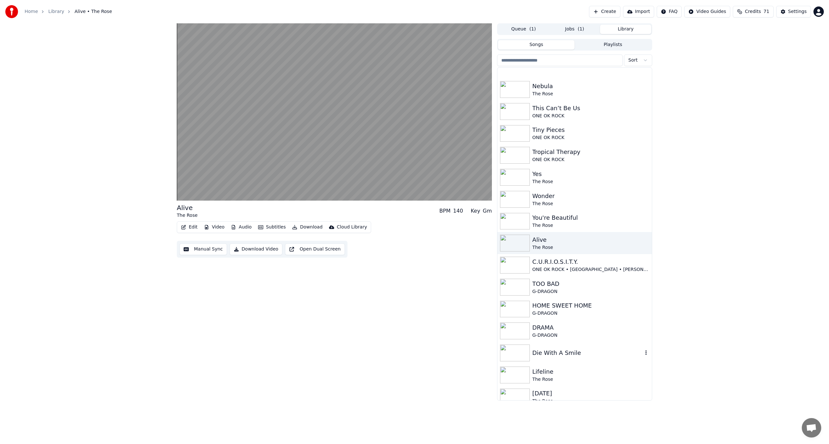
scroll to position [97, 0]
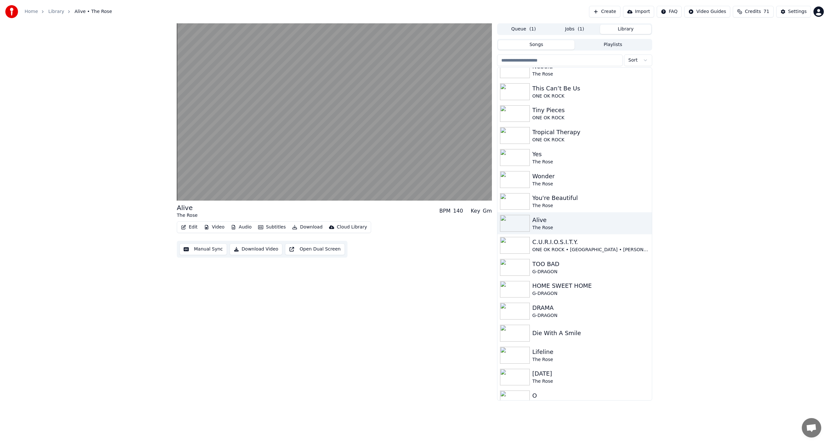
drag, startPoint x: 554, startPoint y: 312, endPoint x: 384, endPoint y: 284, distance: 172.7
click at [384, 284] on div "Alive The Rose BPM 140 Key Gm Edit Video Audio Subtitles Download Cloud Library…" at bounding box center [415, 211] width 486 height 377
click at [181, 224] on button "Edit" at bounding box center [189, 227] width 22 height 9
click at [193, 238] on div "Edit Lyrics" at bounding box center [203, 241] width 23 height 6
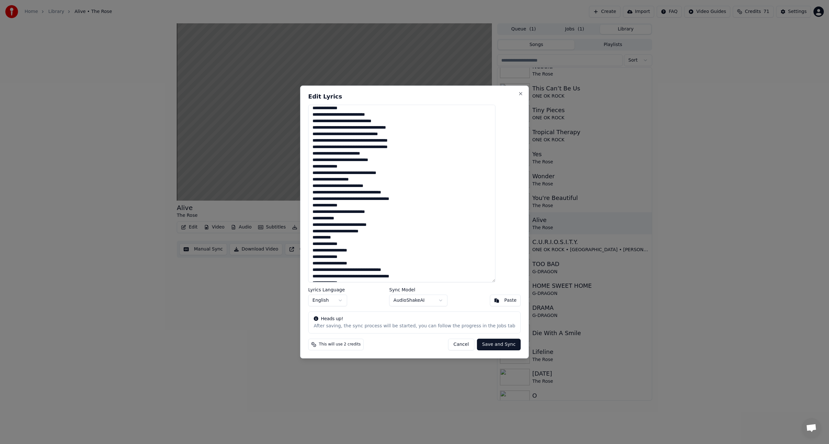
scroll to position [119, 0]
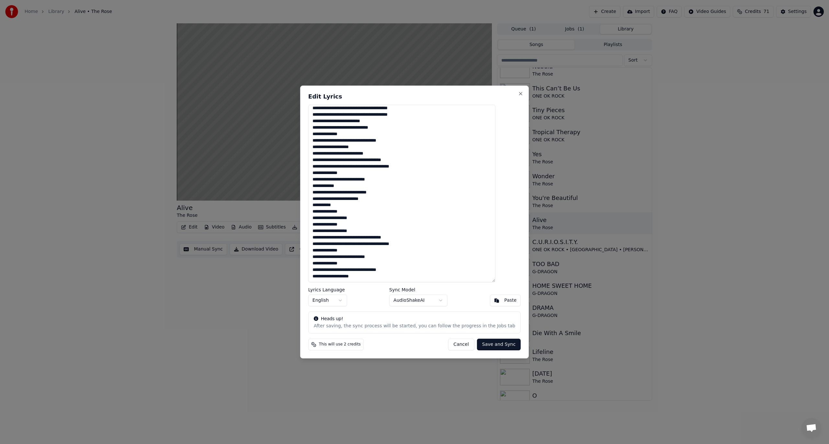
click at [381, 167] on textarea at bounding box center [401, 194] width 187 height 178
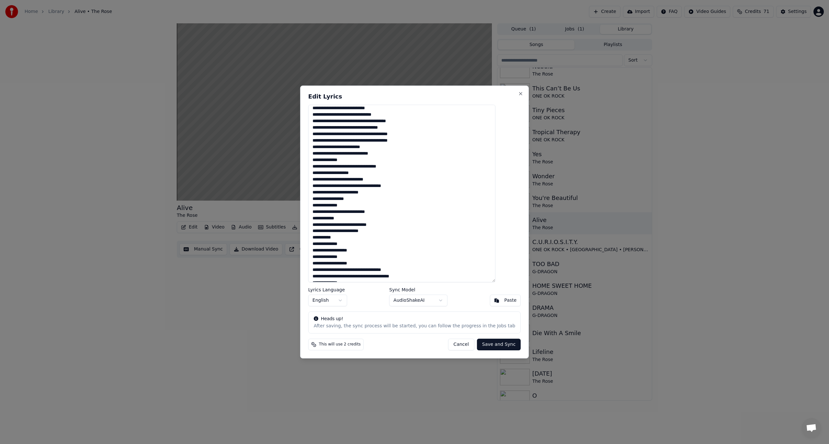
scroll to position [126, 0]
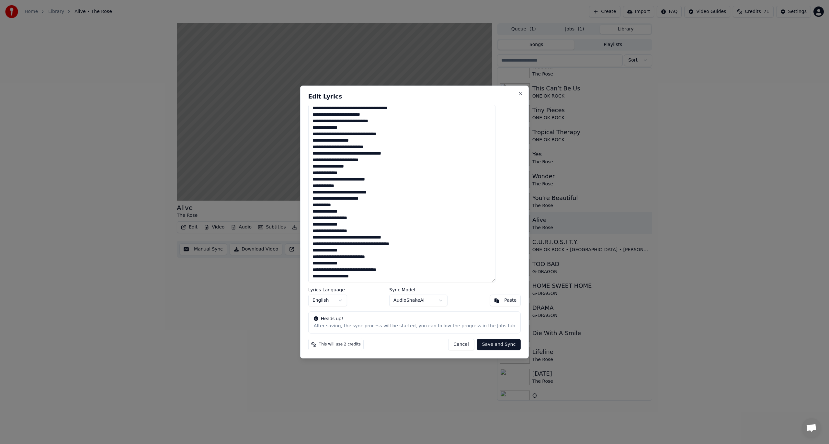
type textarea "**********"
drag, startPoint x: 428, startPoint y: 91, endPoint x: 595, endPoint y: 92, distance: 167.8
click at [595, 92] on body "Home Library Alive • The Rose Create Import FAQ Video Guides Credits 71 Setting…" at bounding box center [414, 222] width 829 height 444
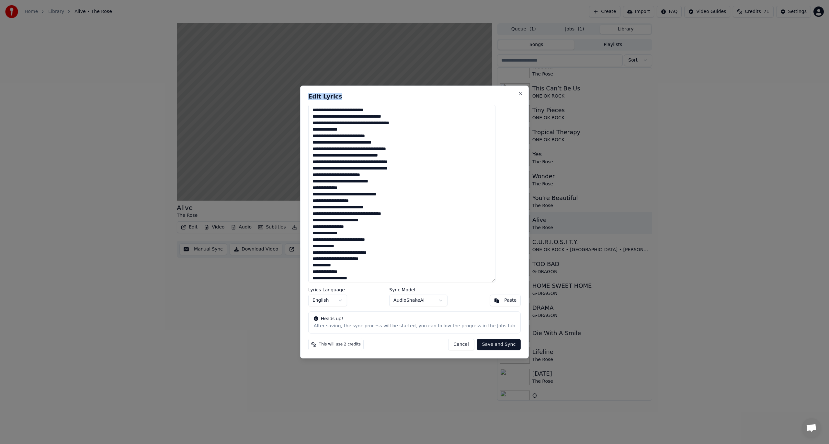
scroll to position [0, 0]
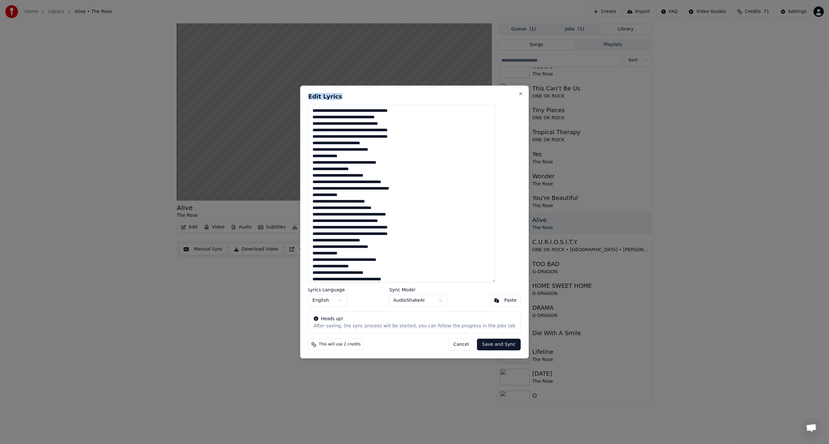
click at [493, 341] on button "Save and Sync" at bounding box center [499, 344] width 44 height 12
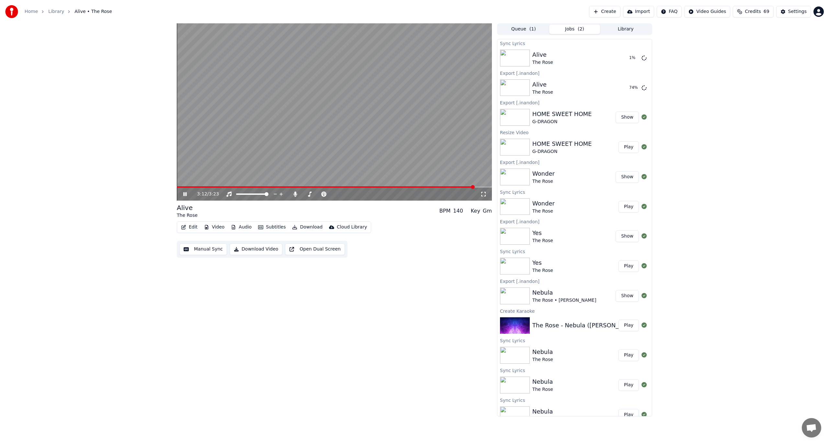
click at [342, 187] on span at bounding box center [326, 186] width 298 height 1
click at [294, 186] on span at bounding box center [236, 186] width 118 height 1
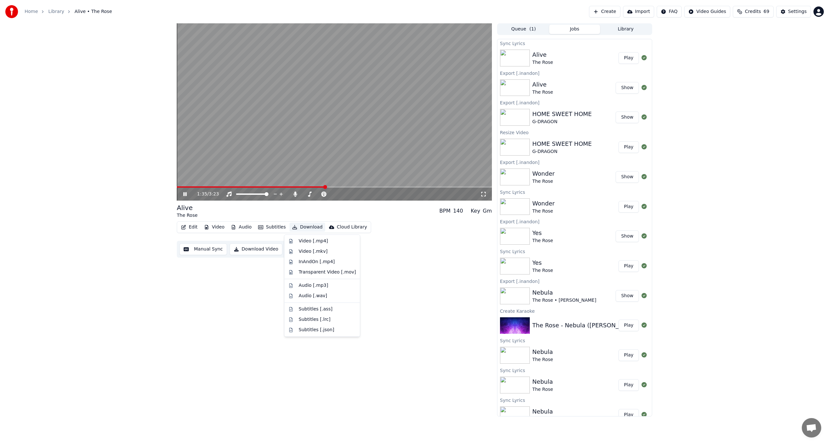
click at [306, 227] on button "Download" at bounding box center [308, 227] width 36 height 9
click at [310, 261] on div "InAndOn [.mp4]" at bounding box center [317, 261] width 36 height 6
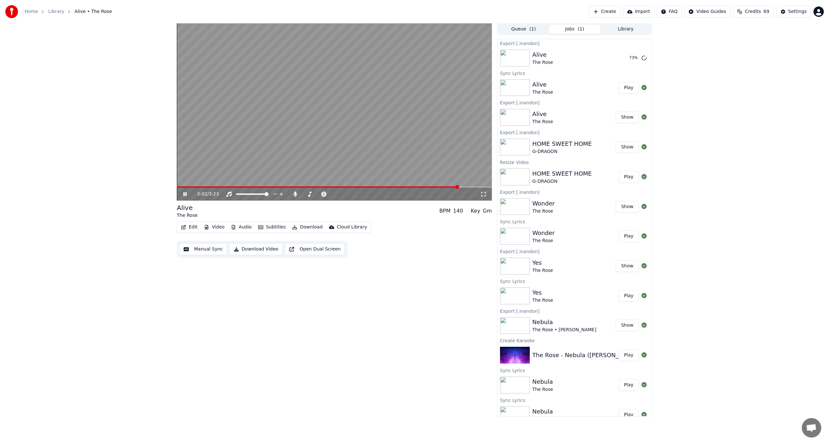
click at [323, 100] on video at bounding box center [334, 111] width 315 height 177
click at [613, 29] on button "Library" at bounding box center [625, 29] width 51 height 9
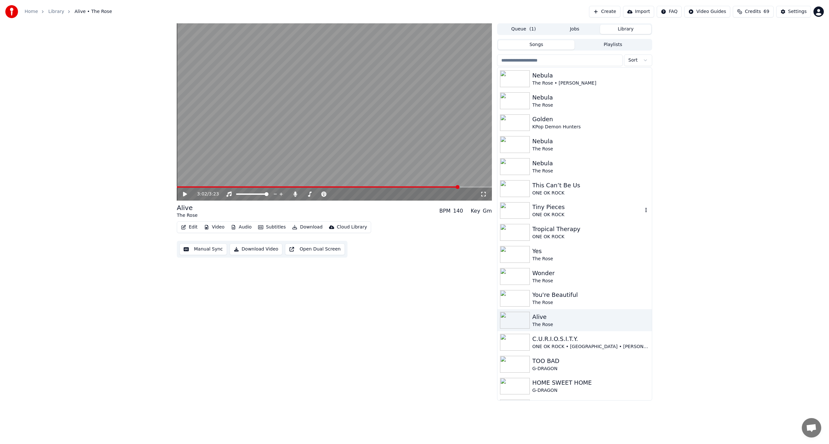
click at [553, 207] on div "Tiny Pieces" at bounding box center [588, 206] width 110 height 9
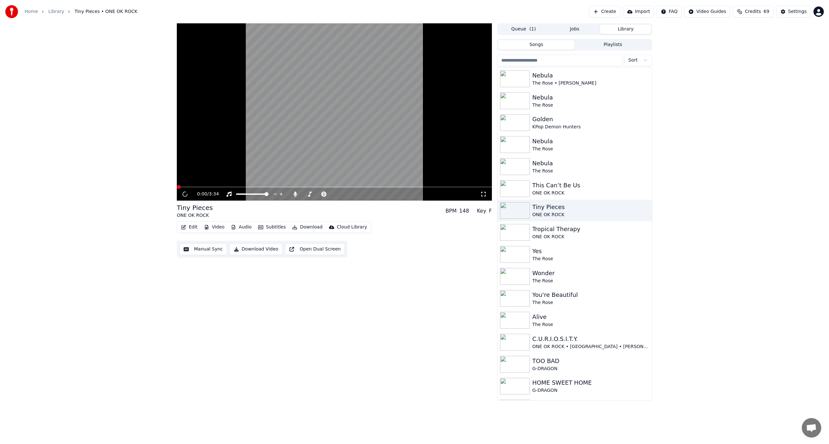
click at [303, 108] on video at bounding box center [334, 111] width 315 height 177
click at [229, 156] on video at bounding box center [334, 111] width 315 height 177
click at [228, 159] on video at bounding box center [334, 111] width 315 height 177
click at [232, 186] on span at bounding box center [334, 186] width 315 height 1
click at [191, 226] on button "Edit" at bounding box center [189, 227] width 22 height 9
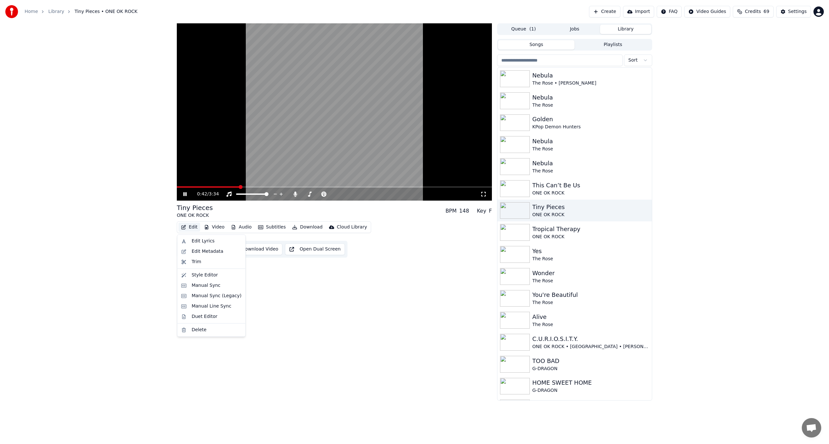
drag, startPoint x: 201, startPoint y: 241, endPoint x: 412, endPoint y: 325, distance: 226.5
click at [426, 327] on body "Home Library Tiny Pieces • ONE OK ROCK Create Import FAQ Video Guides Credits 6…" at bounding box center [414, 222] width 829 height 444
click at [412, 325] on div "0:42 / 3:34 Tiny Pieces ONE OK ROCK BPM 148 Key F Edit Video Audio Subtitles Do…" at bounding box center [334, 211] width 315 height 377
click at [270, 186] on span at bounding box center [334, 186] width 315 height 1
click at [297, 186] on span at bounding box center [334, 186] width 315 height 1
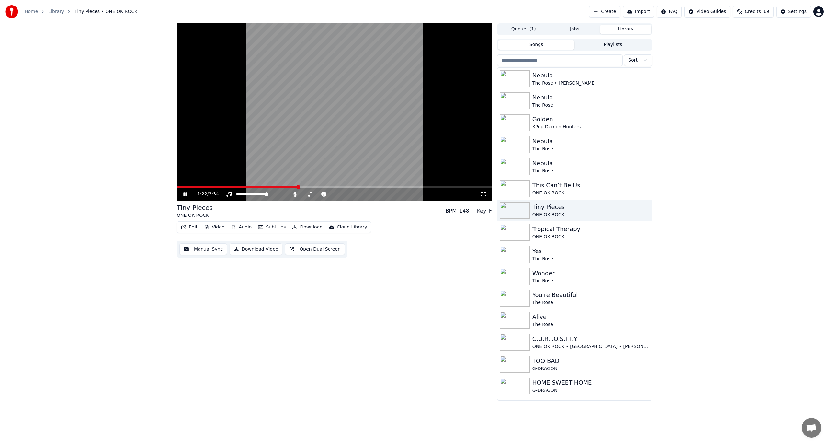
click at [343, 187] on span at bounding box center [334, 186] width 315 height 1
click at [377, 186] on span at bounding box center [334, 186] width 315 height 1
click at [388, 185] on video at bounding box center [334, 111] width 315 height 177
click at [415, 185] on video at bounding box center [334, 111] width 315 height 177
click at [193, 228] on button "Edit" at bounding box center [189, 227] width 22 height 9
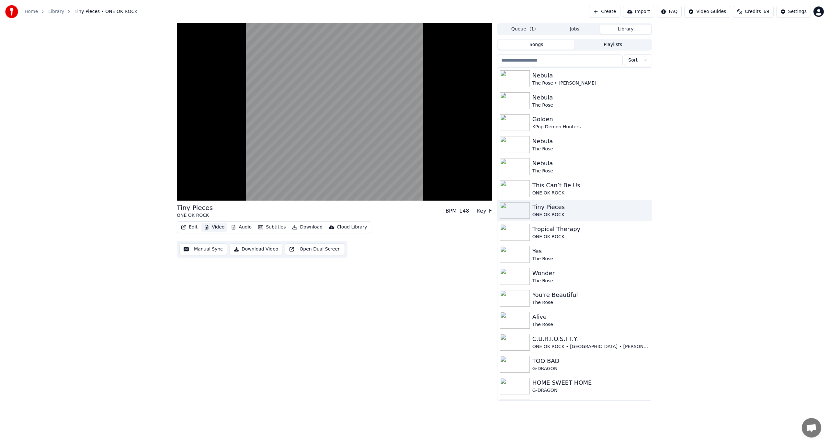
click at [219, 229] on button "Video" at bounding box center [214, 227] width 26 height 9
click at [240, 303] on div "Change Aspect Ratio" at bounding box center [233, 306] width 65 height 10
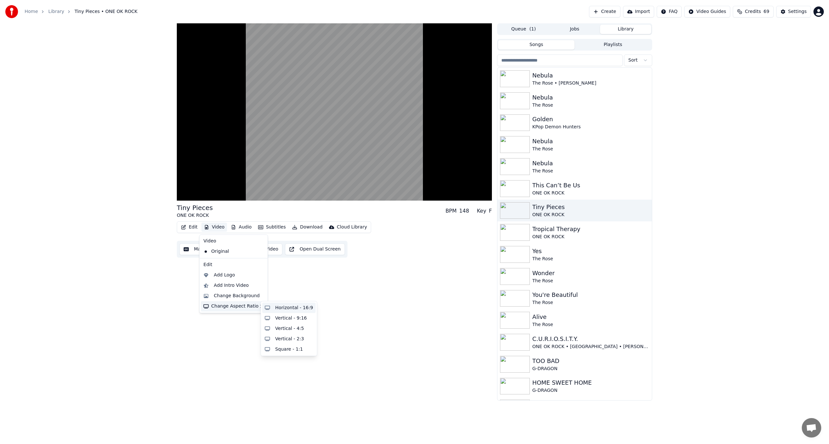
click at [289, 309] on div "Horizontal - 16:9" at bounding box center [294, 307] width 38 height 6
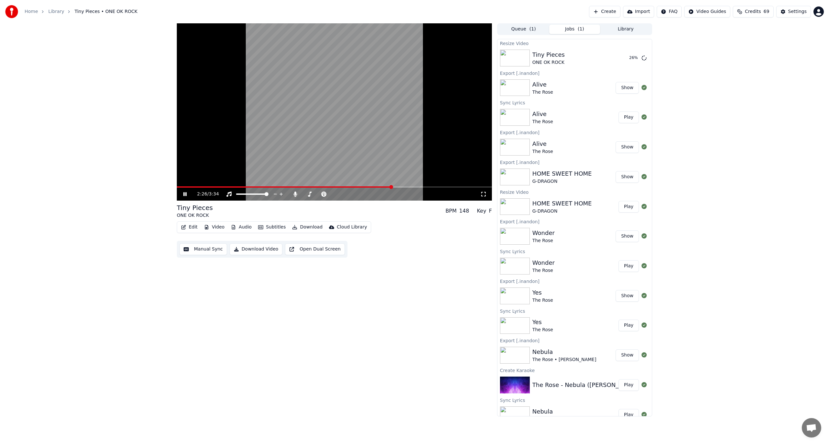
click at [327, 124] on video at bounding box center [334, 111] width 315 height 177
click at [620, 61] on button "Play" at bounding box center [629, 58] width 20 height 12
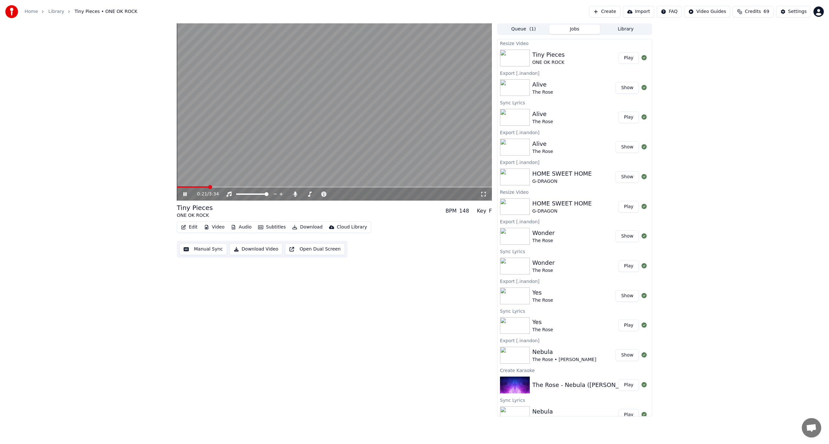
click at [190, 228] on button "Edit" at bounding box center [189, 227] width 22 height 9
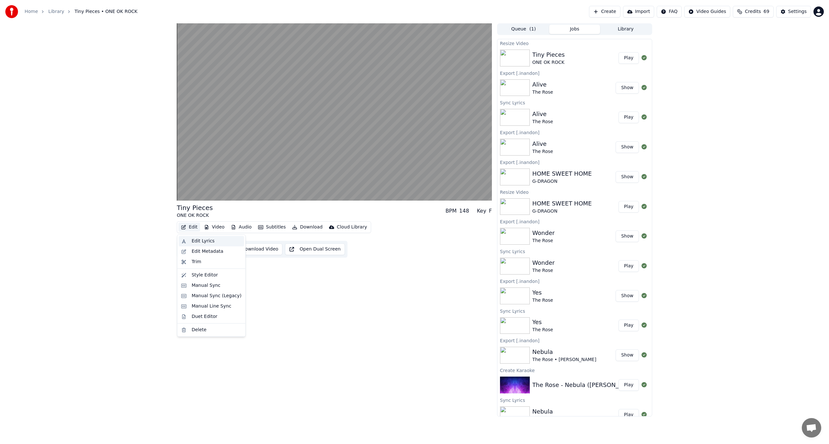
click at [195, 242] on div "Edit Lyrics" at bounding box center [203, 241] width 23 height 6
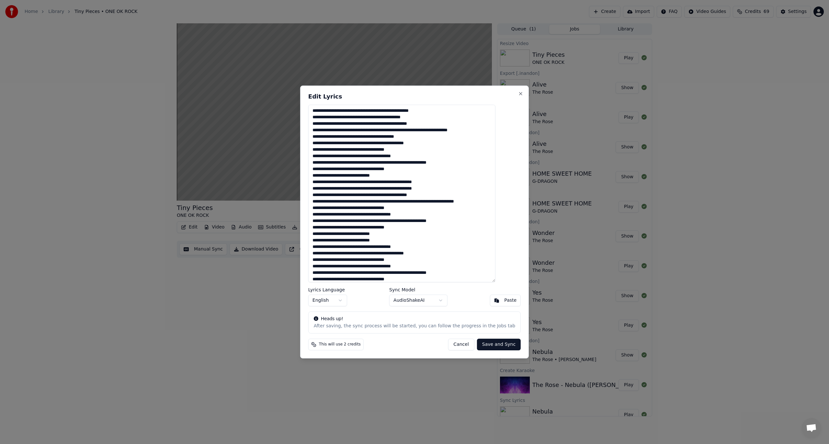
click at [385, 111] on textarea at bounding box center [401, 194] width 187 height 178
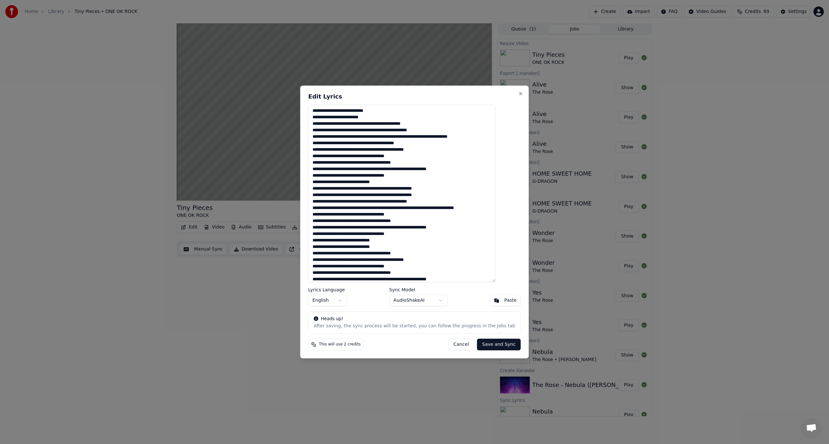
click at [371, 124] on textarea at bounding box center [401, 194] width 187 height 178
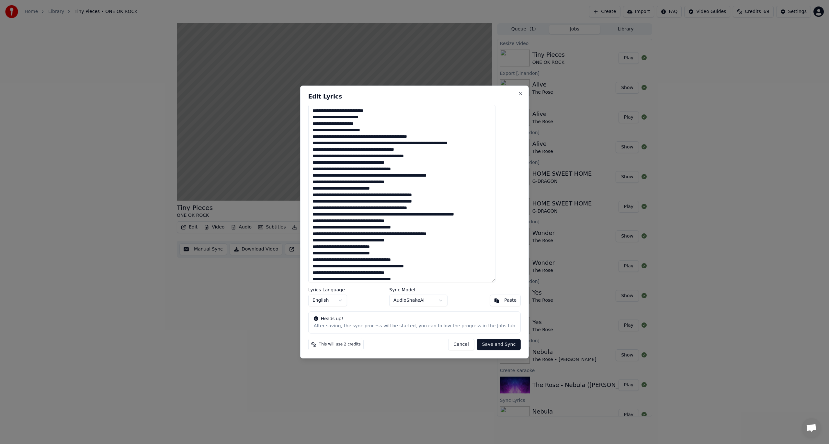
click at [415, 135] on textarea at bounding box center [401, 194] width 187 height 178
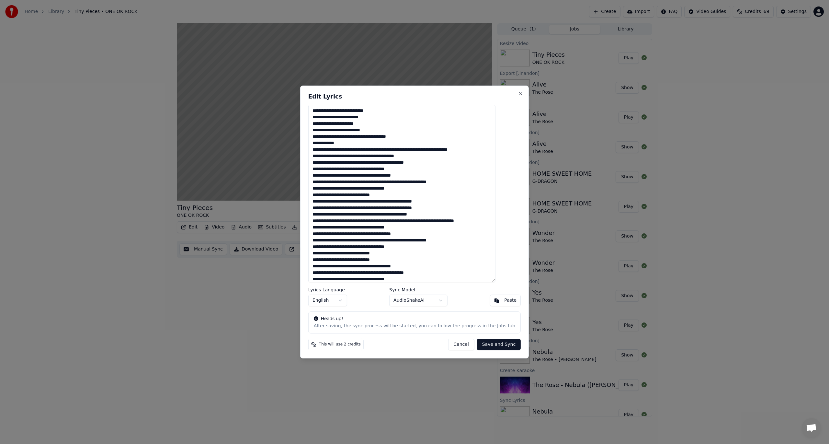
click at [401, 149] on textarea at bounding box center [401, 194] width 187 height 178
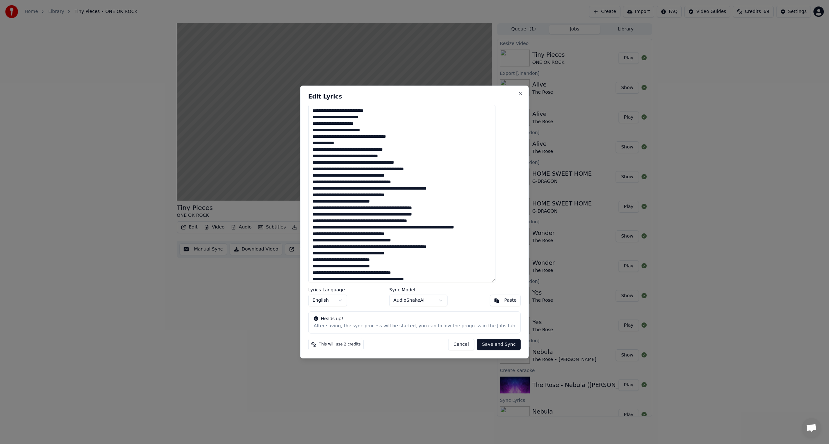
click at [381, 163] on textarea at bounding box center [401, 194] width 187 height 178
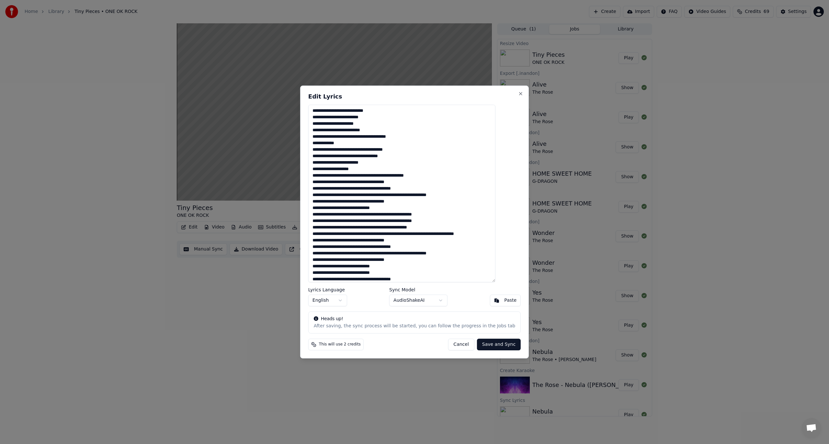
click at [363, 176] on textarea at bounding box center [401, 194] width 187 height 178
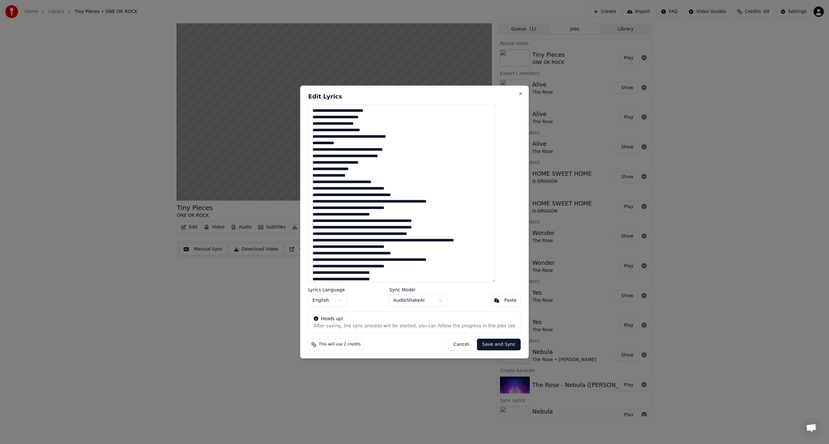
click at [365, 188] on textarea at bounding box center [401, 194] width 187 height 178
drag, startPoint x: 382, startPoint y: 94, endPoint x: 488, endPoint y: 95, distance: 105.6
click at [488, 95] on h2 "Edit Lyrics" at bounding box center [414, 97] width 212 height 6
click at [359, 192] on textarea at bounding box center [401, 194] width 187 height 178
click at [381, 208] on textarea at bounding box center [401, 194] width 187 height 178
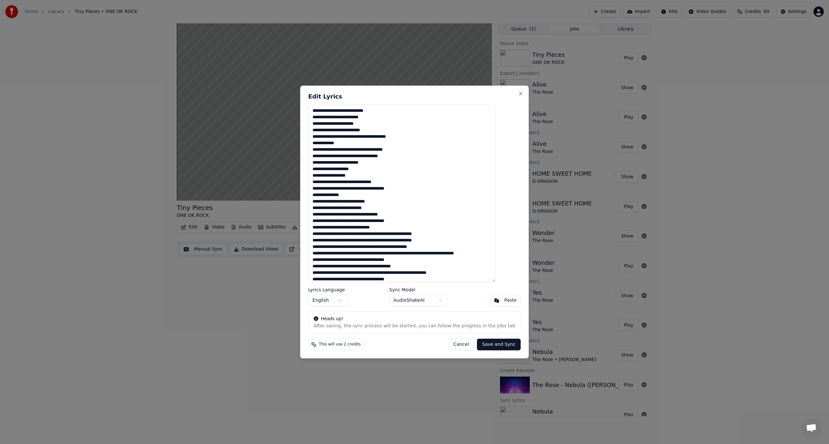
click at [365, 214] on textarea at bounding box center [401, 194] width 187 height 178
click at [367, 213] on textarea at bounding box center [401, 194] width 187 height 178
click at [364, 226] on textarea at bounding box center [401, 194] width 187 height 178
click at [401, 248] on textarea at bounding box center [401, 194] width 187 height 178
click at [394, 259] on textarea at bounding box center [401, 194] width 187 height 178
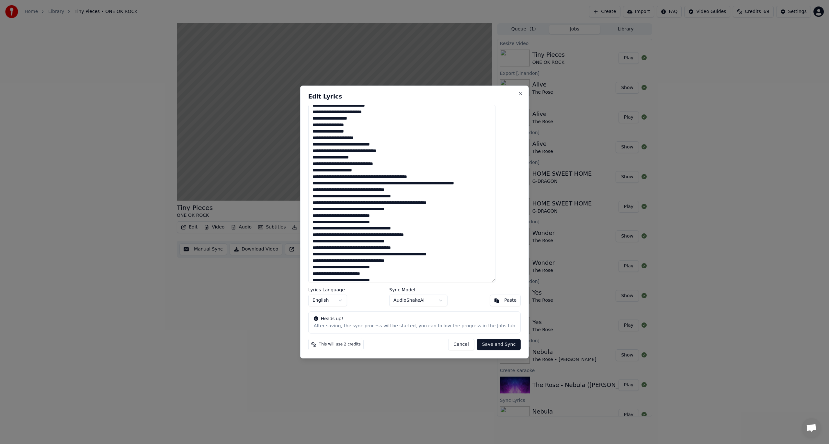
scroll to position [97, 0]
click at [402, 183] on textarea at bounding box center [401, 194] width 187 height 178
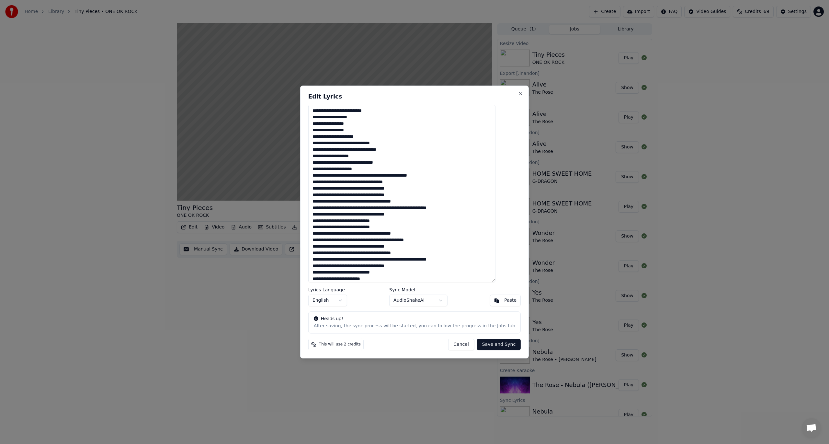
click at [381, 207] on textarea at bounding box center [401, 194] width 187 height 178
click at [366, 215] on textarea at bounding box center [401, 194] width 187 height 178
click at [415, 175] on textarea at bounding box center [401, 194] width 187 height 178
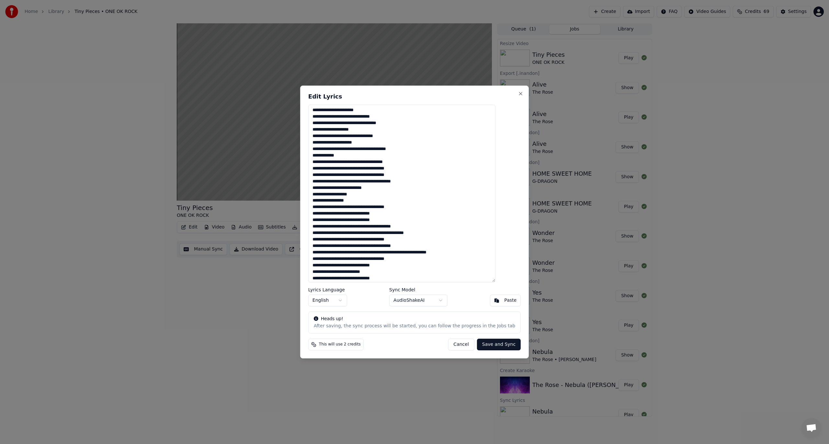
scroll to position [126, 0]
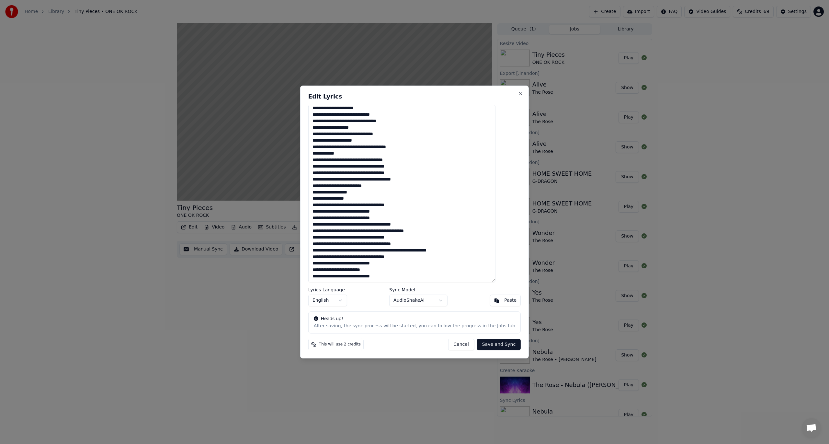
click at [363, 205] on textarea at bounding box center [401, 194] width 187 height 178
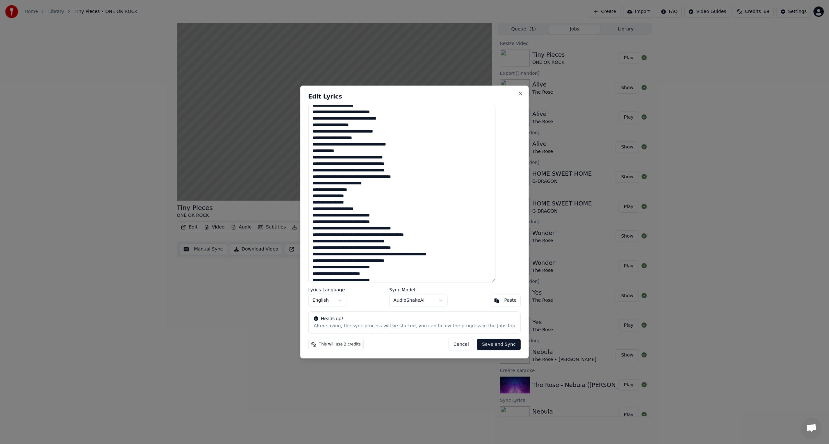
scroll to position [132, 0]
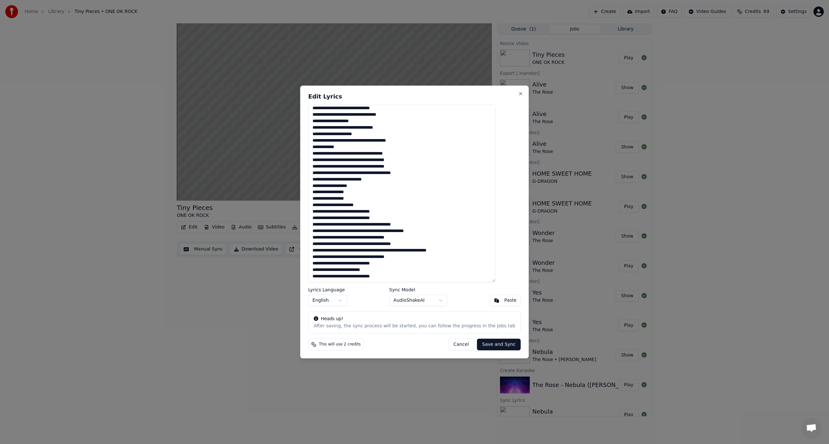
click at [359, 245] on textarea at bounding box center [401, 194] width 187 height 178
drag, startPoint x: 380, startPoint y: 246, endPoint x: 381, endPoint y: 251, distance: 5.3
click at [380, 247] on textarea at bounding box center [401, 194] width 187 height 178
click at [381, 250] on textarea at bounding box center [401, 194] width 187 height 178
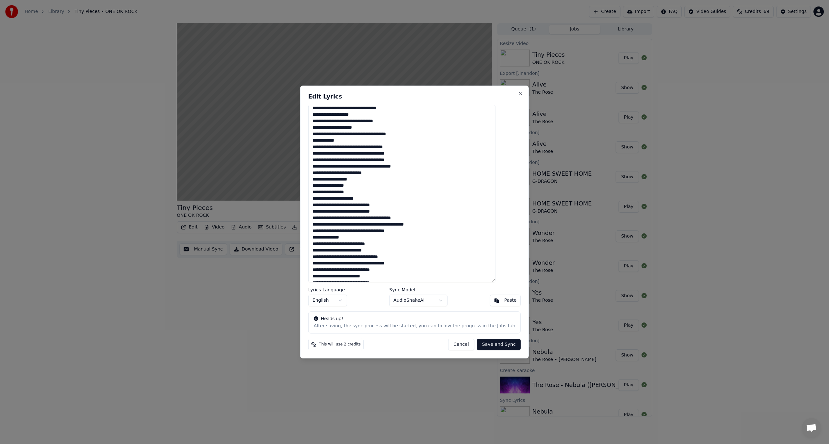
click at [367, 256] on textarea at bounding box center [401, 194] width 187 height 178
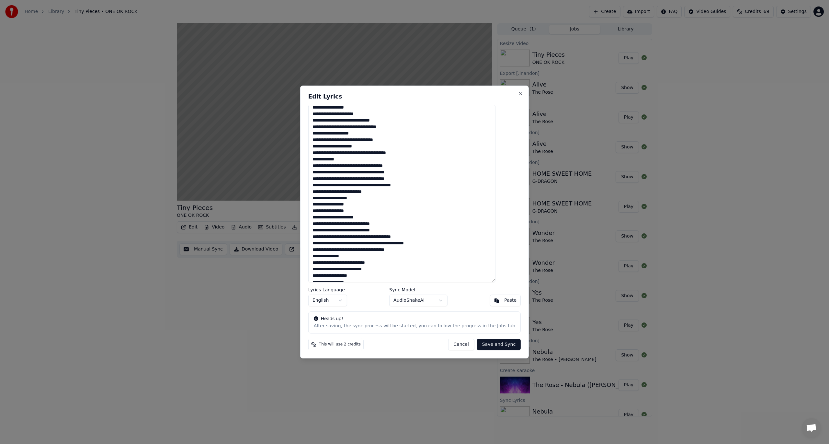
scroll to position [119, 0]
type textarea "**********"
click at [487, 345] on button "Save and Sync" at bounding box center [499, 344] width 44 height 12
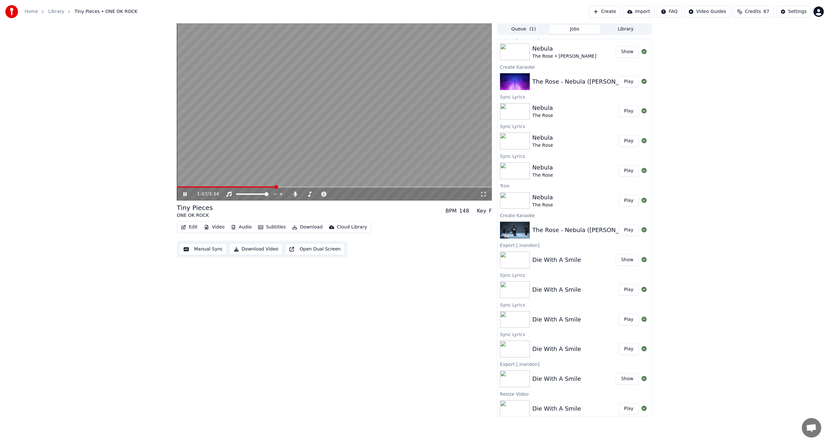
scroll to position [396, 0]
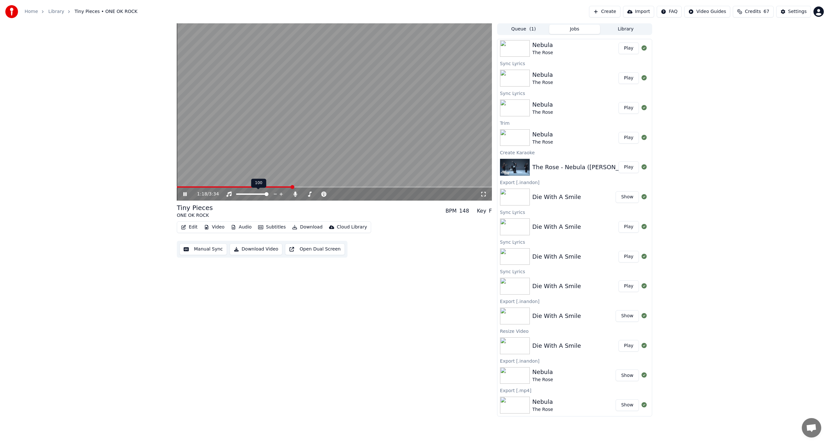
click at [240, 194] on span at bounding box center [252, 193] width 32 height 1
click at [190, 227] on button "Edit" at bounding box center [189, 227] width 22 height 9
click at [198, 240] on div "Edit Lyrics" at bounding box center [203, 241] width 23 height 6
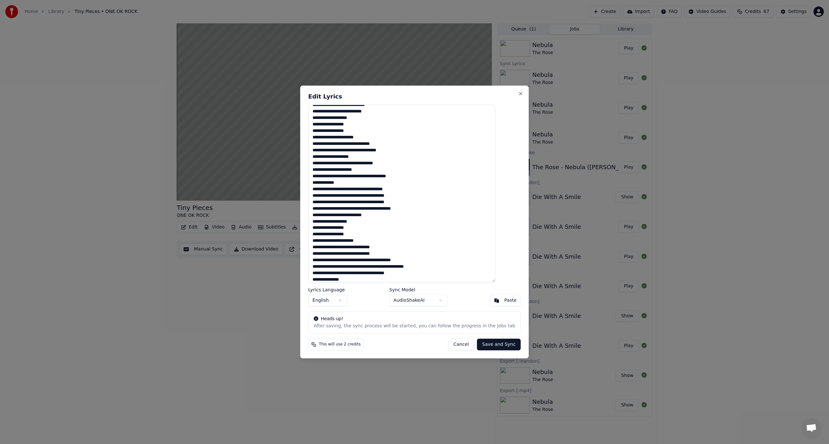
scroll to position [97, 0]
click at [518, 91] on button "Close" at bounding box center [520, 93] width 5 height 5
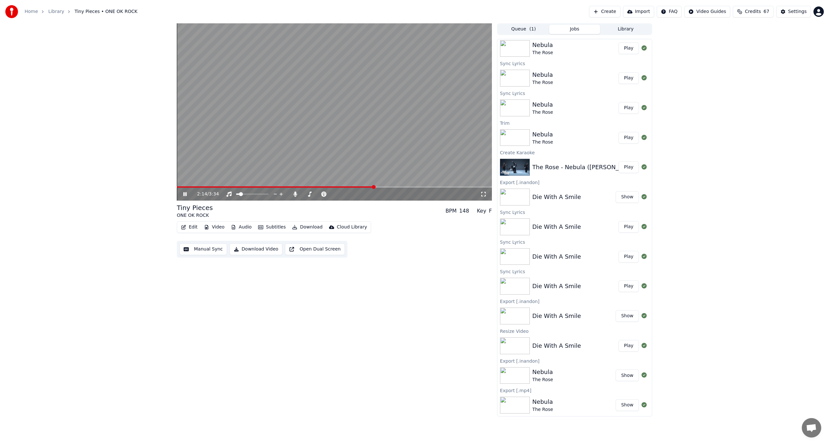
click at [333, 185] on video at bounding box center [334, 111] width 315 height 177
click at [335, 186] on span at bounding box center [256, 186] width 159 height 1
click at [343, 134] on video at bounding box center [334, 111] width 315 height 177
click at [323, 185] on video at bounding box center [334, 111] width 315 height 177
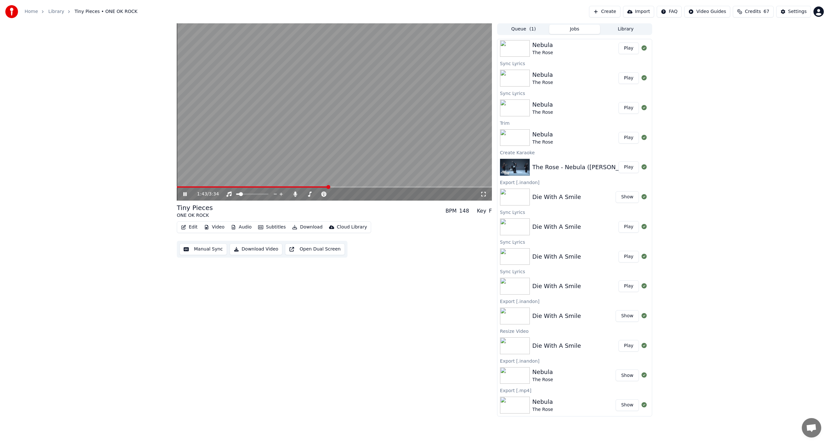
click at [328, 186] on span at bounding box center [253, 186] width 152 height 1
click at [193, 224] on button "Edit" at bounding box center [189, 227] width 22 height 9
click at [197, 238] on div "Edit Lyrics" at bounding box center [203, 241] width 23 height 6
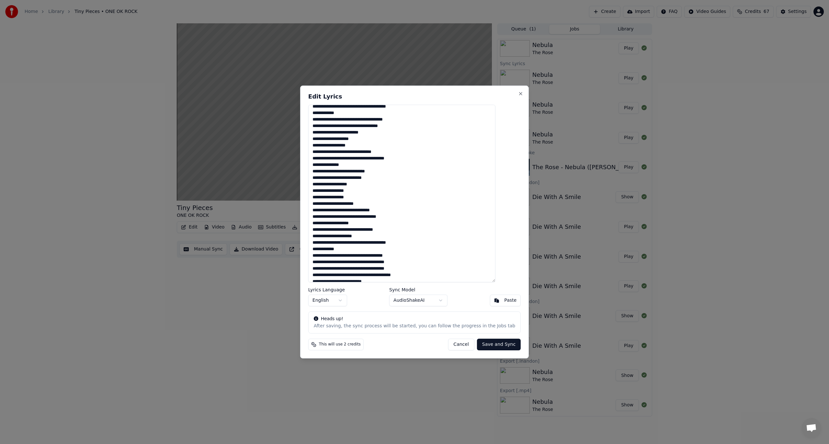
scroll to position [32, 0]
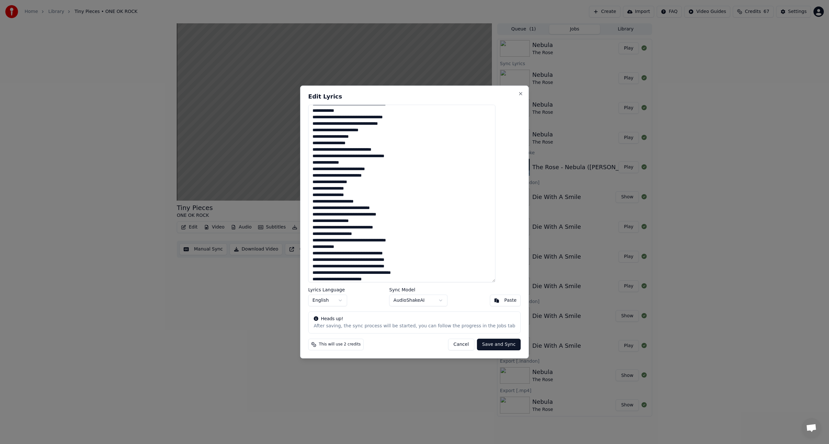
click at [362, 164] on textarea at bounding box center [401, 194] width 187 height 178
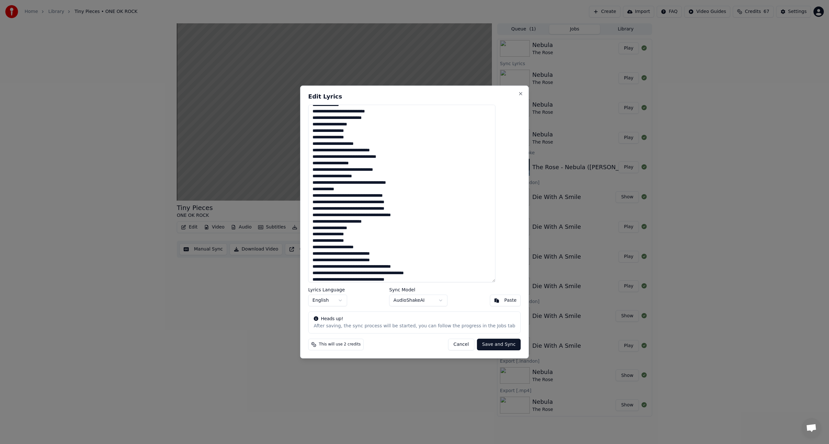
scroll to position [97, 0]
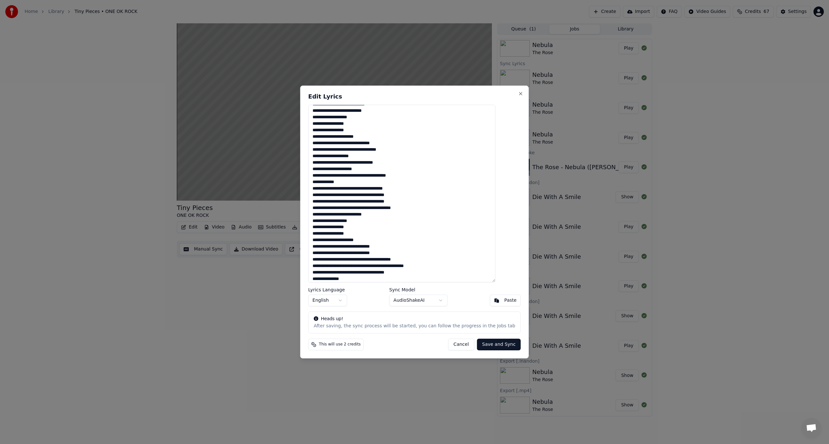
click at [360, 207] on textarea at bounding box center [401, 194] width 187 height 178
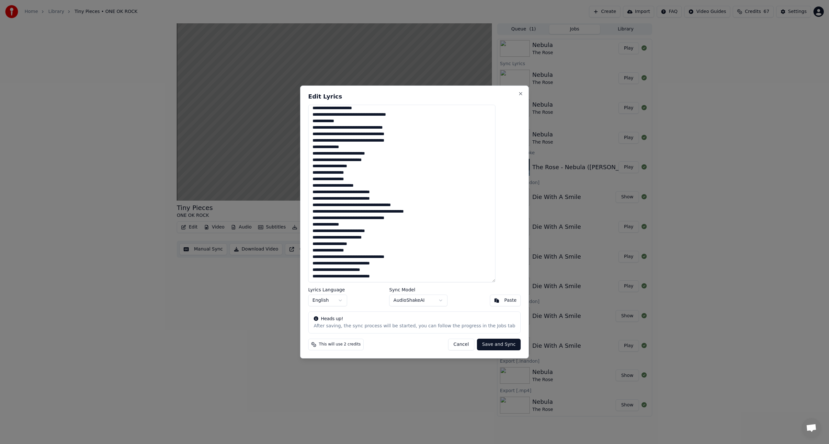
type textarea "**********"
click at [489, 343] on button "Save and Sync" at bounding box center [499, 344] width 44 height 12
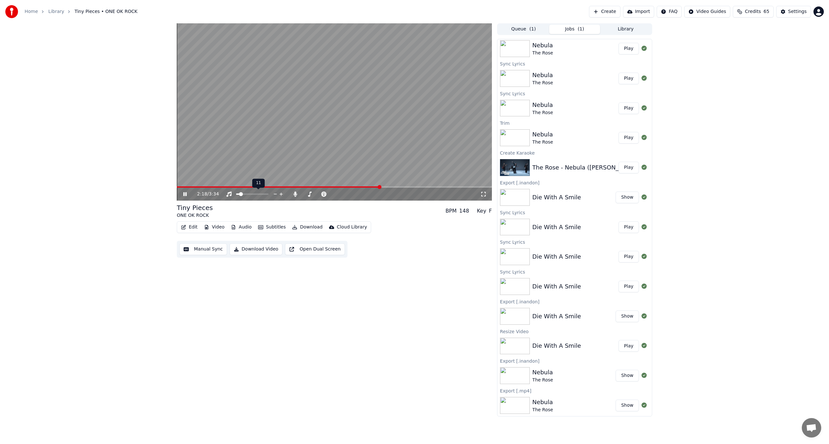
drag, startPoint x: 243, startPoint y: 196, endPoint x: 251, endPoint y: 195, distance: 8.5
click at [251, 195] on div at bounding box center [258, 194] width 52 height 6
click at [269, 195] on span at bounding box center [267, 194] width 4 height 4
drag, startPoint x: 327, startPoint y: 196, endPoint x: 319, endPoint y: 193, distance: 7.7
click at [319, 193] on div at bounding box center [325, 194] width 52 height 6
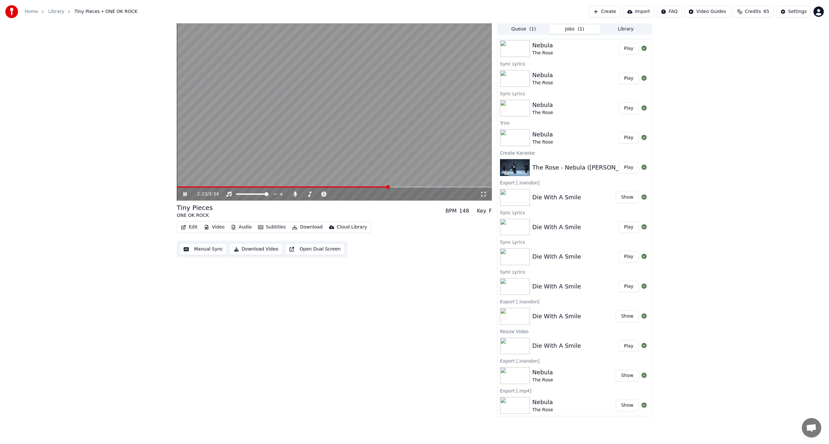
click at [344, 340] on div "2:23 / 3:34 Tiny Pieces ONE OK ROCK BPM 148 Key F Edit Video Audio Subtitles Do…" at bounding box center [334, 219] width 315 height 393
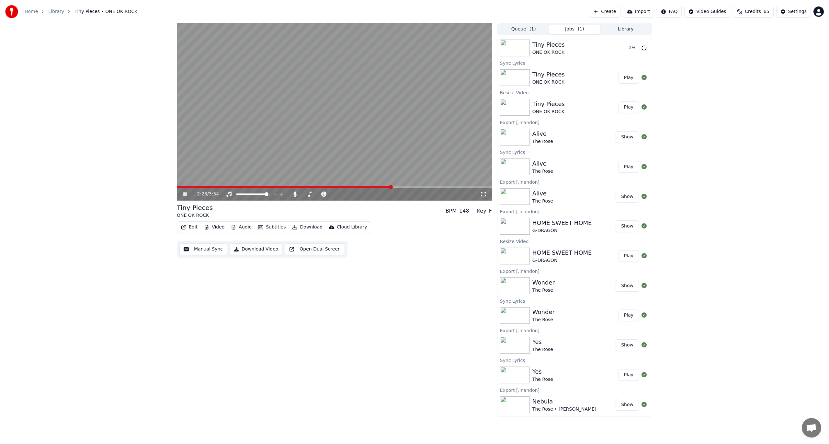
scroll to position [0, 0]
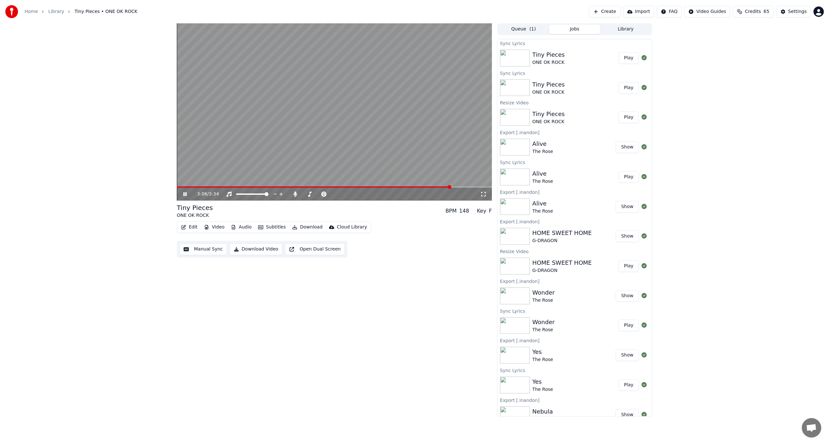
click at [312, 225] on button "Download" at bounding box center [308, 227] width 36 height 9
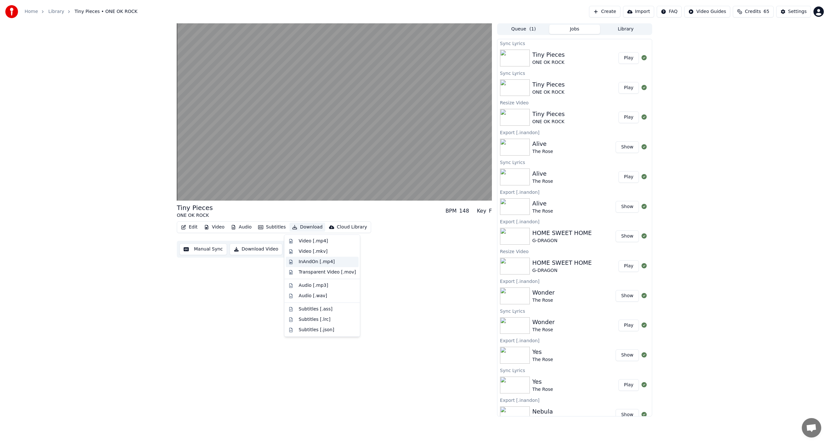
click at [331, 266] on div "InAndOn [.mp4]" at bounding box center [322, 262] width 73 height 10
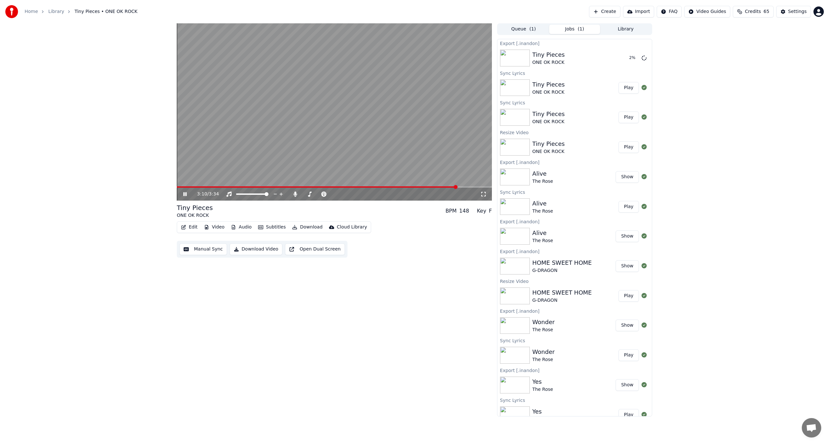
click at [314, 85] on video at bounding box center [334, 111] width 315 height 177
click at [606, 13] on button "Create" at bounding box center [604, 12] width 31 height 12
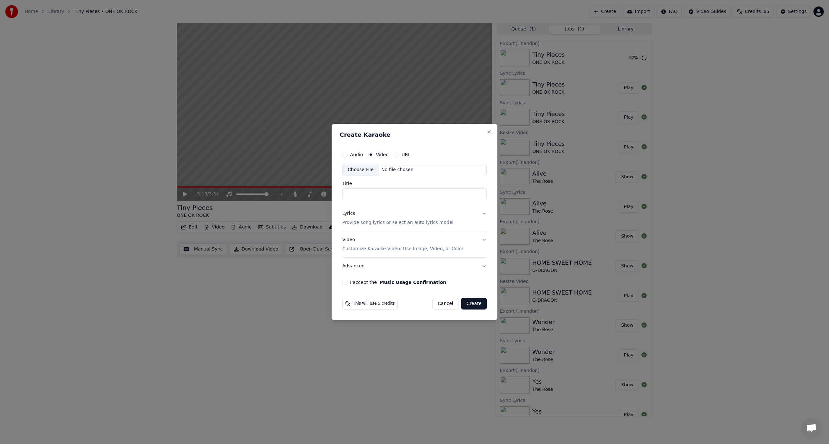
click at [400, 158] on div "Audio Video URL" at bounding box center [414, 154] width 144 height 13
click at [402, 155] on label "URL" at bounding box center [406, 154] width 9 height 5
click at [399, 155] on button "URL" at bounding box center [396, 154] width 5 height 5
click at [381, 172] on input "text" at bounding box center [414, 169] width 144 height 13
paste input "**********"
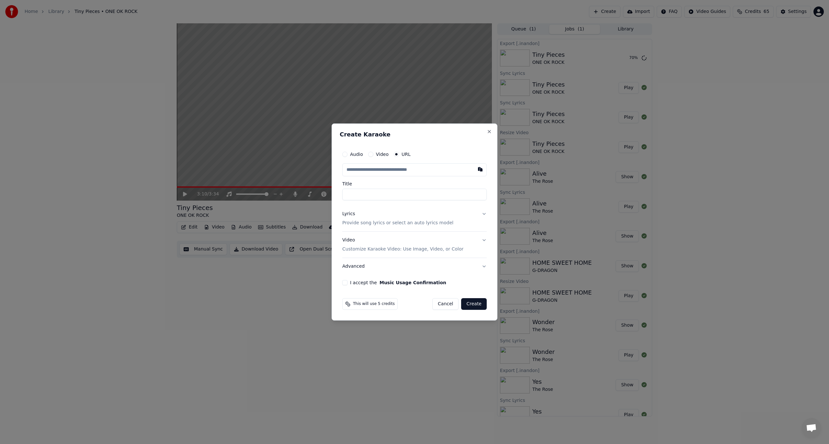
type input "**********"
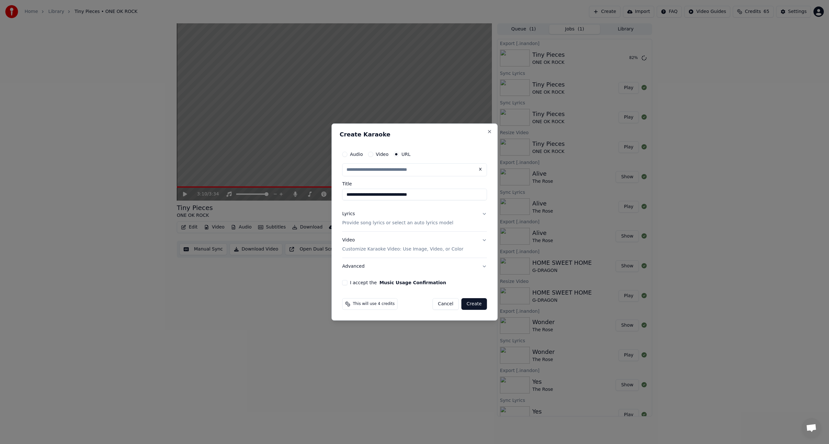
click at [481, 303] on button "Create" at bounding box center [475, 304] width 26 height 12
type input "**********"
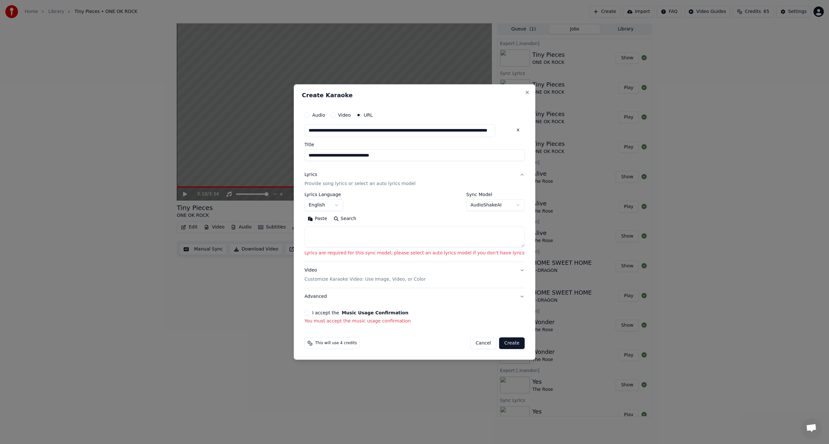
click at [331, 229] on textarea at bounding box center [414, 236] width 220 height 21
paste textarea "**********"
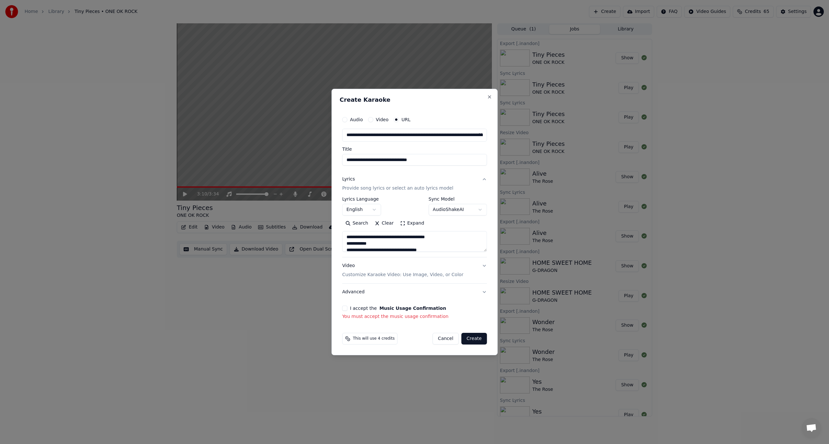
click at [409, 236] on textarea "**********" at bounding box center [414, 241] width 145 height 21
click at [409, 223] on button "Expand" at bounding box center [412, 223] width 30 height 10
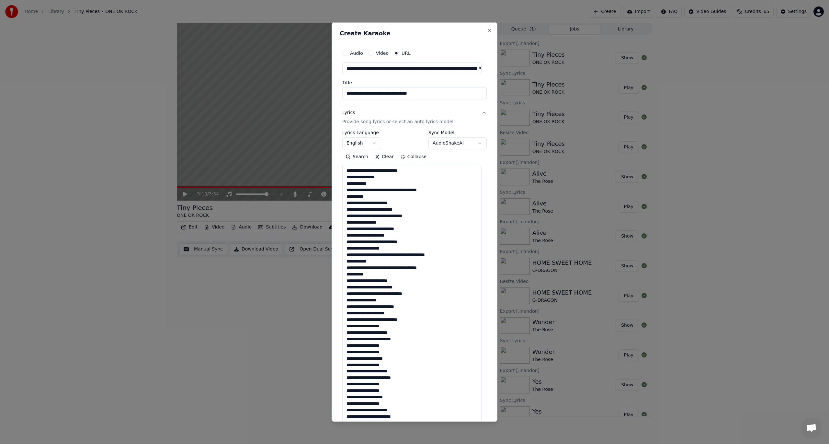
click at [410, 252] on textarea "**********" at bounding box center [411, 296] width 139 height 264
click at [404, 189] on textarea "**********" at bounding box center [411, 296] width 139 height 264
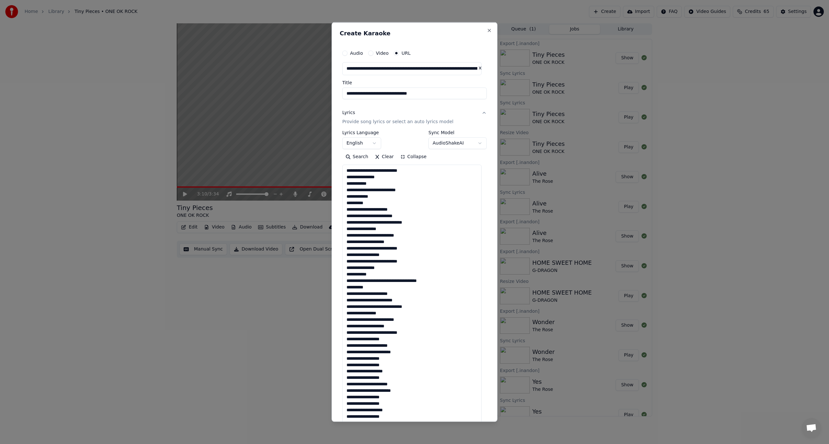
click at [404, 280] on textarea "**********" at bounding box center [411, 296] width 139 height 264
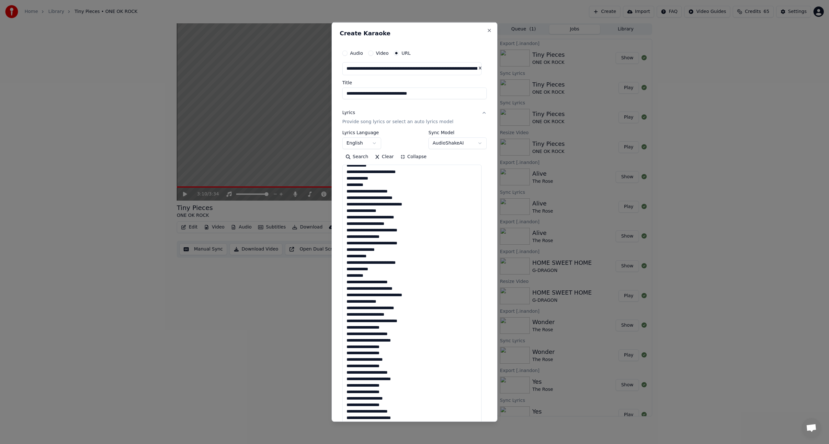
scroll to position [19, 0]
type textarea "**********"
click at [487, 28] on button "Close" at bounding box center [489, 30] width 5 height 5
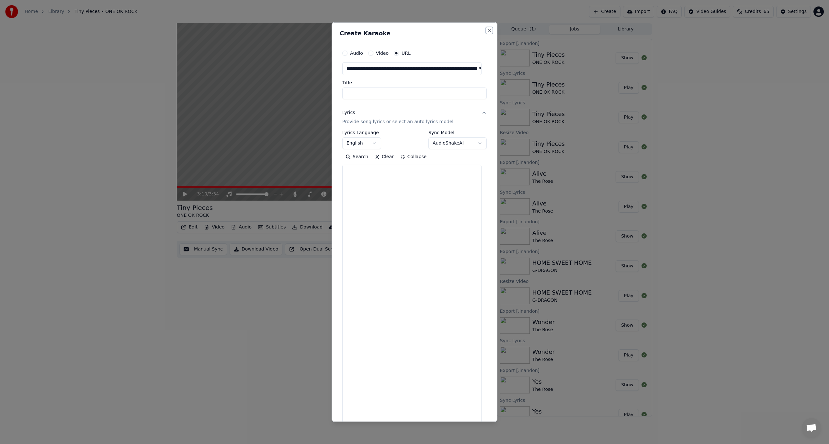
select select
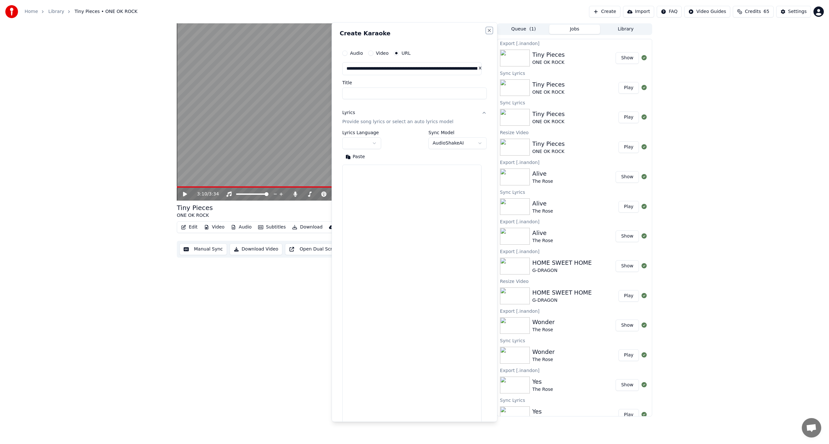
scroll to position [0, 0]
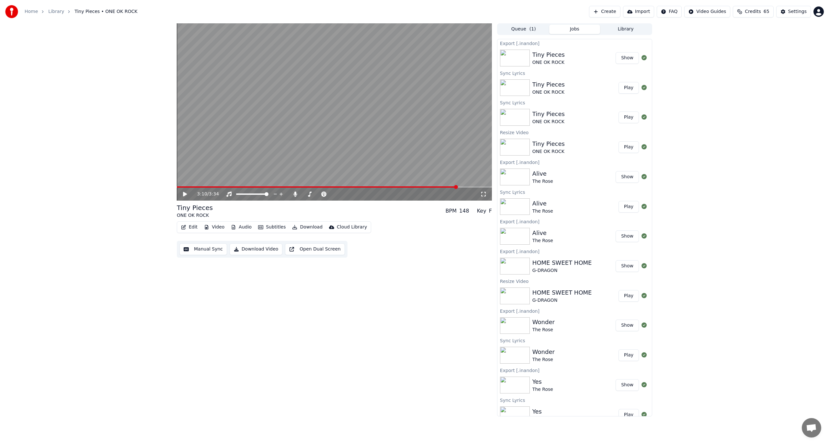
click at [613, 8] on button "Create" at bounding box center [604, 12] width 31 height 12
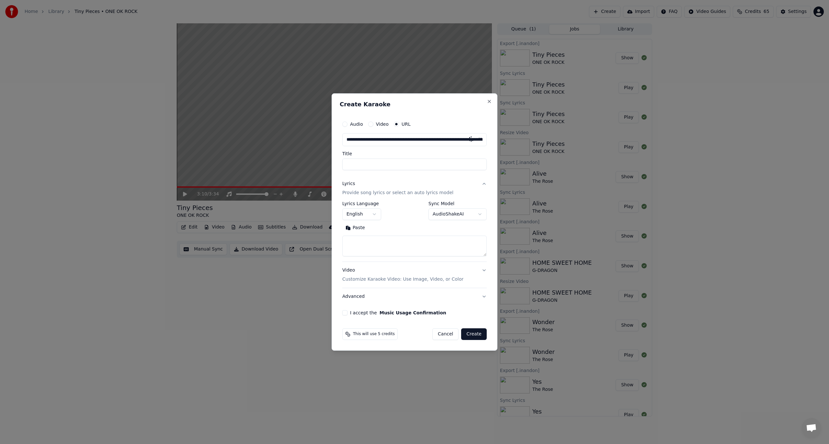
scroll to position [0, 1877]
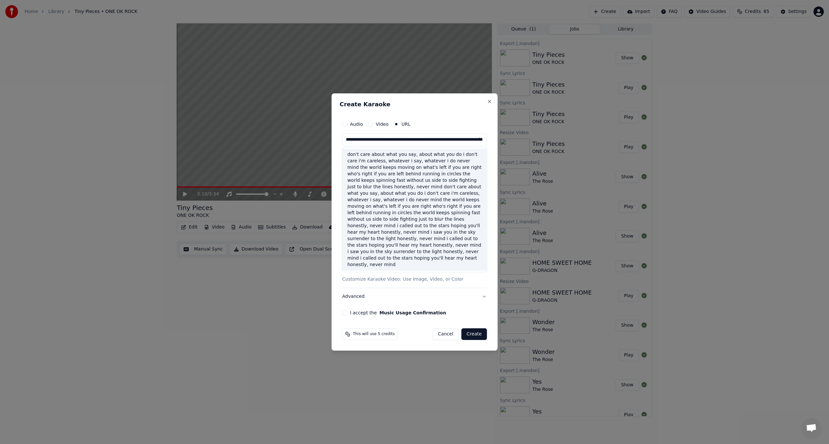
type input "**********"
click at [489, 102] on button "Close" at bounding box center [489, 101] width 5 height 5
type input "**********"
select select
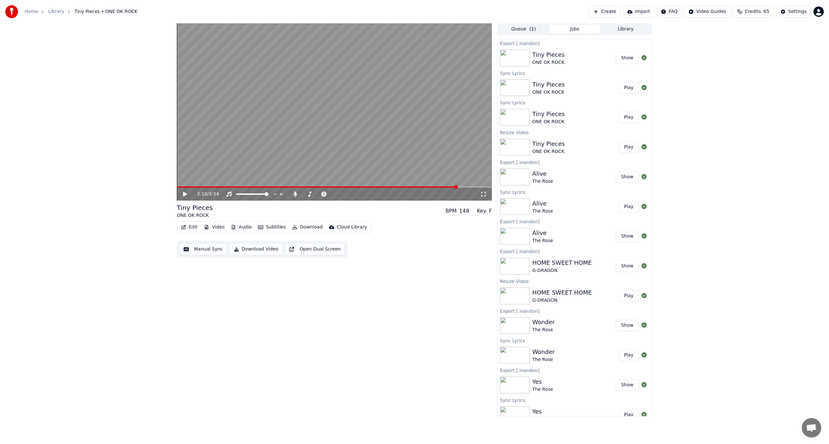
click at [612, 12] on button "Create" at bounding box center [604, 12] width 31 height 12
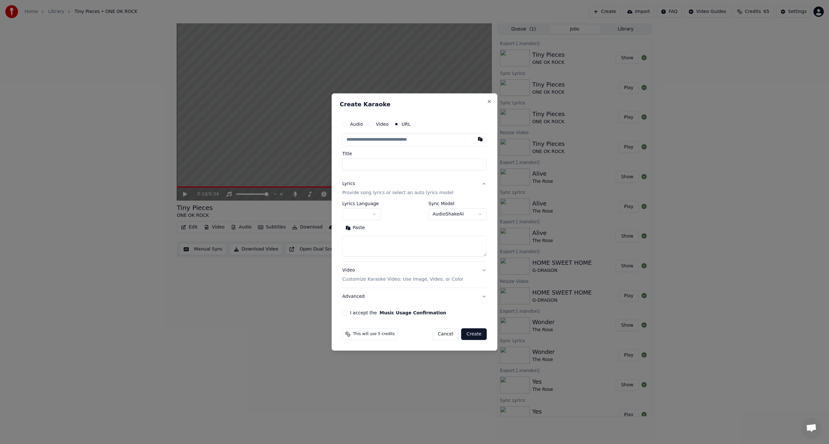
click at [375, 165] on input "Title" at bounding box center [414, 164] width 144 height 12
click at [392, 140] on input "text" at bounding box center [414, 139] width 144 height 13
paste input "**********"
type input "**********"
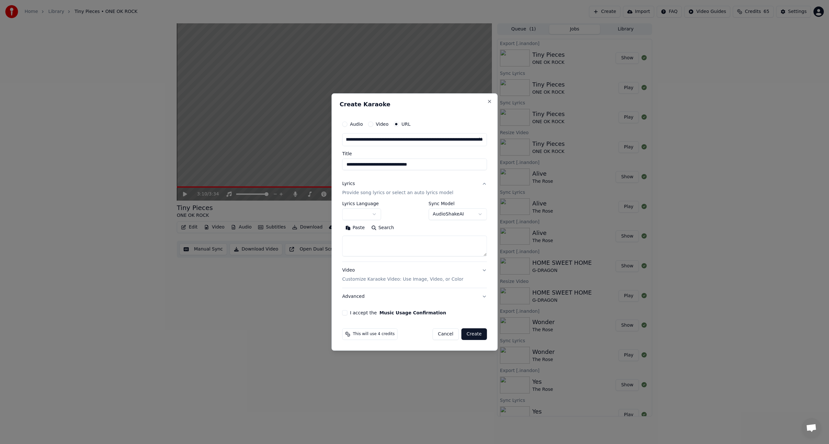
type input "**********"
click at [377, 254] on textarea at bounding box center [414, 245] width 145 height 21
paste textarea "**********"
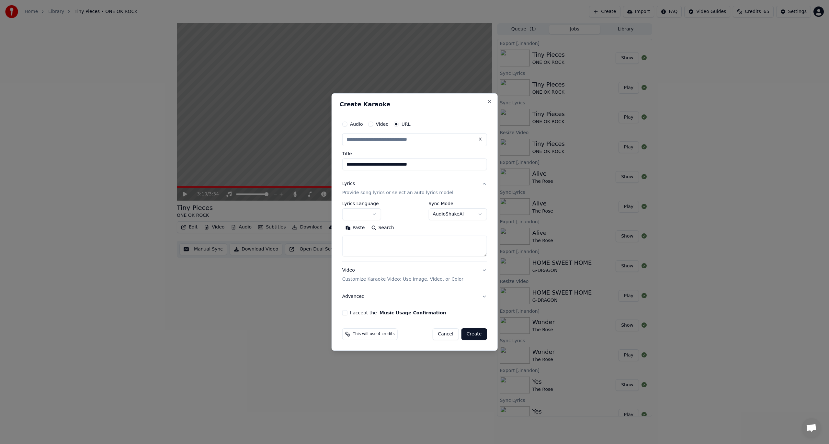
type input "**********"
click at [404, 228] on button "Expand" at bounding box center [412, 228] width 30 height 10
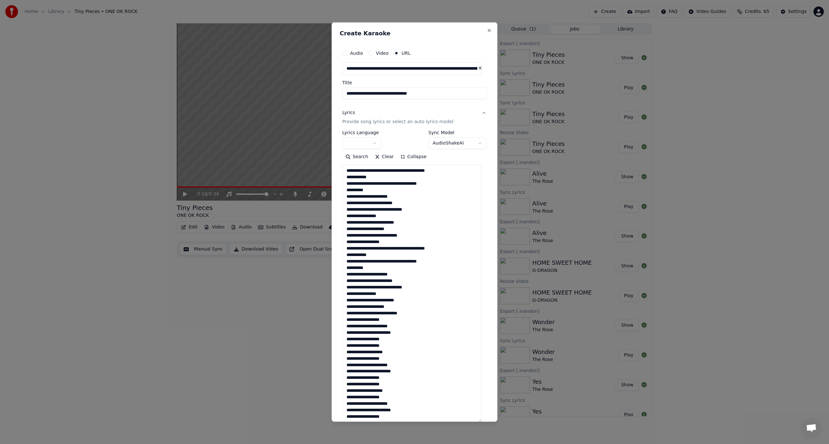
click at [411, 171] on textarea "**********" at bounding box center [411, 293] width 139 height 258
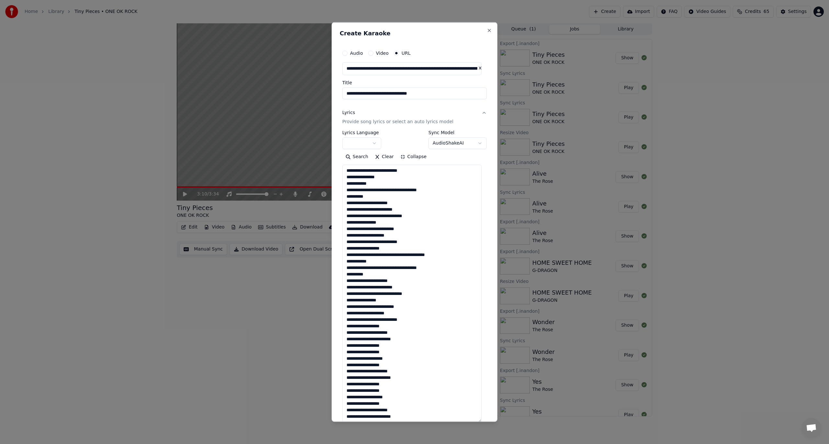
click at [403, 189] on textarea "**********" at bounding box center [411, 293] width 139 height 258
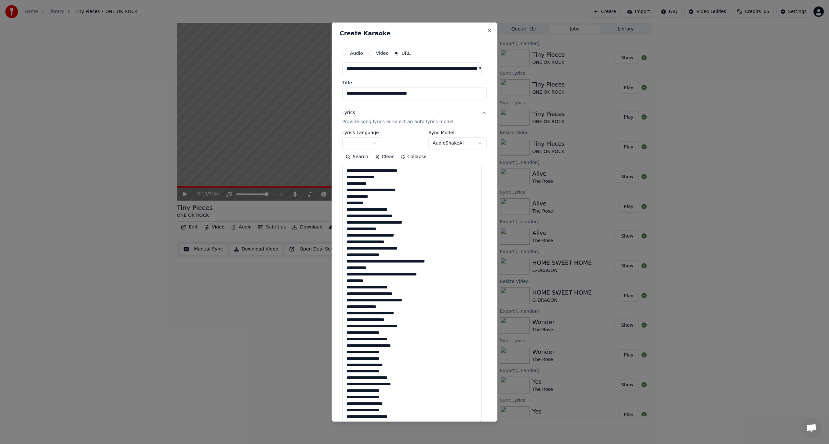
click at [409, 261] on textarea "**********" at bounding box center [411, 293] width 139 height 258
click at [404, 278] on textarea "**********" at bounding box center [411, 293] width 139 height 258
type textarea "**********"
click at [410, 158] on button "Collapse" at bounding box center [413, 156] width 33 height 10
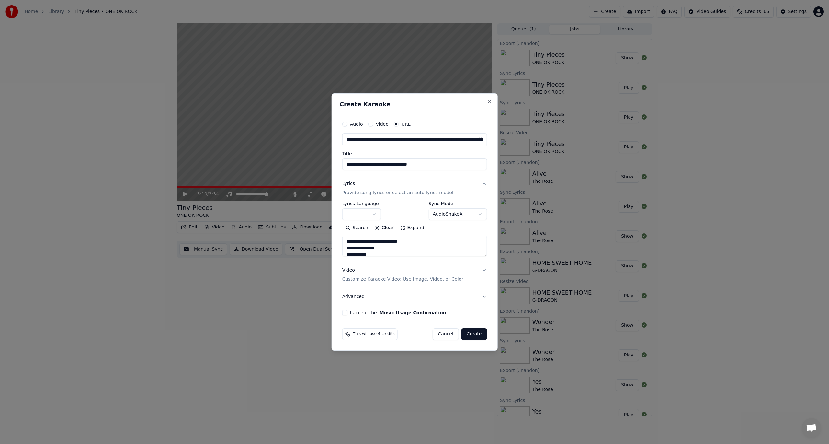
click at [345, 314] on button "I accept the Music Usage Confirmation" at bounding box center [344, 312] width 5 height 5
click at [465, 332] on button "Create" at bounding box center [475, 334] width 26 height 12
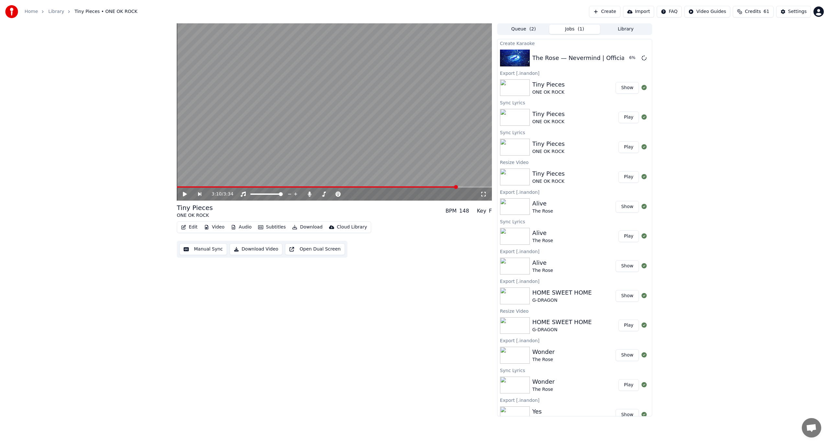
click at [611, 9] on button "Create" at bounding box center [604, 12] width 31 height 12
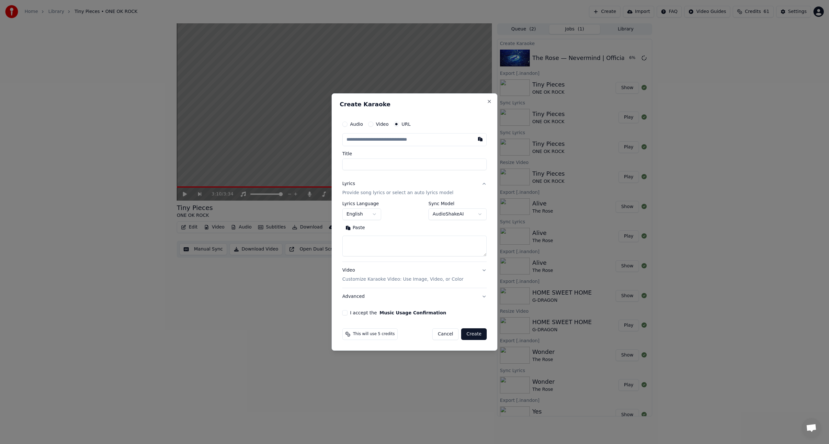
type input "**********"
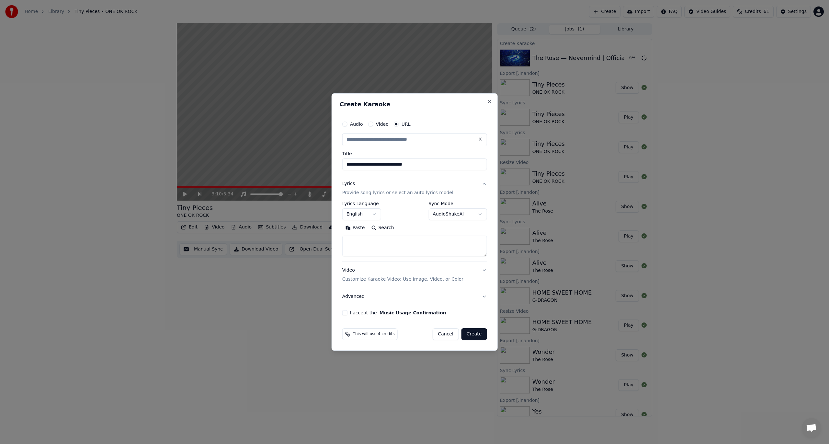
click at [362, 243] on textarea at bounding box center [414, 245] width 145 height 21
type input "**********"
click at [355, 240] on textarea at bounding box center [414, 245] width 145 height 21
paste textarea "**********"
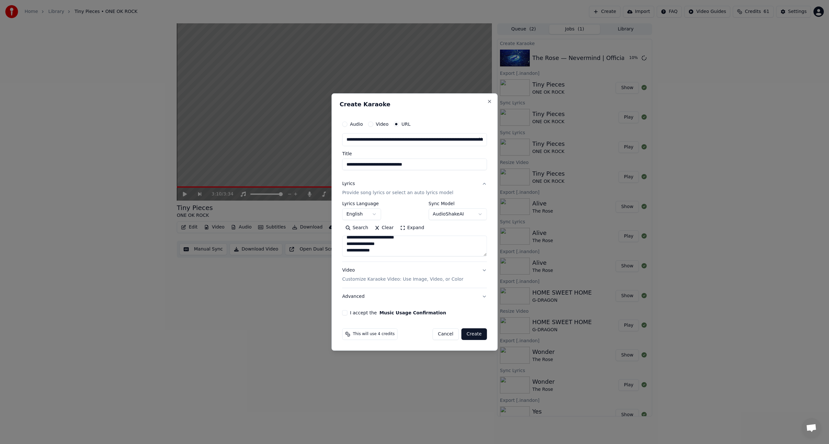
type textarea "**********"
click at [350, 316] on div "**********" at bounding box center [415, 216] width 150 height 203
click at [346, 314] on button "I accept the Music Usage Confirmation" at bounding box center [344, 312] width 5 height 5
click at [468, 334] on button "Create" at bounding box center [475, 334] width 26 height 12
select select
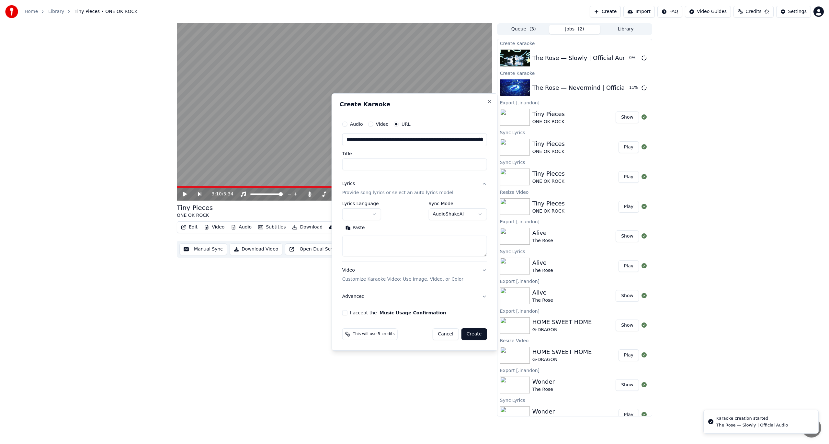
scroll to position [0, 0]
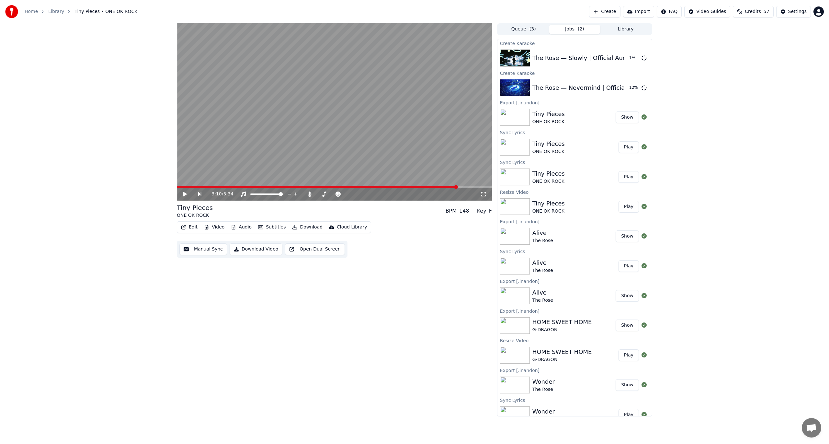
click at [614, 10] on button "Create" at bounding box center [604, 12] width 31 height 12
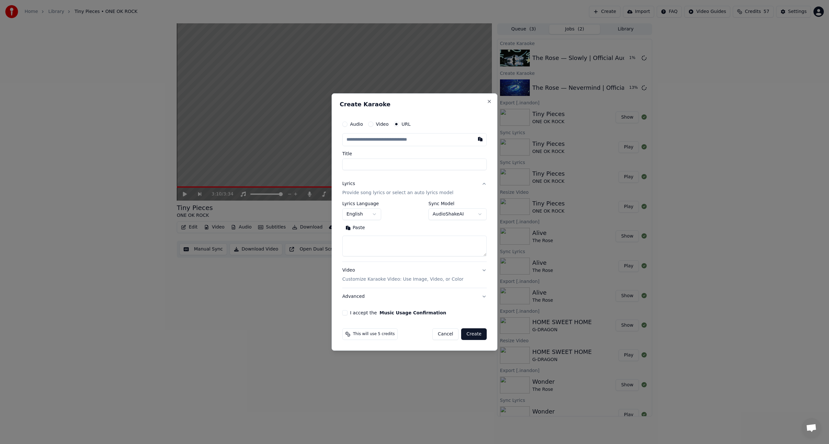
click at [397, 143] on input "text" at bounding box center [414, 139] width 144 height 13
type input "**********"
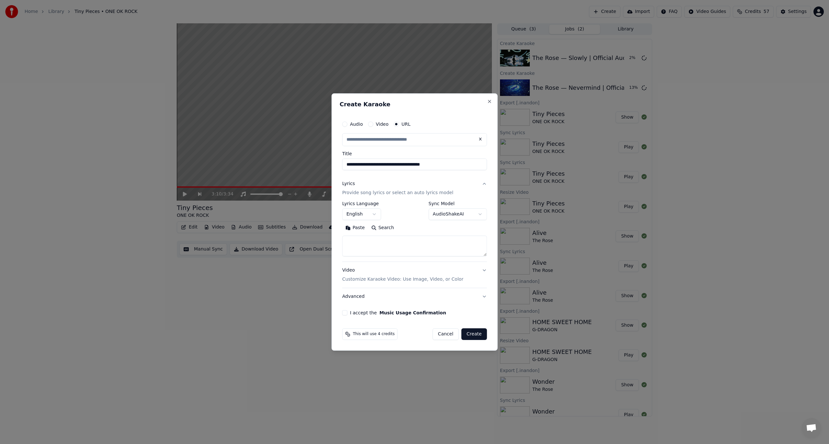
scroll to position [0, 0]
type input "**********"
click at [368, 241] on textarea at bounding box center [414, 245] width 145 height 21
paste textarea "**********"
type textarea "**********"
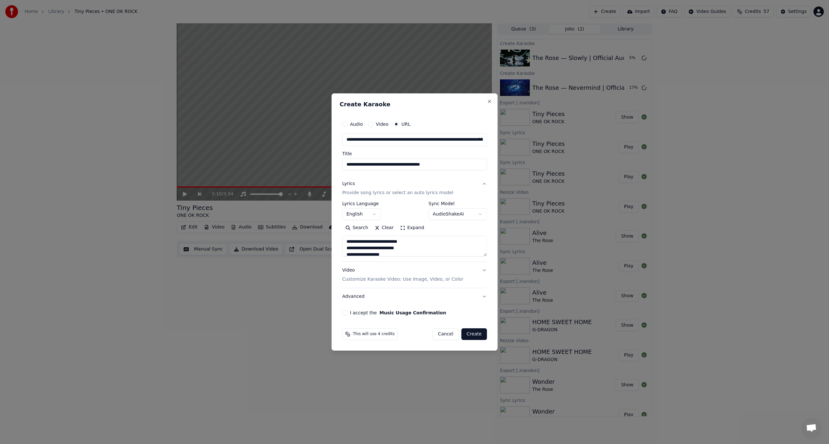
drag, startPoint x: 478, startPoint y: 333, endPoint x: 354, endPoint y: 316, distance: 125.2
click at [354, 316] on form "**********" at bounding box center [415, 228] width 150 height 227
click at [347, 311] on button "I accept the Music Usage Confirmation" at bounding box center [344, 312] width 5 height 5
click at [475, 333] on button "Create" at bounding box center [475, 334] width 26 height 12
select select
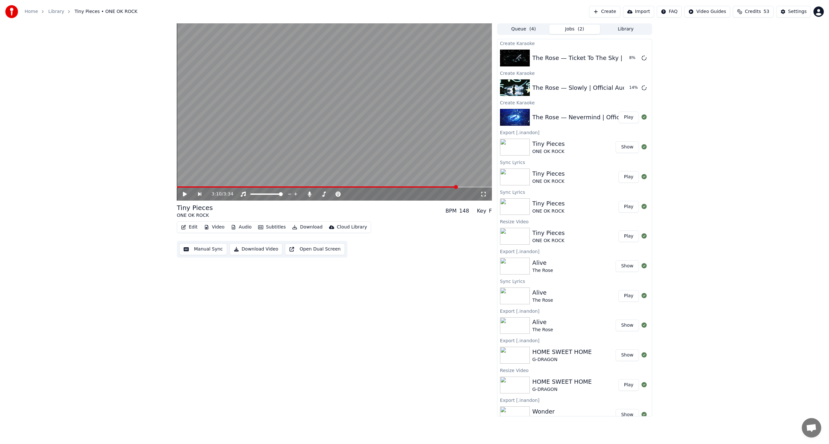
click at [634, 30] on button "Library" at bounding box center [625, 29] width 51 height 9
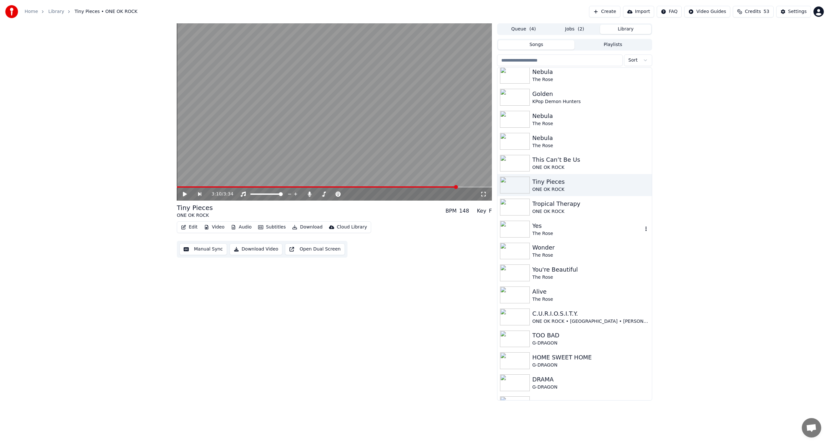
scroll to position [65, 0]
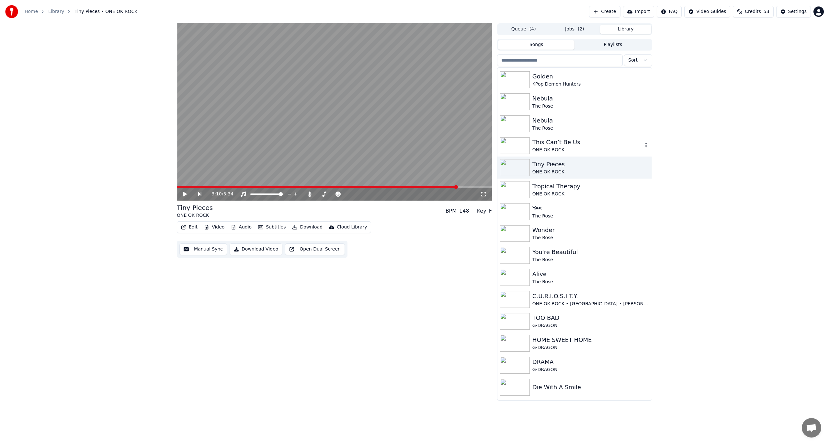
click at [557, 143] on div "This Can’t Be Us" at bounding box center [588, 142] width 110 height 9
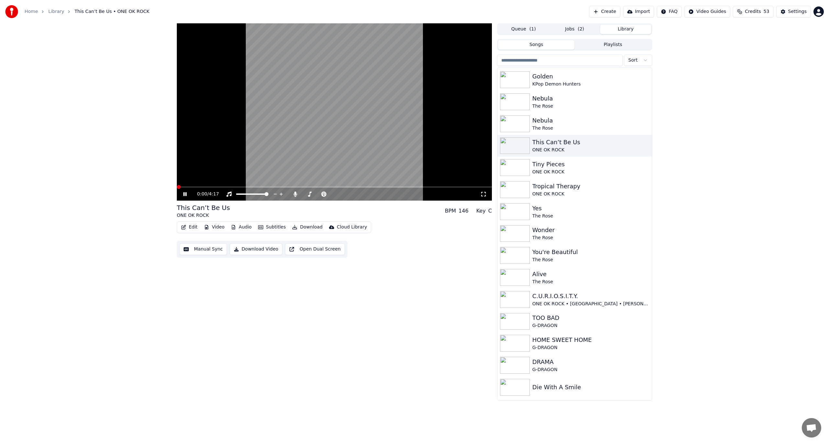
click at [350, 104] on video at bounding box center [334, 111] width 315 height 177
click at [192, 227] on button "Edit" at bounding box center [189, 227] width 22 height 9
click at [224, 230] on button "Video" at bounding box center [214, 227] width 26 height 9
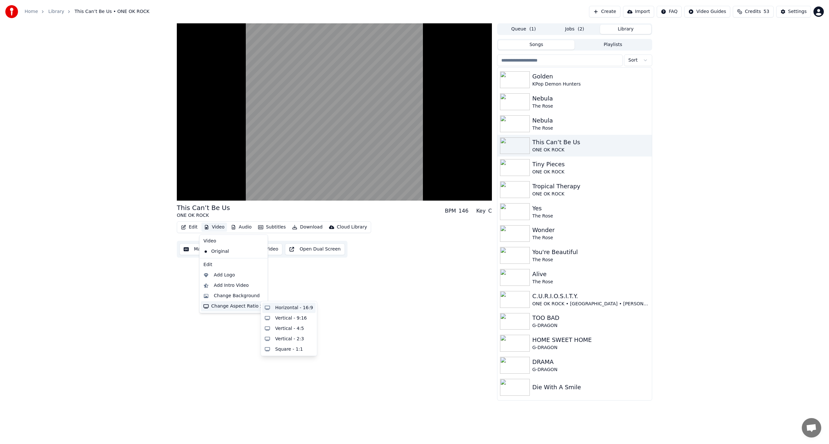
click at [306, 308] on div "Horizontal - 16:9" at bounding box center [294, 307] width 38 height 6
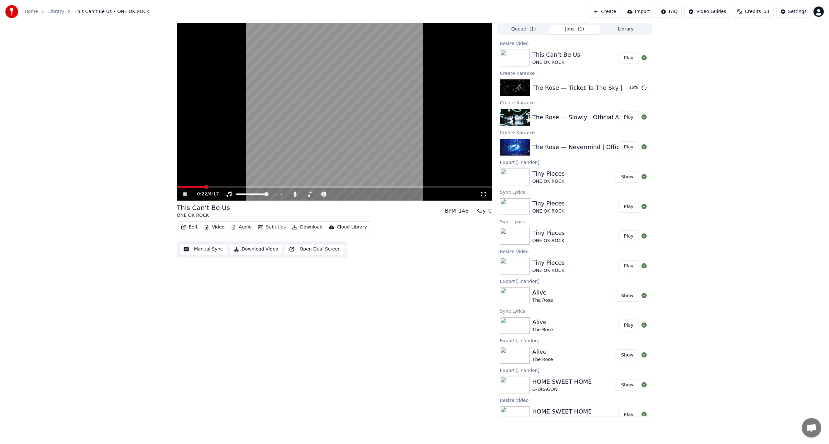
click at [189, 196] on icon at bounding box center [189, 193] width 15 height 5
click at [626, 59] on button "Play" at bounding box center [629, 58] width 20 height 12
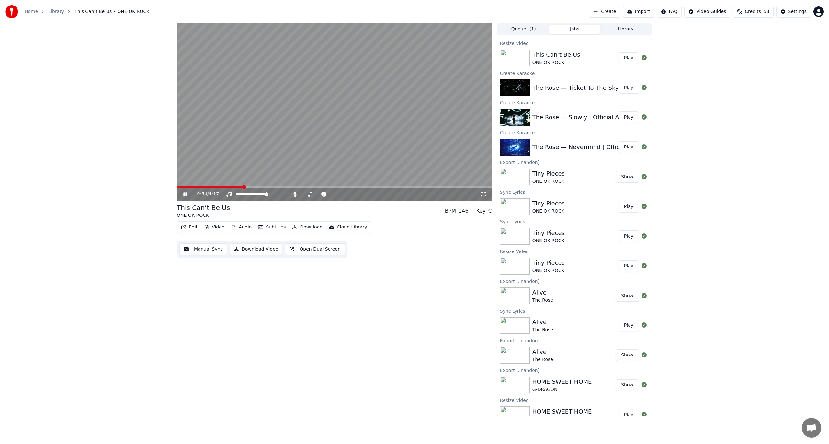
click at [193, 228] on button "Edit" at bounding box center [189, 227] width 22 height 9
click at [197, 240] on div "Edit Lyrics" at bounding box center [203, 241] width 23 height 6
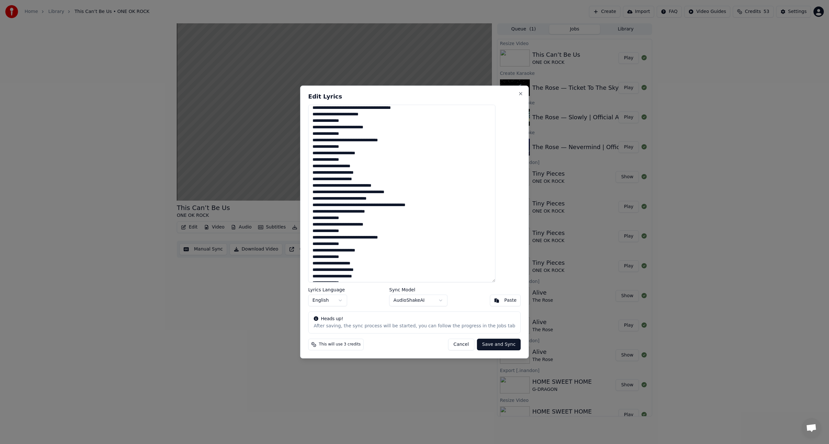
scroll to position [3, 0]
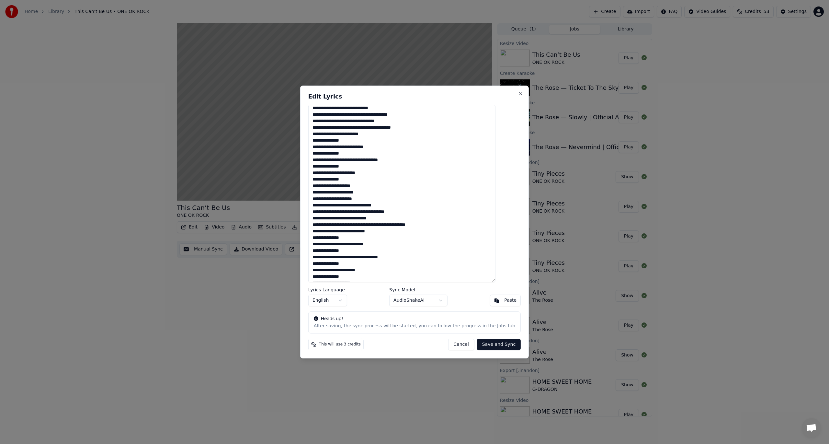
click at [500, 95] on h2 "Edit Lyrics" at bounding box center [414, 97] width 212 height 6
click at [518, 94] on button "Close" at bounding box center [520, 93] width 5 height 5
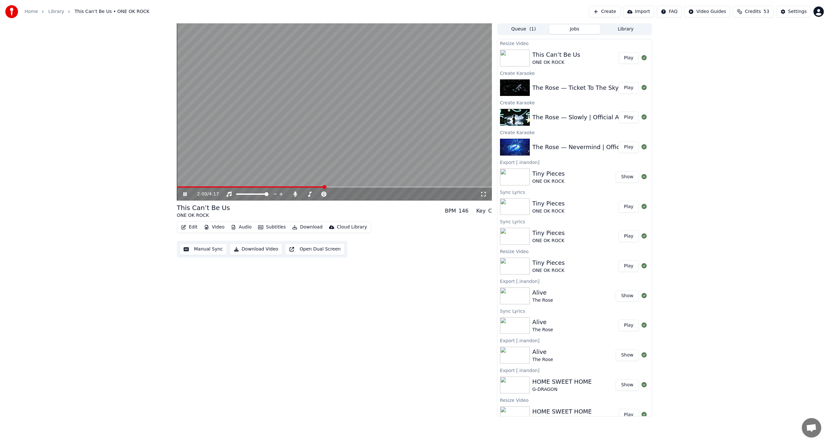
click at [302, 227] on button "Download" at bounding box center [308, 227] width 36 height 9
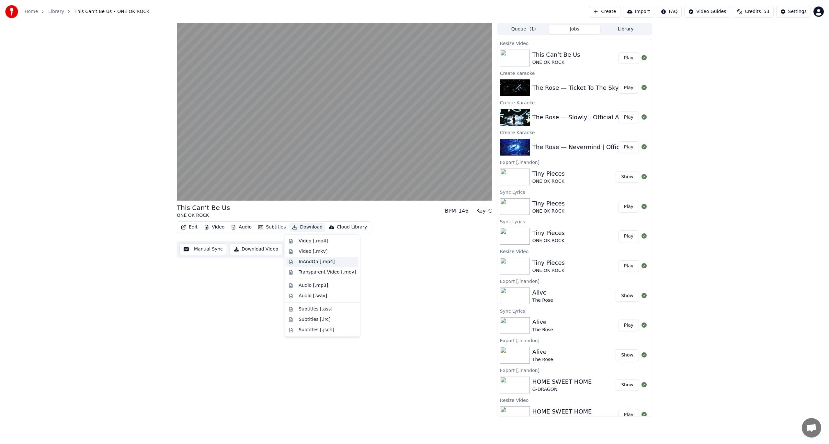
click at [312, 263] on div "InAndOn [.mp4]" at bounding box center [317, 261] width 36 height 6
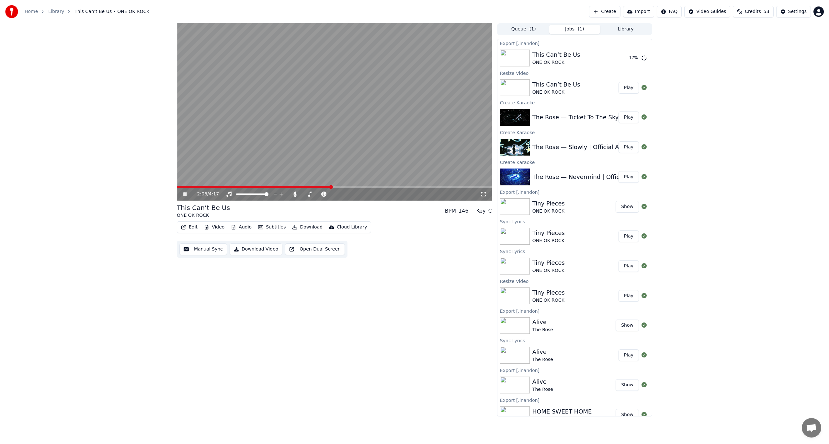
click at [255, 113] on video at bounding box center [334, 111] width 315 height 177
click at [625, 178] on button "Play" at bounding box center [629, 177] width 20 height 12
click at [314, 195] on div at bounding box center [325, 194] width 52 height 6
click at [317, 194] on span at bounding box center [310, 193] width 15 height 1
click at [349, 128] on video at bounding box center [334, 111] width 315 height 177
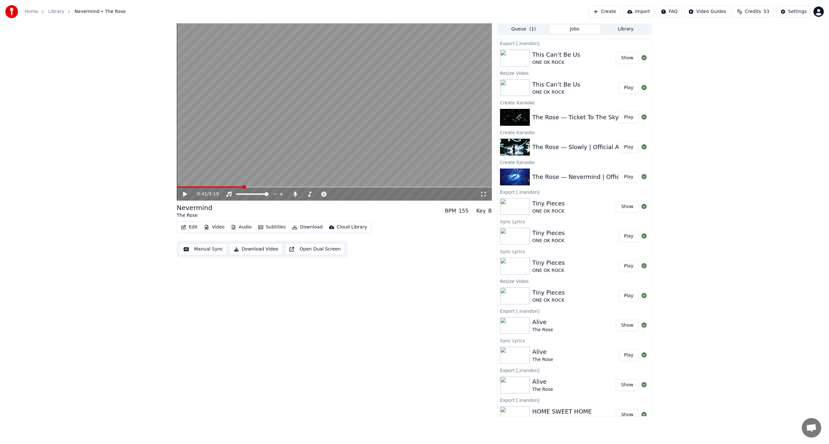
click at [299, 224] on button "Download" at bounding box center [308, 227] width 36 height 9
click at [325, 266] on div "InAndOn [.mp4]" at bounding box center [322, 262] width 73 height 10
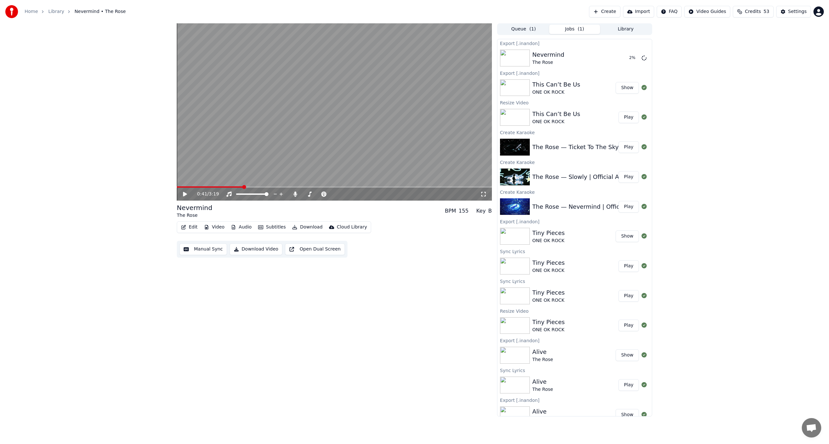
click at [561, 174] on div "The Rose — Slowly | Official Audio" at bounding box center [582, 176] width 99 height 9
click at [624, 174] on button "Play" at bounding box center [629, 177] width 20 height 12
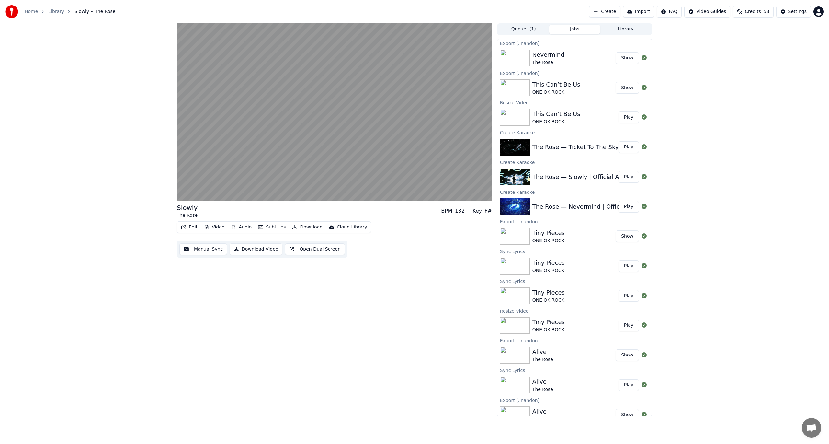
click at [301, 229] on button "Download" at bounding box center [308, 227] width 36 height 9
click at [303, 264] on div "InAndOn [.mp4]" at bounding box center [317, 261] width 36 height 6
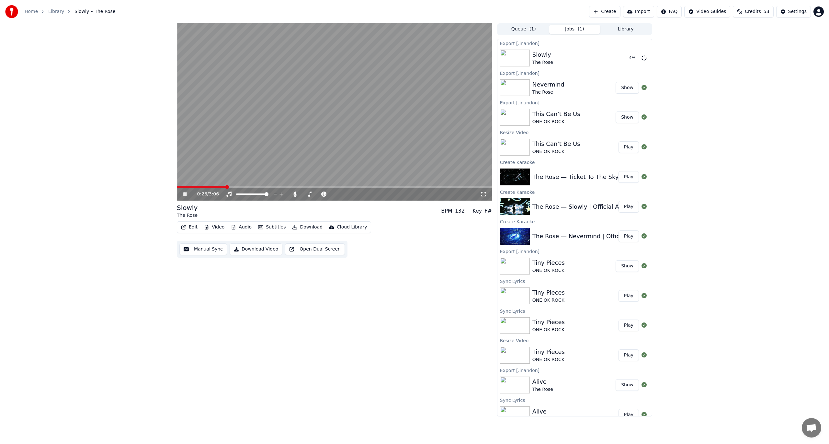
click at [362, 129] on video at bounding box center [334, 111] width 315 height 177
click at [621, 174] on button "Play" at bounding box center [629, 177] width 20 height 12
click at [219, 187] on span at bounding box center [334, 186] width 315 height 1
click at [295, 226] on button "Download" at bounding box center [308, 227] width 36 height 9
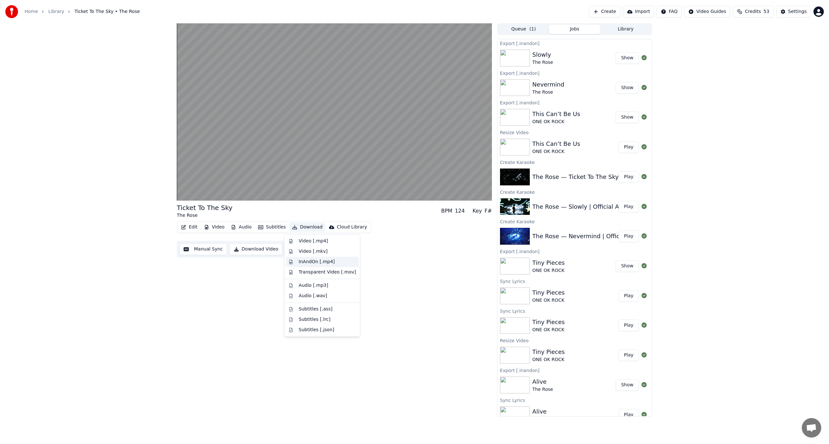
click at [310, 262] on div "InAndOn [.mp4]" at bounding box center [317, 261] width 36 height 6
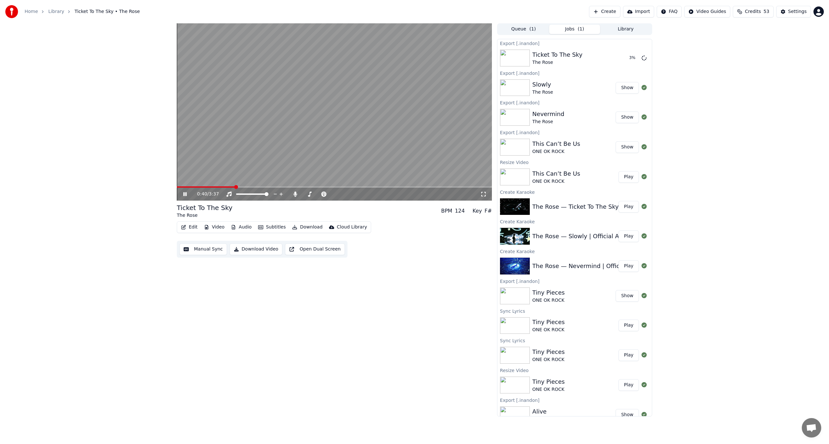
click at [287, 120] on video at bounding box center [334, 111] width 315 height 177
click at [611, 33] on button "Library" at bounding box center [625, 29] width 51 height 9
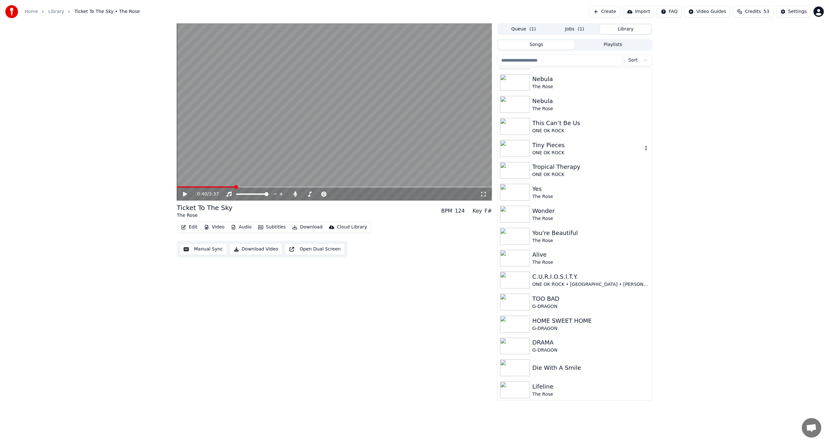
scroll to position [162, 0]
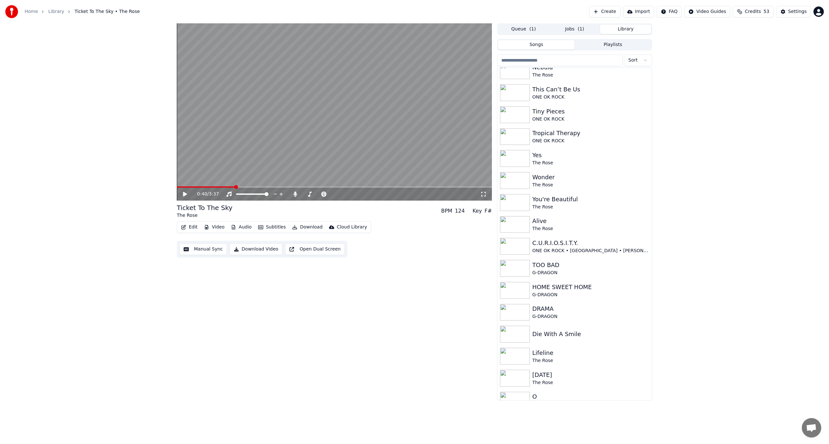
click at [555, 42] on button "Songs" at bounding box center [536, 44] width 77 height 9
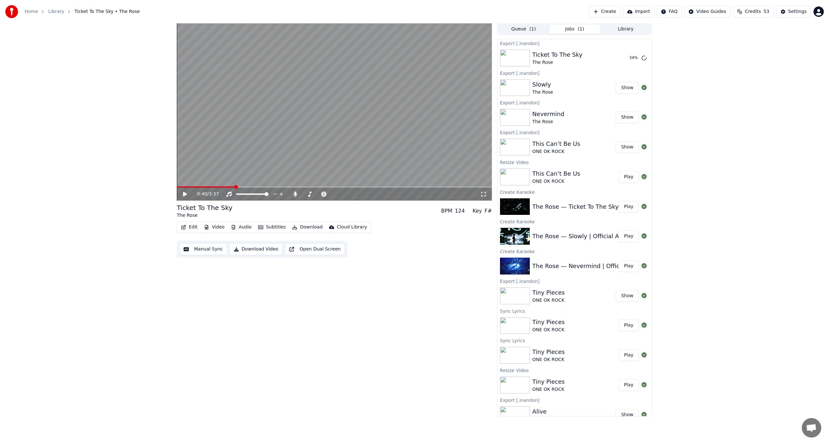
click at [570, 30] on button "Jobs ( 1 )" at bounding box center [574, 29] width 51 height 9
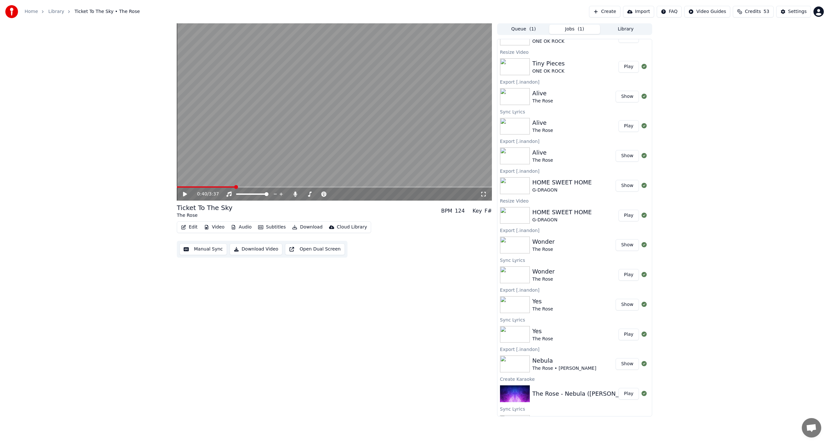
scroll to position [0, 0]
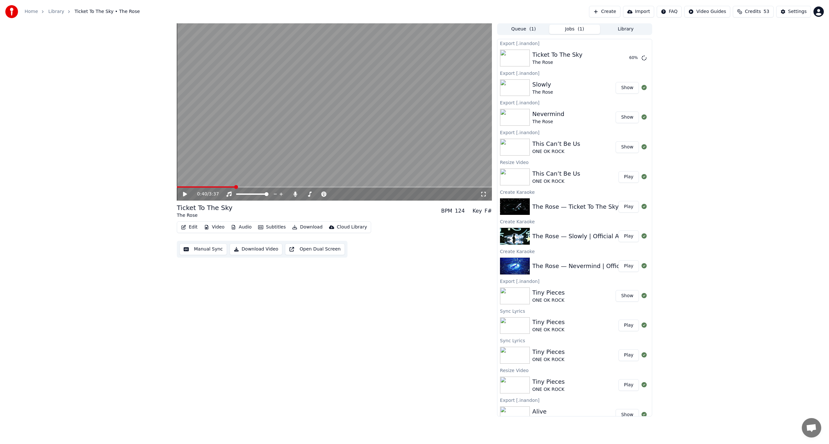
click at [630, 30] on button "Library" at bounding box center [625, 29] width 51 height 9
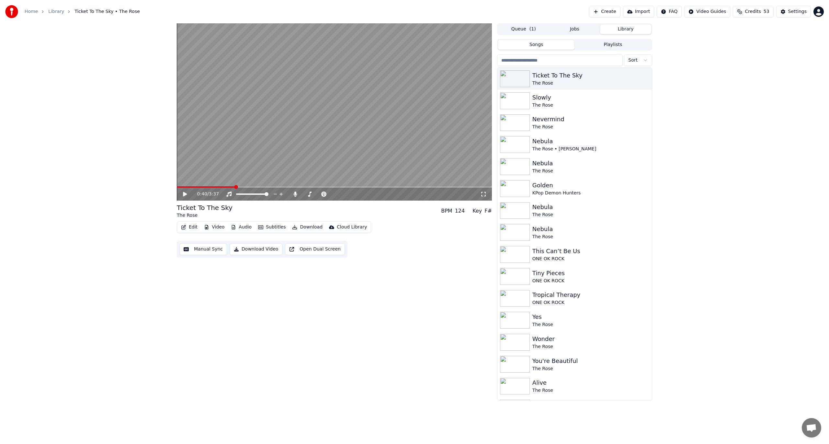
click at [625, 30] on button "Library" at bounding box center [625, 29] width 51 height 9
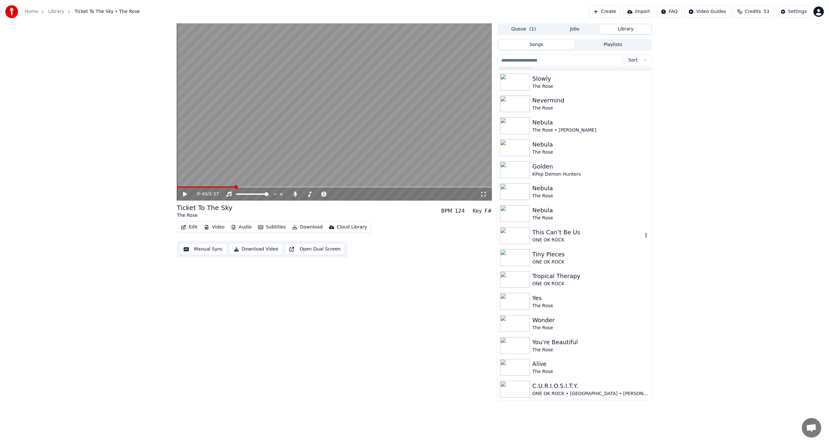
scroll to position [130, 0]
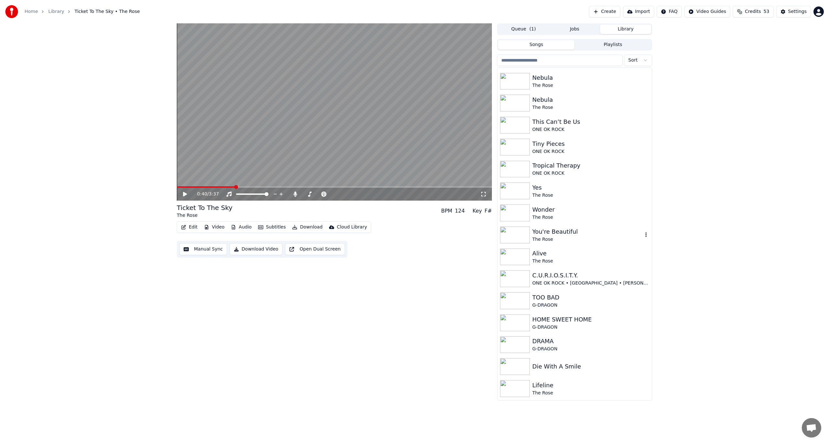
click at [549, 238] on div "The Rose" at bounding box center [588, 239] width 110 height 6
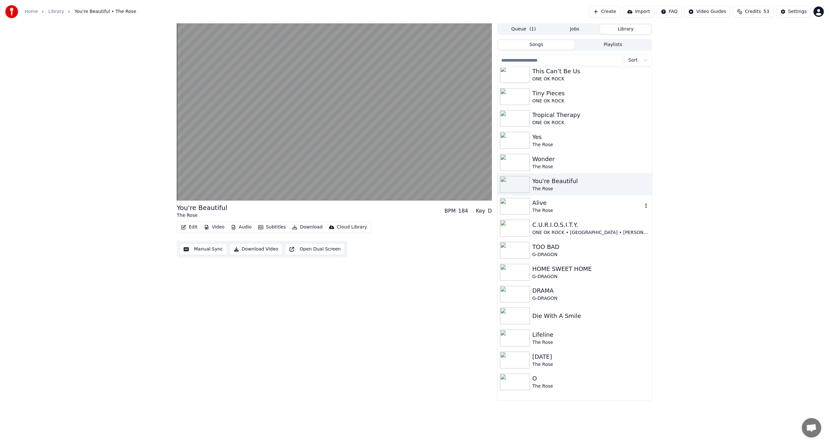
scroll to position [194, 0]
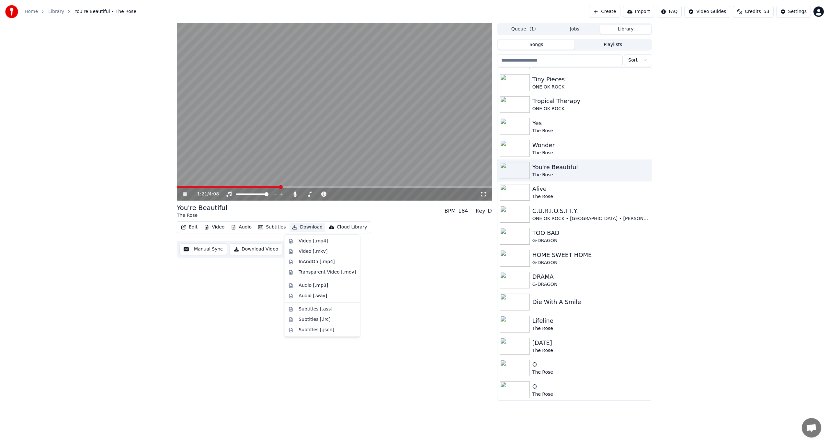
click at [309, 229] on button "Download" at bounding box center [308, 227] width 36 height 9
click at [312, 260] on div "InAndOn [.mp4]" at bounding box center [317, 261] width 36 height 6
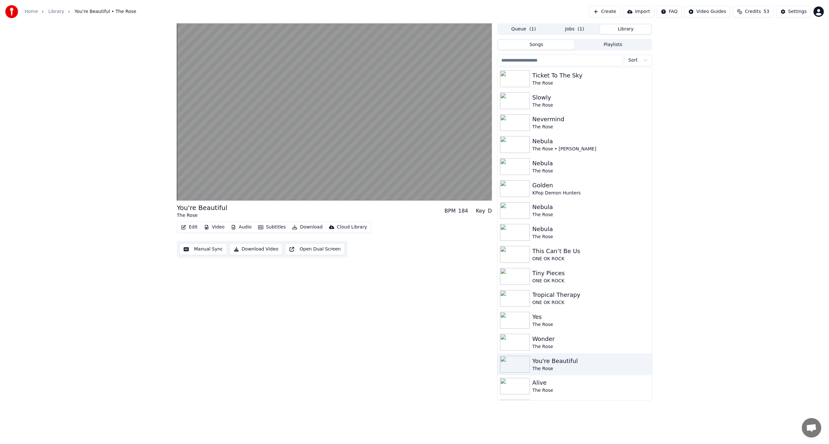
click at [617, 27] on button "Library" at bounding box center [625, 29] width 51 height 9
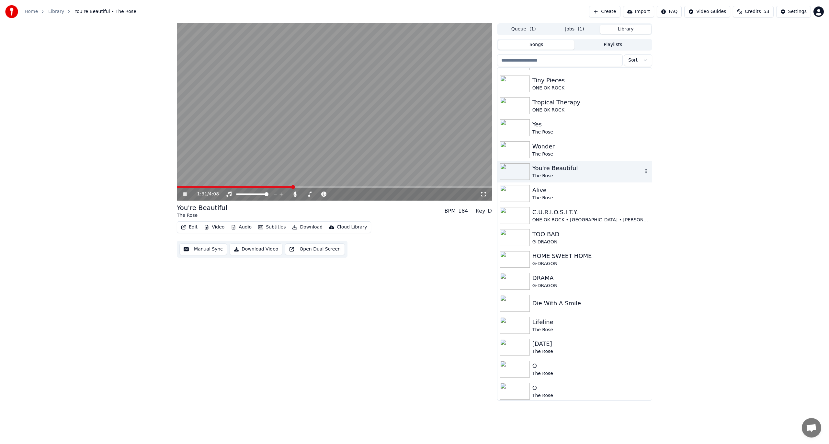
scroll to position [195, 0]
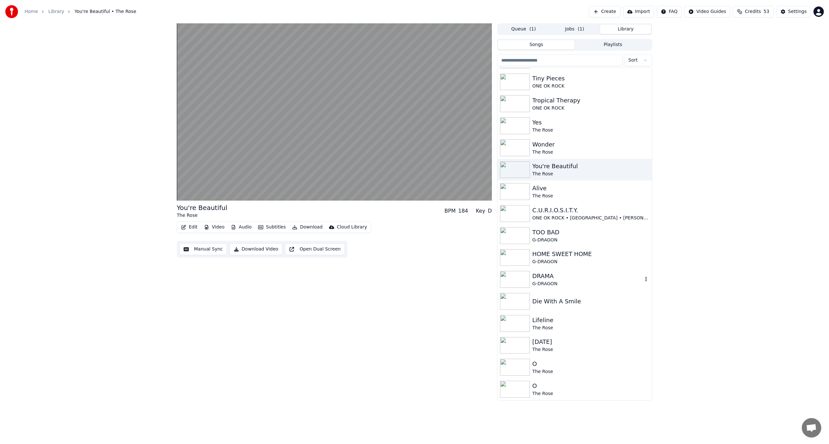
click at [550, 274] on div "DRAMA" at bounding box center [588, 275] width 110 height 9
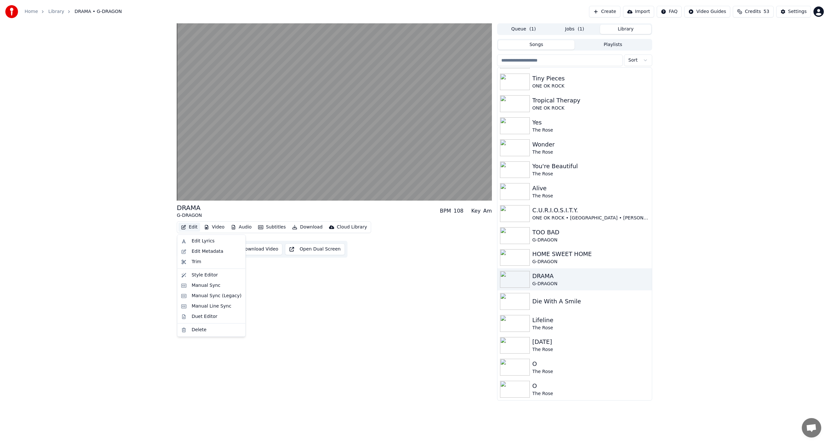
click at [192, 225] on button "Edit" at bounding box center [189, 227] width 22 height 9
click at [297, 273] on div "DRAMA G-DRAGON BPM 108 Key Am Edit Video Audio Subtitles Download Cloud Library…" at bounding box center [334, 211] width 315 height 377
click at [193, 228] on button "Edit" at bounding box center [189, 227] width 22 height 9
click at [195, 239] on div "Edit Lyrics" at bounding box center [203, 241] width 23 height 6
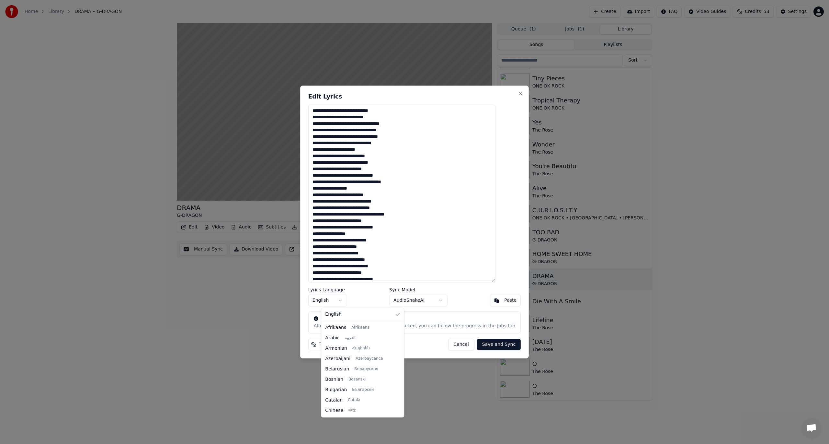
click at [341, 304] on body "Home Library DRAMA • G-DRAGON Create Import FAQ Video Guides Credits 53 Setting…" at bounding box center [414, 222] width 829 height 444
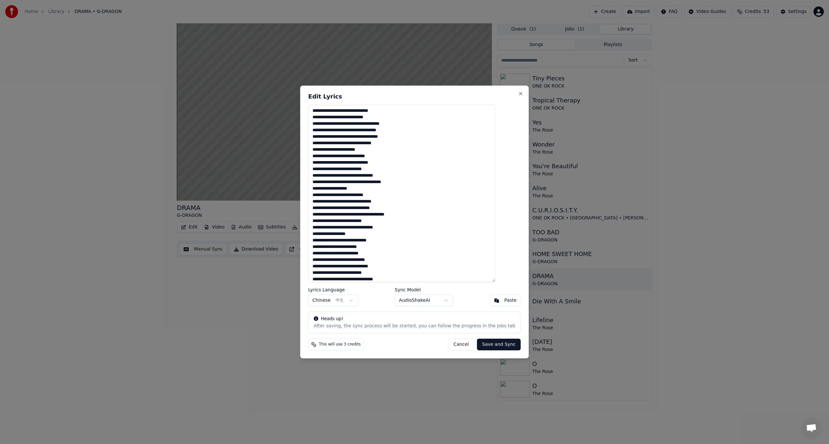
click at [490, 344] on button "Save and Sync" at bounding box center [499, 344] width 44 height 12
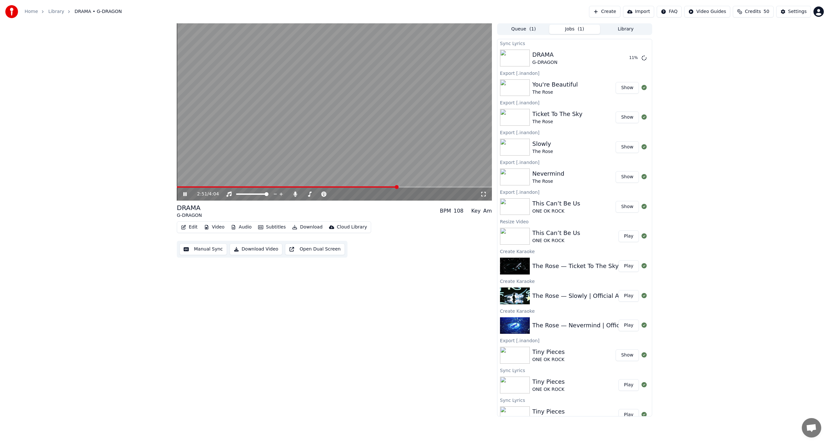
click at [393, 79] on video at bounding box center [334, 111] width 315 height 177
click at [194, 229] on button "Edit" at bounding box center [189, 227] width 22 height 9
click at [193, 244] on div "Edit Lyrics" at bounding box center [211, 241] width 65 height 10
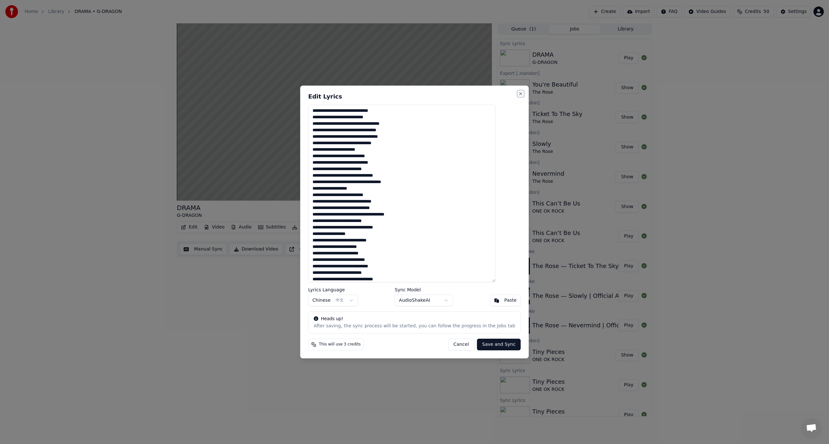
click at [518, 92] on button "Close" at bounding box center [520, 93] width 5 height 5
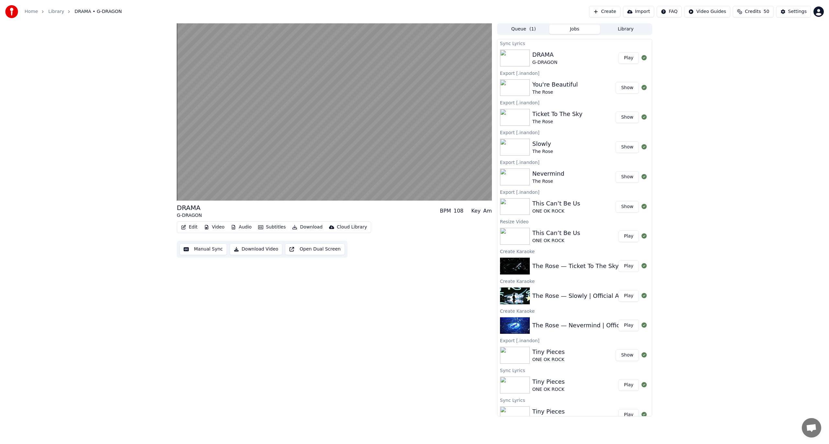
click at [626, 55] on button "Play" at bounding box center [629, 58] width 20 height 12
click at [198, 187] on span at bounding box center [334, 186] width 315 height 1
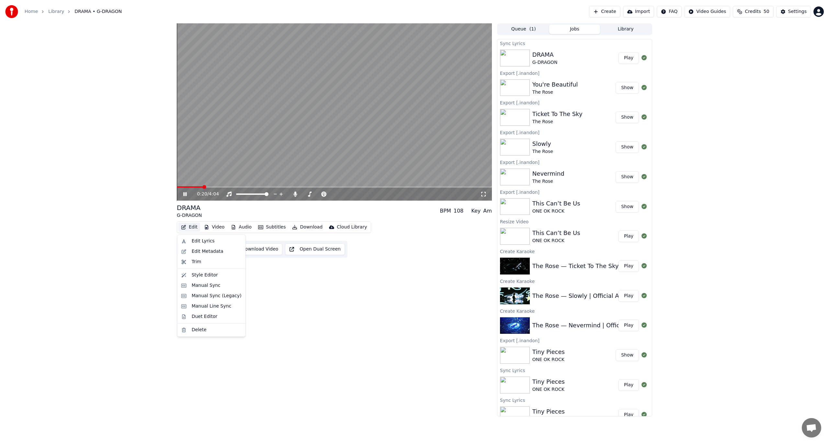
click at [186, 226] on icon "button" at bounding box center [183, 227] width 5 height 5
click at [196, 243] on div "Edit Lyrics" at bounding box center [203, 241] width 23 height 6
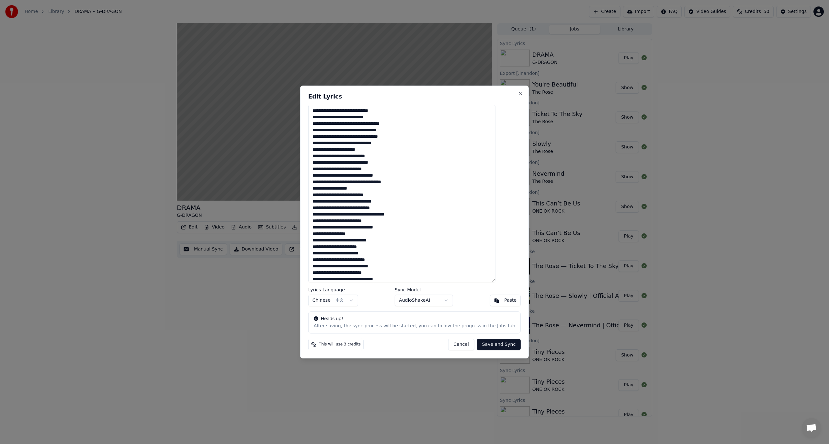
click at [359, 303] on body "Home Library DRAMA • G-DRAGON Create Import FAQ Video Guides Credits 50 Setting…" at bounding box center [414, 222] width 829 height 444
click at [398, 132] on body "Home Library DRAMA • G-DRAGON Create Import FAQ Video Guides Credits 50 Setting…" at bounding box center [414, 222] width 829 height 444
click at [350, 303] on body "Home Library DRAMA • G-DRAGON Create Import FAQ Video Guides Credits 50 Setting…" at bounding box center [414, 222] width 829 height 444
click at [478, 345] on button "Save and Sync" at bounding box center [499, 344] width 44 height 12
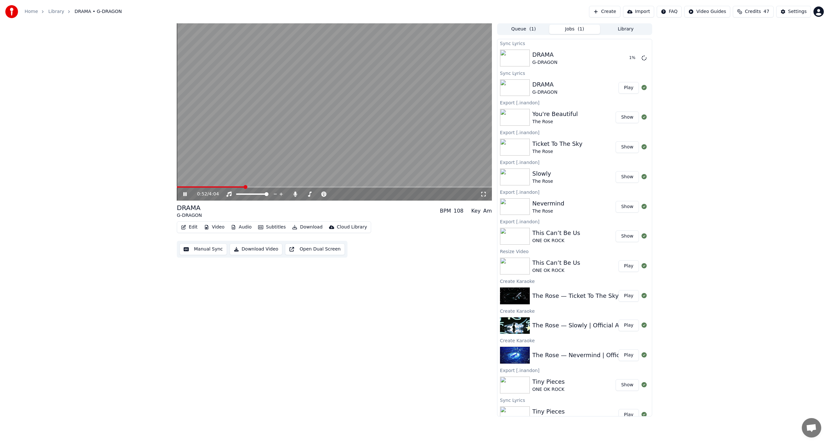
click at [298, 102] on video at bounding box center [334, 111] width 315 height 177
click at [316, 124] on video at bounding box center [334, 111] width 315 height 177
click at [302, 223] on button "Download" at bounding box center [308, 227] width 36 height 9
click at [312, 261] on div "InAndOn [.mp4]" at bounding box center [317, 261] width 36 height 6
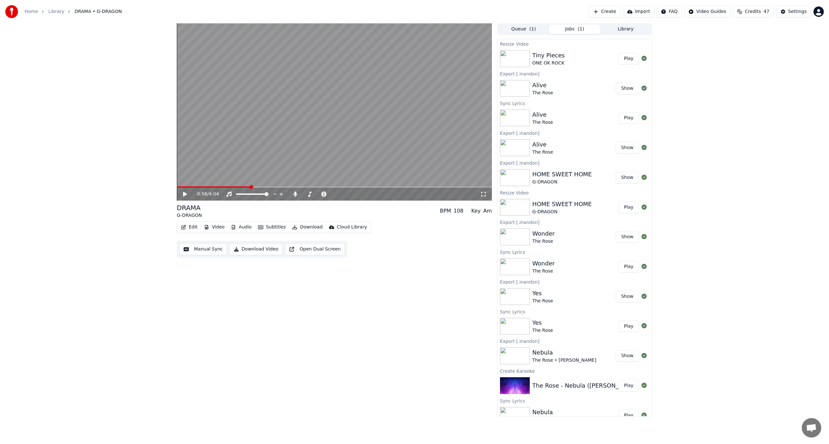
scroll to position [615, 0]
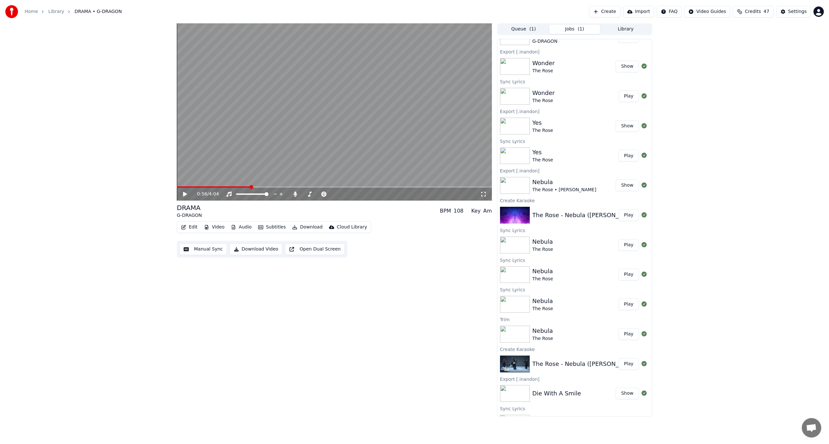
click at [634, 27] on button "Library" at bounding box center [625, 29] width 51 height 9
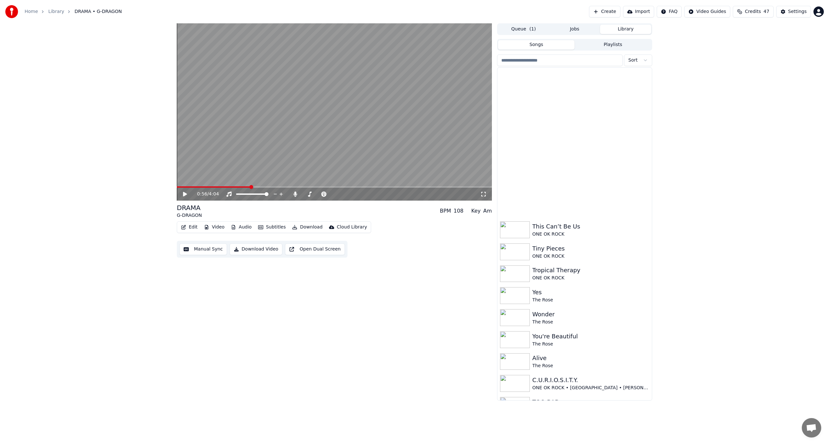
scroll to position [0, 0]
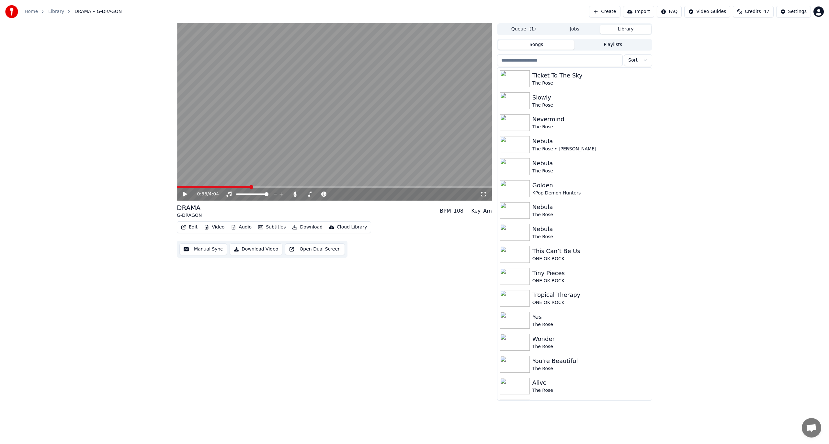
click at [567, 31] on button "Jobs" at bounding box center [574, 29] width 51 height 9
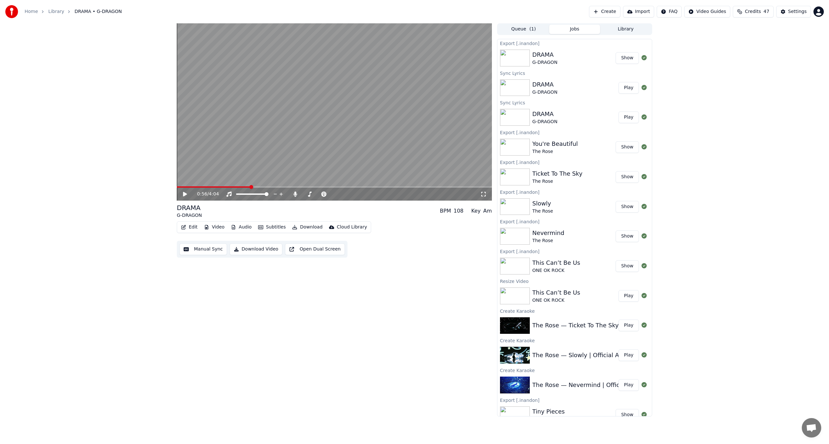
click at [620, 62] on button "Show" at bounding box center [627, 58] width 23 height 12
click at [746, 350] on div "0:56 / 4:04 DRAMA G-DRAGON BPM 108 Key Am Edit Video Audio Subtitles Download C…" at bounding box center [414, 219] width 829 height 393
click at [762, 349] on div "0:56 / 4:04 DRAMA G-DRAGON BPM 108 Key Am Edit Video Audio Subtitles Download C…" at bounding box center [414, 219] width 829 height 393
